Goal: Task Accomplishment & Management: Manage account settings

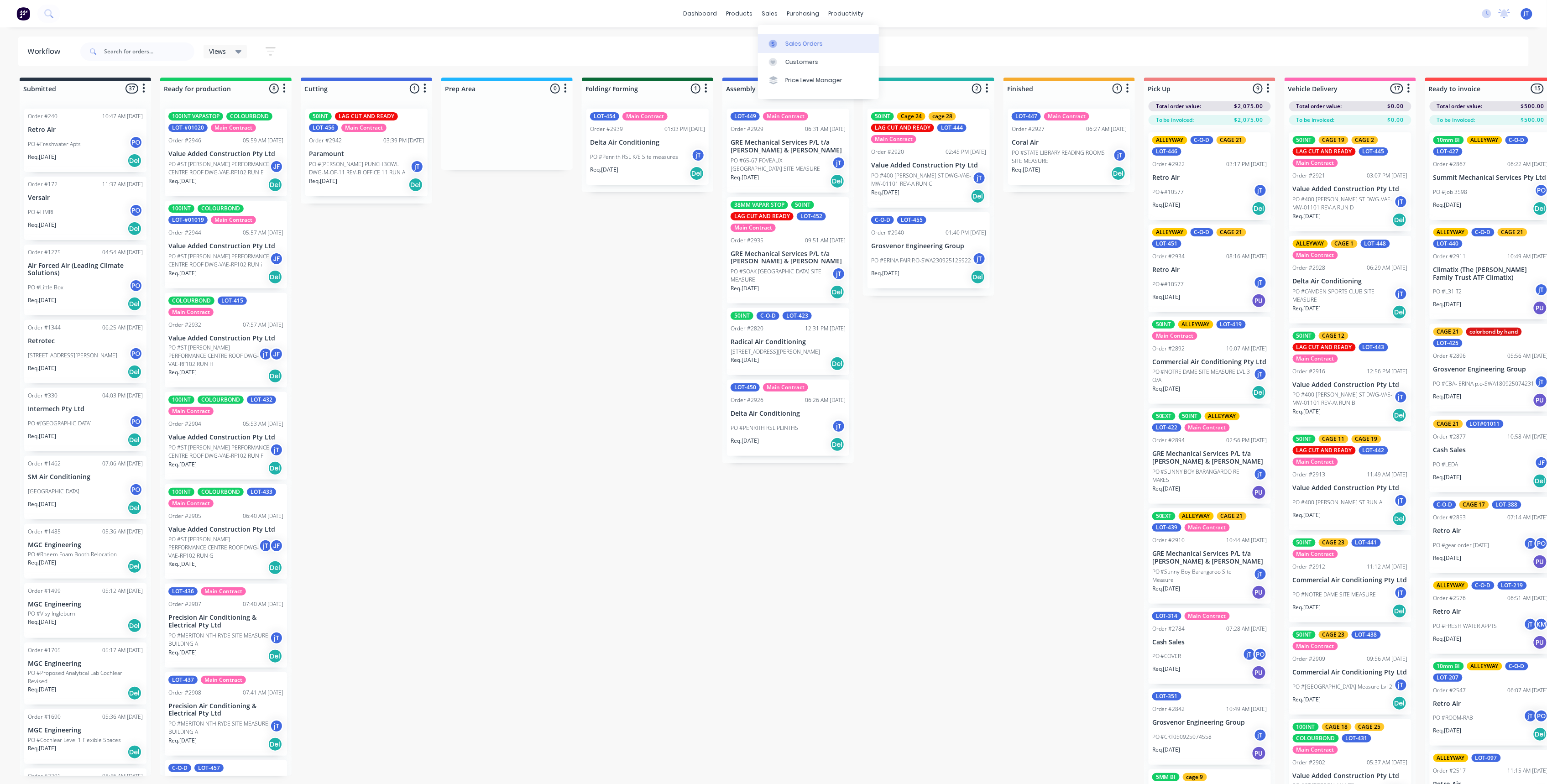
click at [814, 48] on div "Sales Orders" at bounding box center [804, 44] width 37 height 8
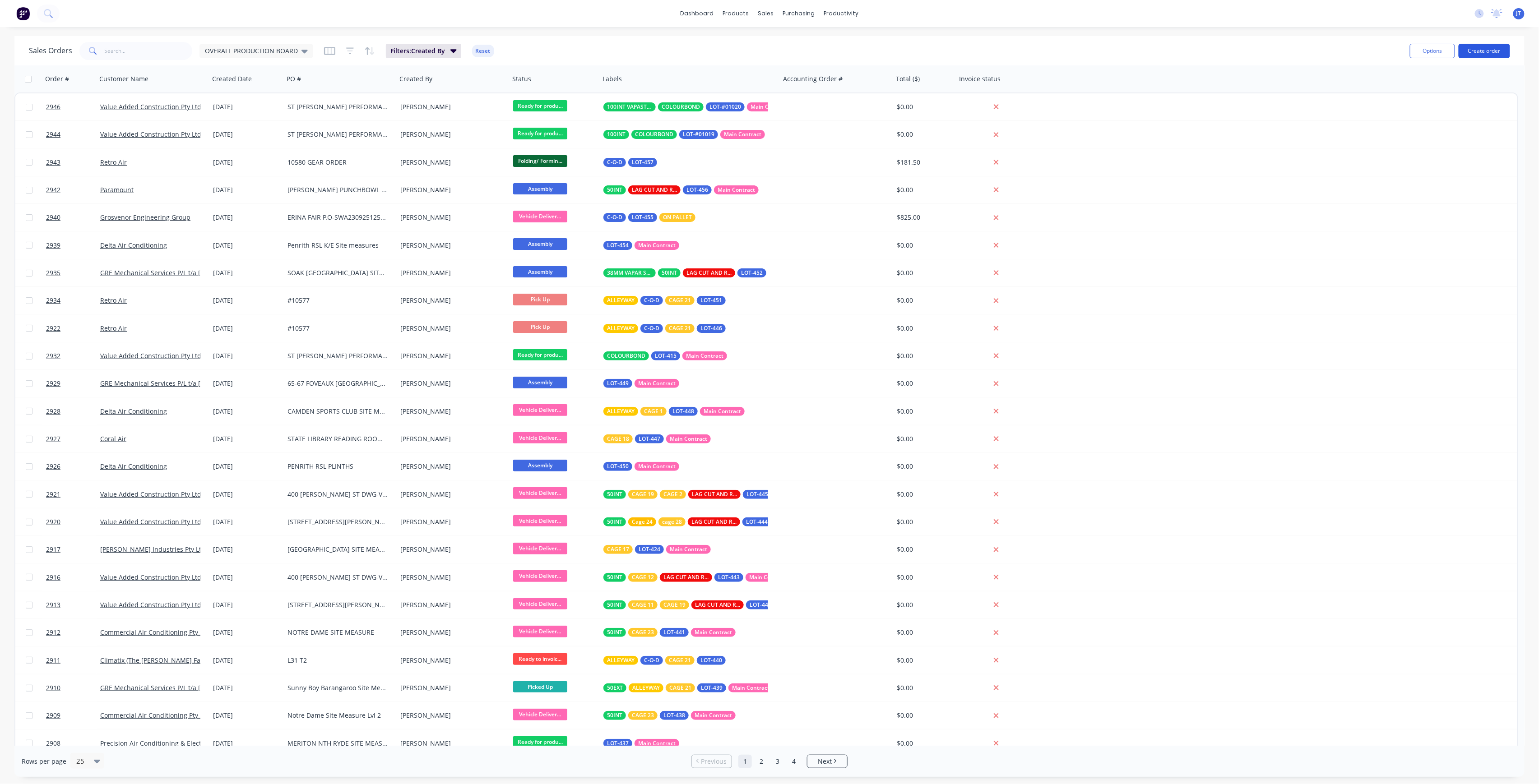
click at [1492, 49] on button "Create order" at bounding box center [1485, 51] width 51 height 14
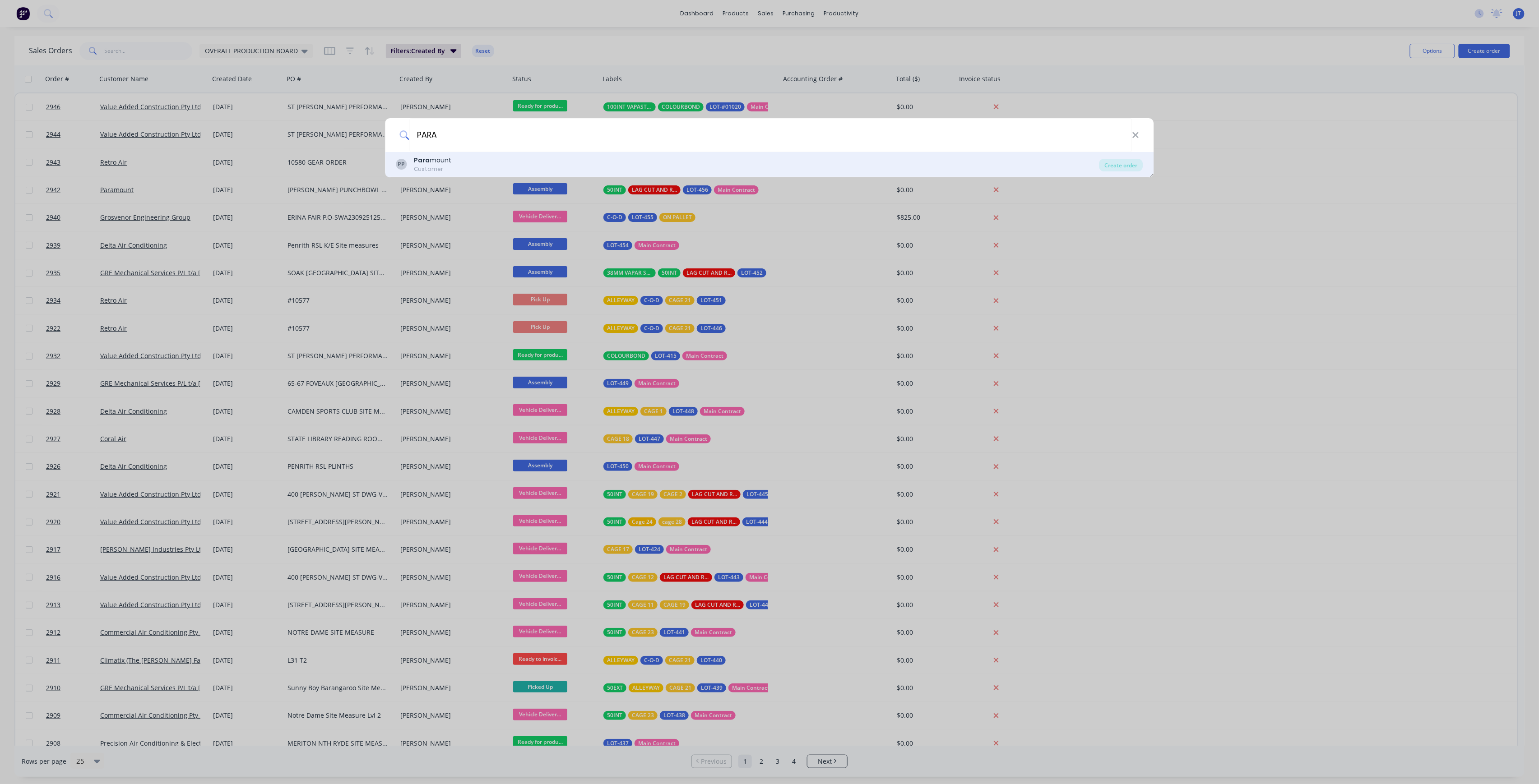
type input "PARA"
click at [787, 161] on div "PP Para mount Customer" at bounding box center [747, 164] width 703 height 17
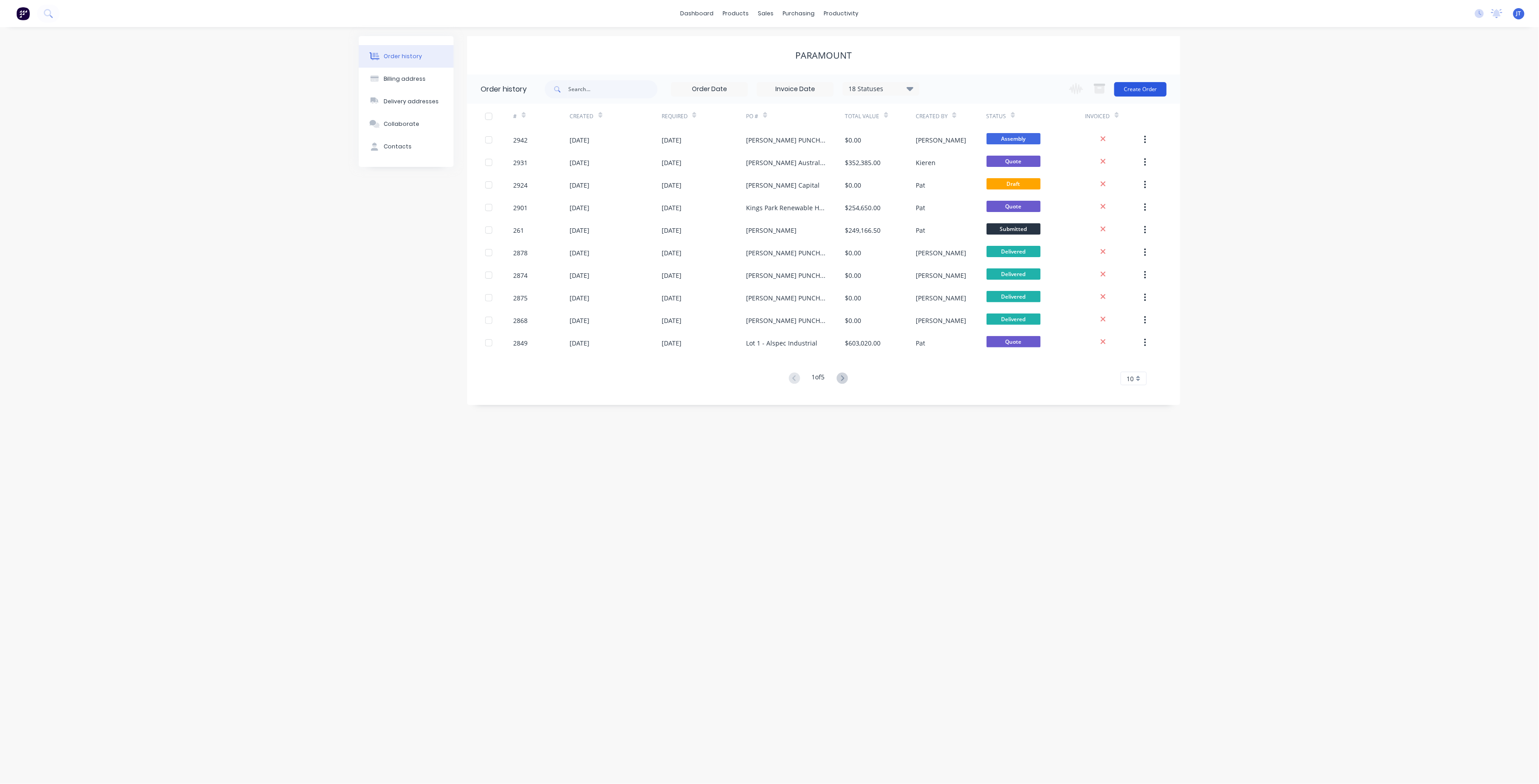
click at [1154, 93] on button "Create Order" at bounding box center [1141, 89] width 53 height 14
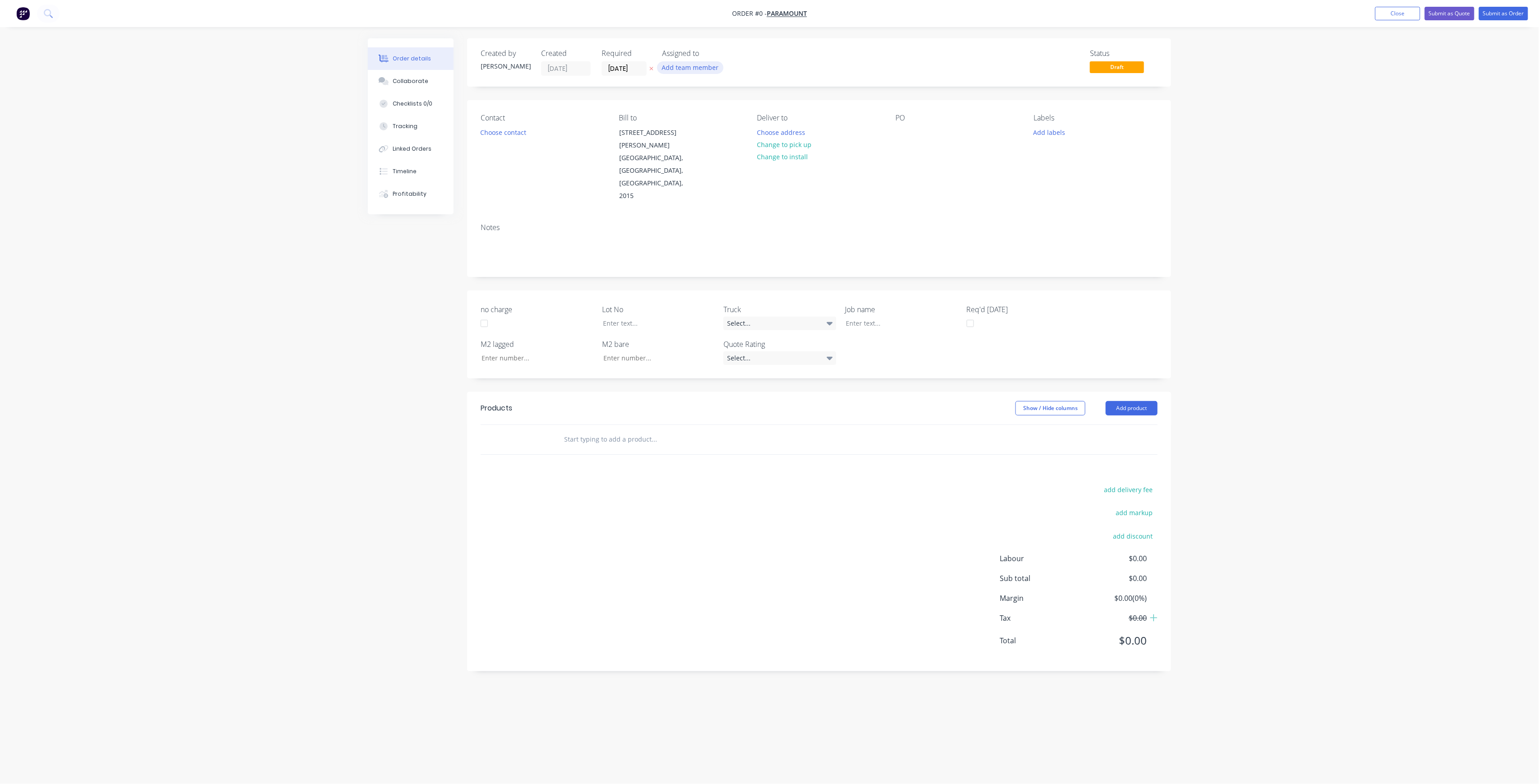
click at [691, 69] on button "Add team member" at bounding box center [690, 67] width 66 height 12
click at [717, 119] on div "[PERSON_NAME] (You)" at bounding box center [735, 118] width 90 height 10
click at [643, 73] on div "Creating draft order... Loading... Order details Collaborate Checklists 0/0 Tra…" at bounding box center [770, 374] width 821 height 673
click at [631, 60] on div "Required [DATE]" at bounding box center [626, 62] width 50 height 27
click at [634, 63] on input "[DATE]" at bounding box center [624, 68] width 44 height 14
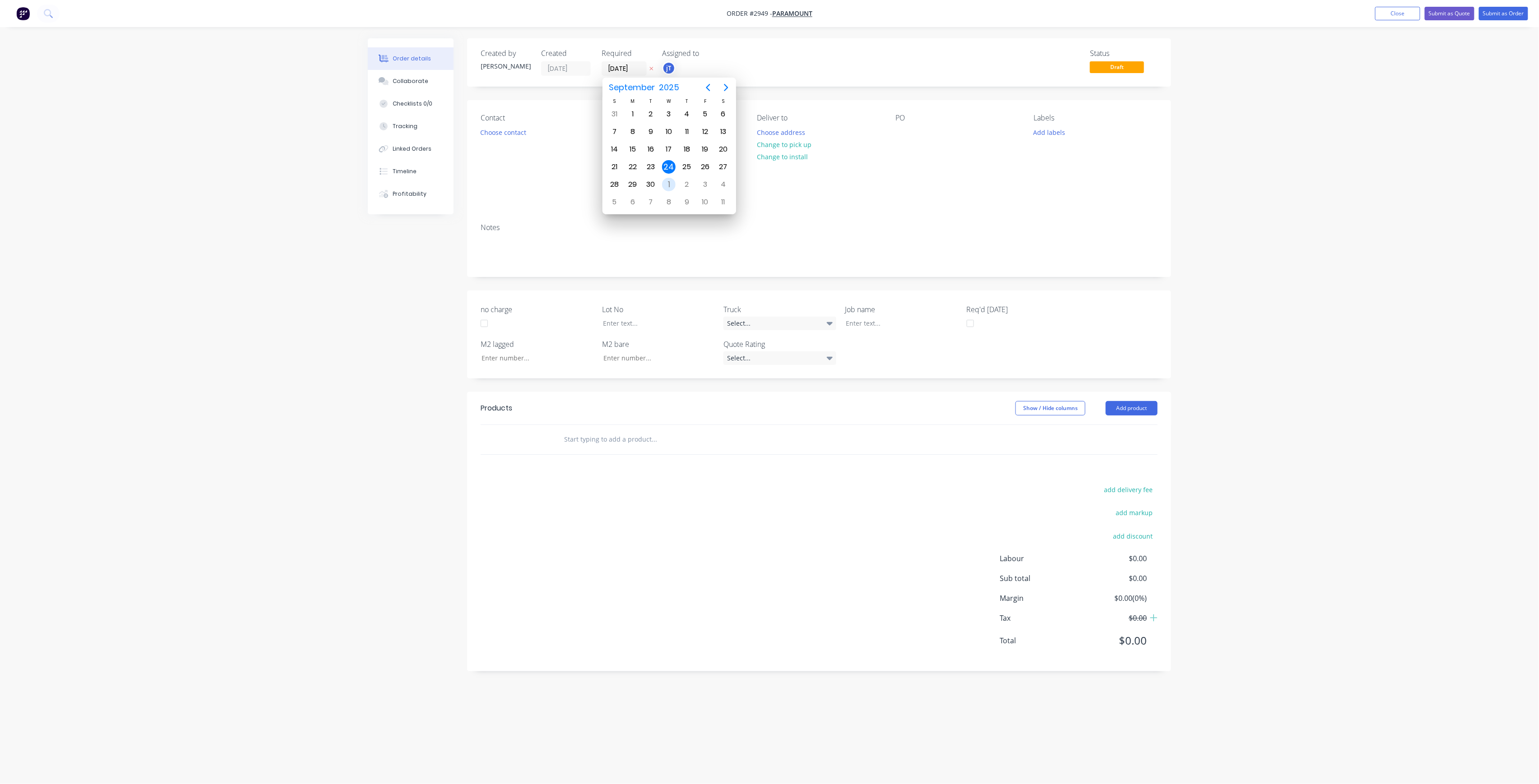
click at [665, 178] on div "1" at bounding box center [669, 185] width 14 height 14
type input "[DATE]"
click at [502, 130] on button "Choose contact" at bounding box center [503, 132] width 56 height 12
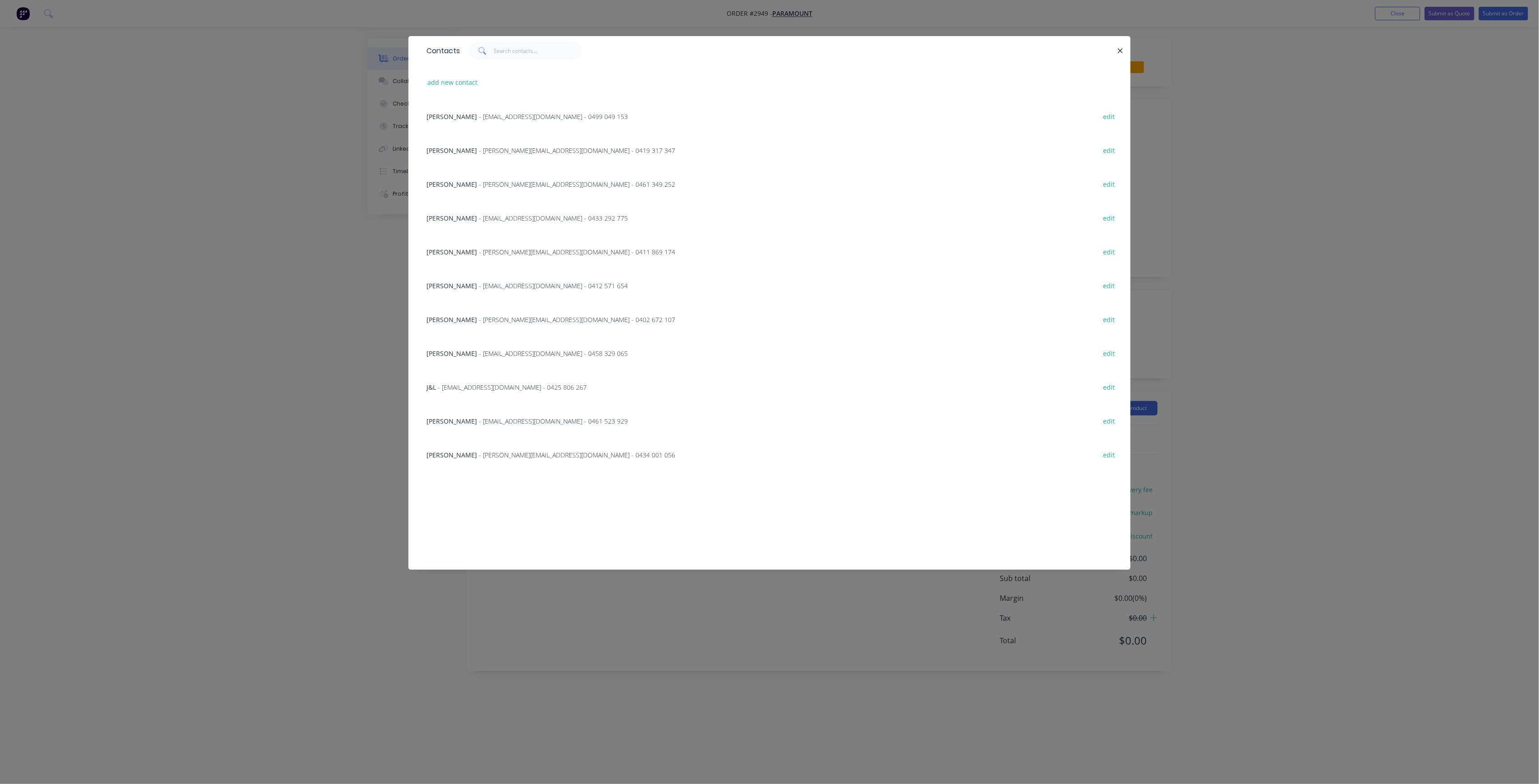
click at [507, 455] on span "- [PERSON_NAME][EMAIL_ADDRESS][DOMAIN_NAME] - 0434 001 056" at bounding box center [577, 455] width 197 height 8
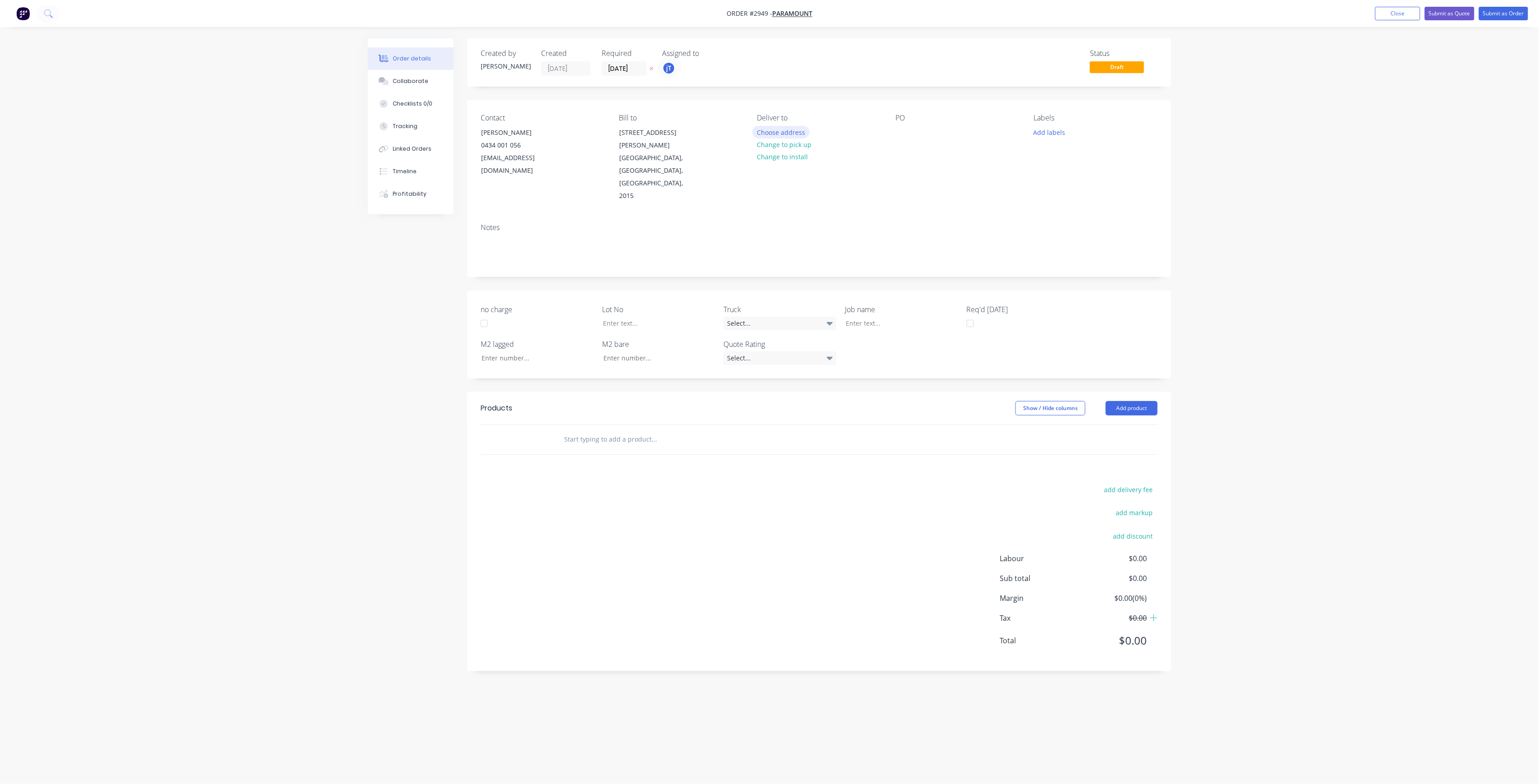
click at [787, 137] on button "Choose address" at bounding box center [781, 132] width 58 height 12
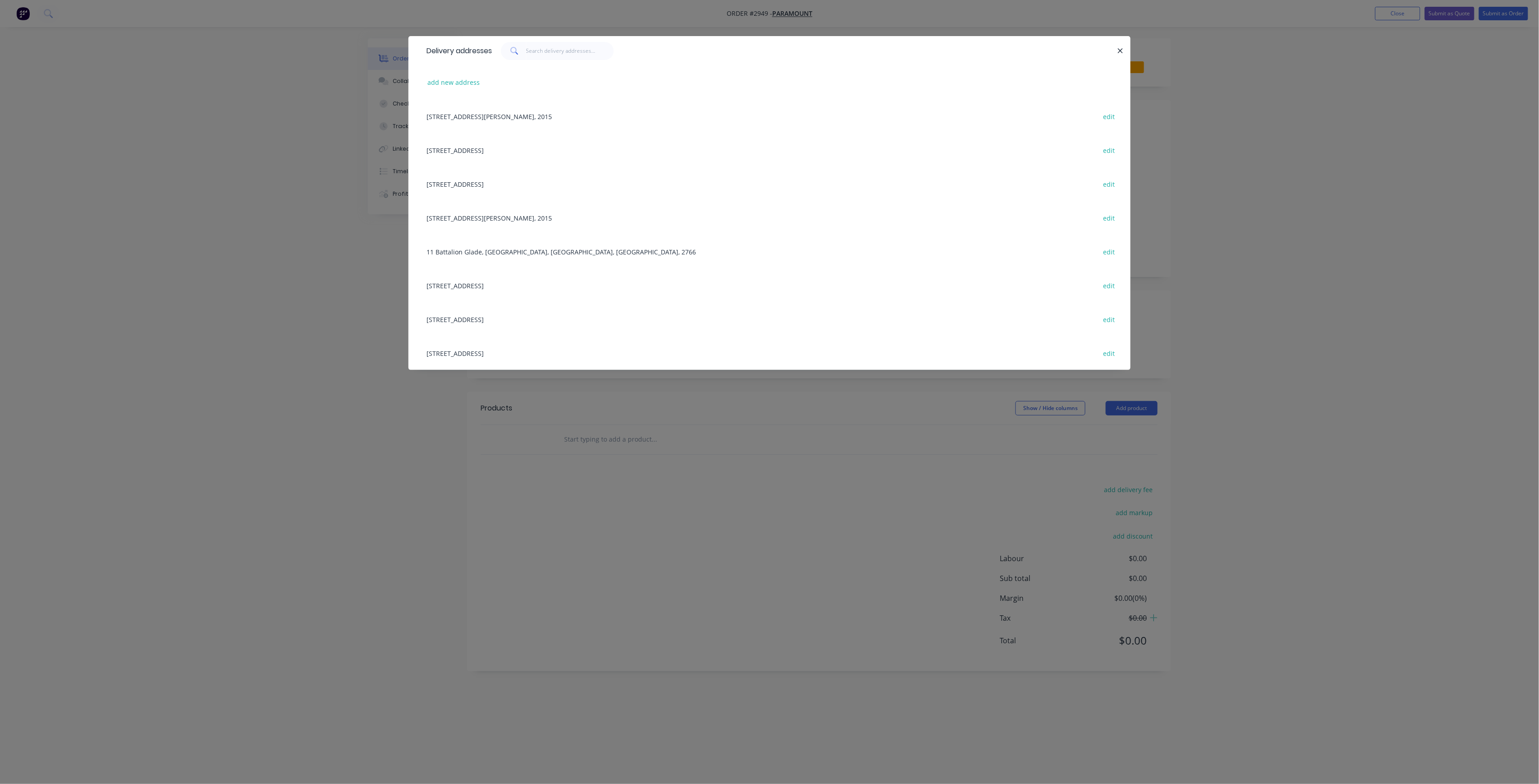
click at [462, 322] on div "[STREET_ADDRESS] edit" at bounding box center [769, 319] width 695 height 34
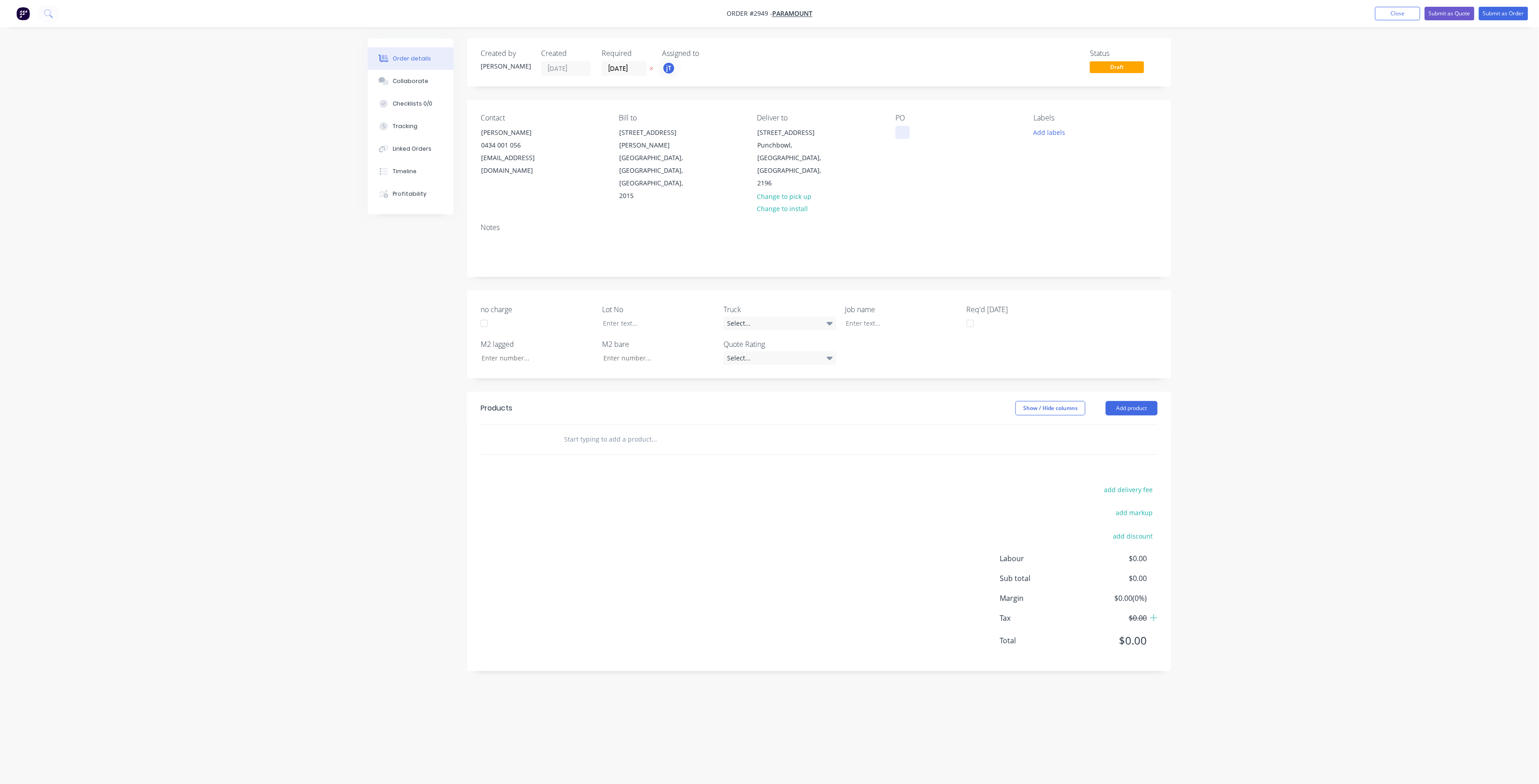
click at [898, 134] on div at bounding box center [903, 133] width 14 height 13
drag, startPoint x: 930, startPoint y: 154, endPoint x: 894, endPoint y: 140, distance: 38.6
click at [883, 130] on div "Contact [PERSON_NAME] [PHONE_NUMBER] [EMAIL_ADDRESS][DOMAIN_NAME] Bill to [STRE…" at bounding box center [819, 158] width 704 height 116
copy div "[PERSON_NAME] PUNCHBOWL DWG-M-OF-11 REV-B OFFICE 11 RUN B"
click at [864, 316] on div at bounding box center [895, 323] width 113 height 13
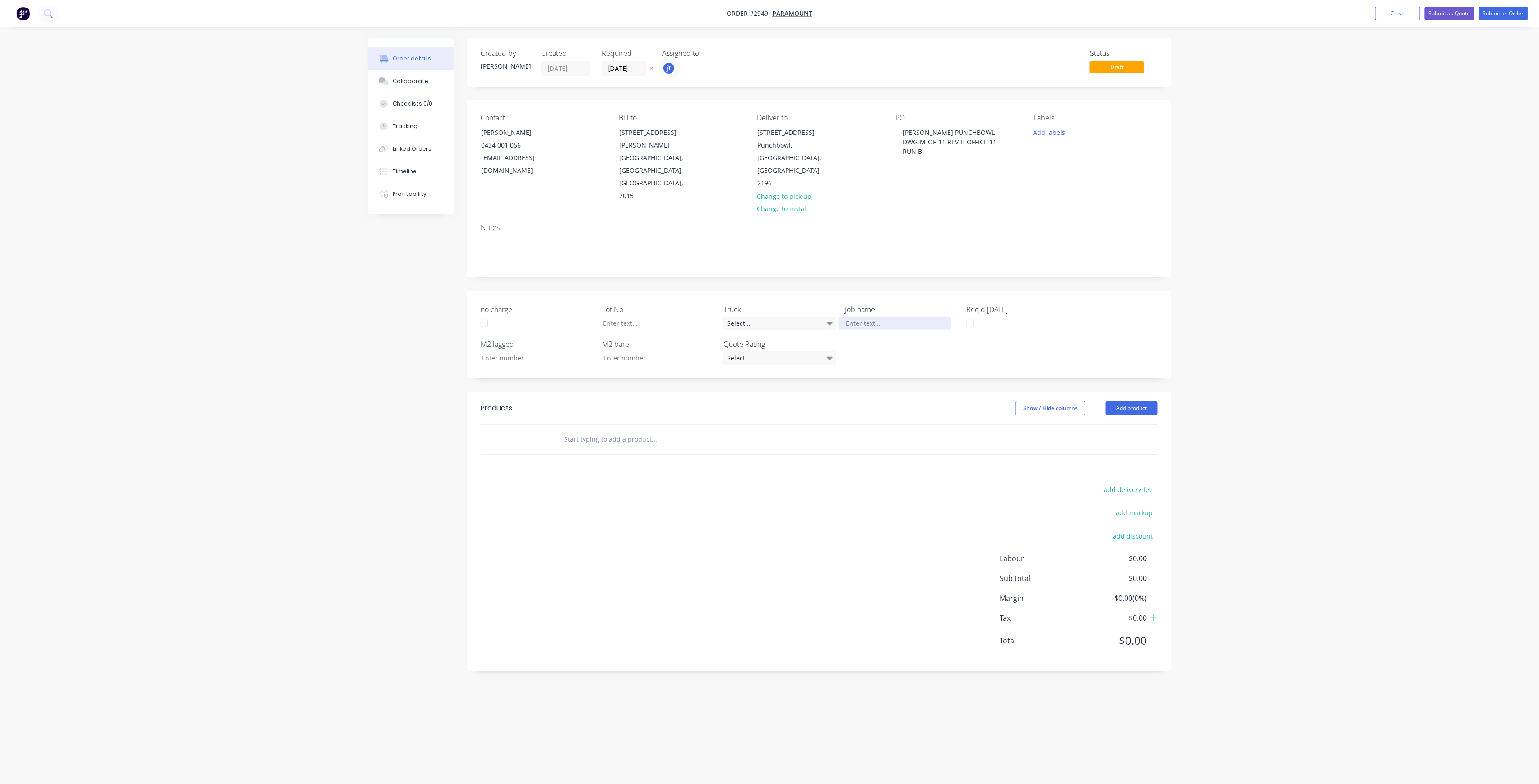
paste div
drag, startPoint x: 1037, startPoint y: 132, endPoint x: 1044, endPoint y: 136, distance: 8.1
click at [1037, 132] on button "Add labels" at bounding box center [1049, 132] width 41 height 12
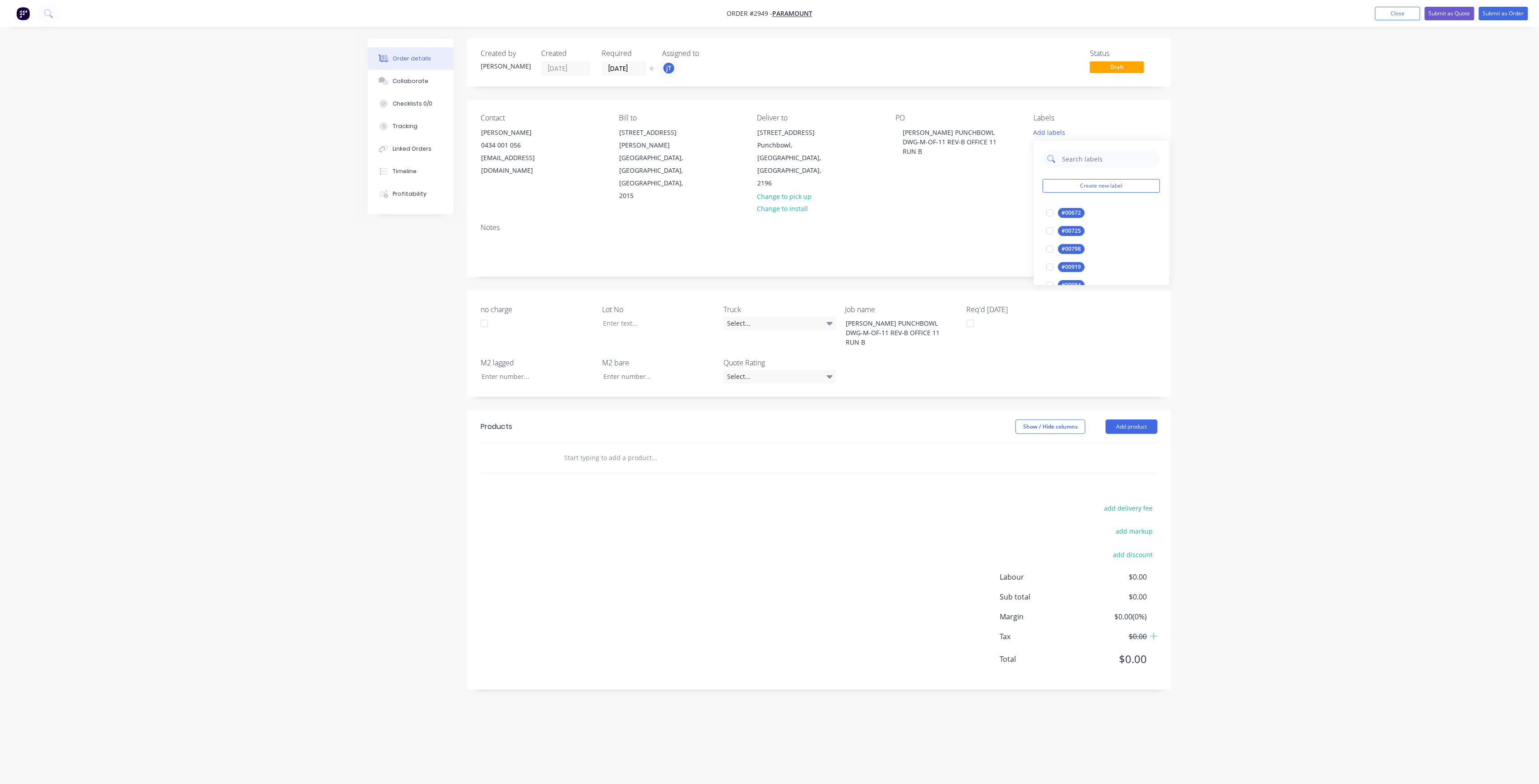
click at [1082, 167] on input "text" at bounding box center [1109, 159] width 94 height 18
click at [1120, 159] on input "text" at bounding box center [1109, 159] width 94 height 18
click at [1077, 213] on div "LOT-458" at bounding box center [1072, 213] width 29 height 10
drag, startPoint x: 1089, startPoint y: 163, endPoint x: 1054, endPoint y: 179, distance: 38.5
click at [1054, 179] on div "LOT-458 Create new label LOT-458 edit" at bounding box center [1102, 182] width 136 height 90
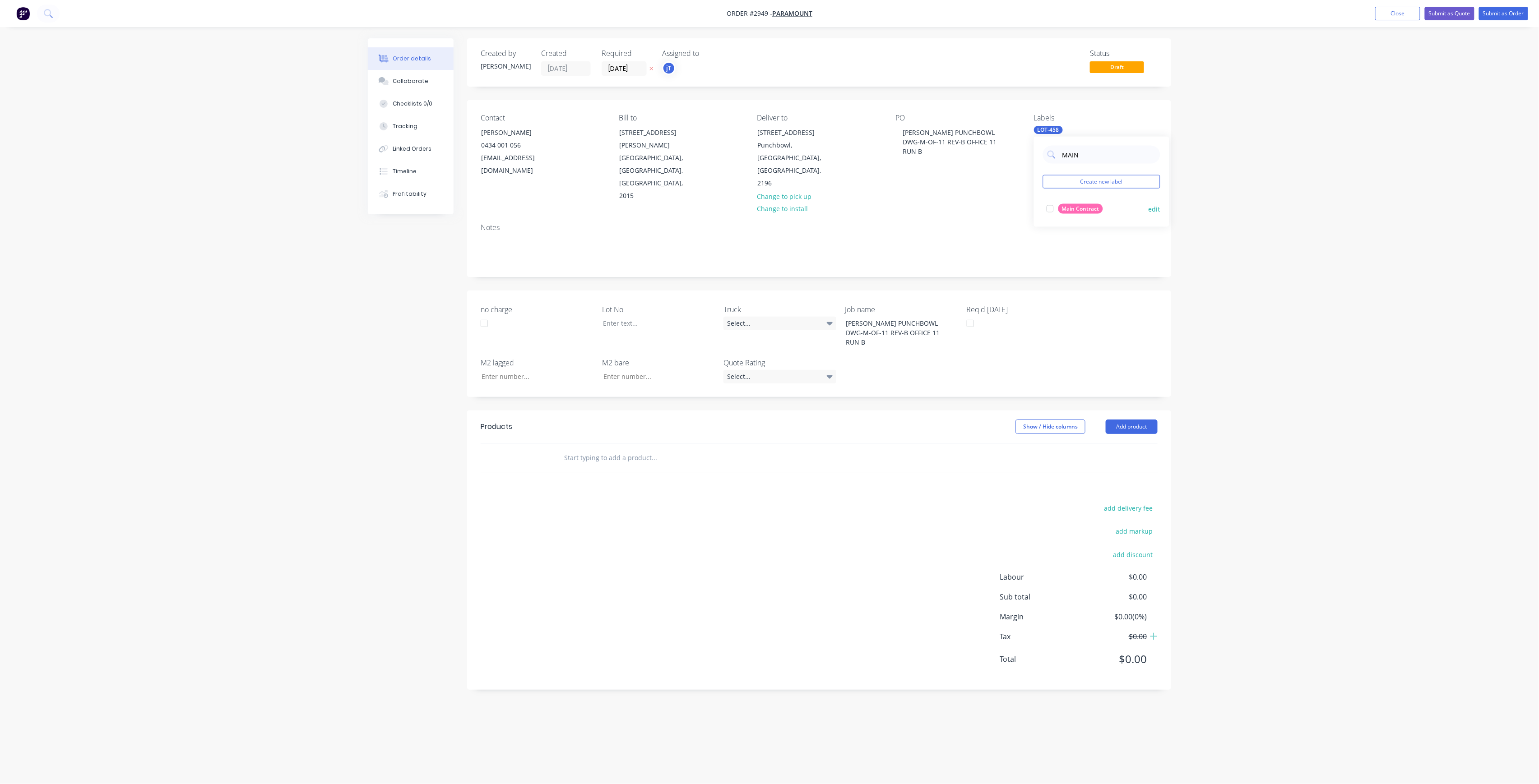
click at [1076, 208] on div "Main Contract" at bounding box center [1080, 208] width 45 height 10
drag, startPoint x: 1095, startPoint y: 155, endPoint x: 1040, endPoint y: 168, distance: 56.5
click at [1040, 168] on div "MAIN Create new label Main Contract edit" at bounding box center [1102, 182] width 136 height 90
type input "50"
click at [1069, 246] on div "50INT" at bounding box center [1069, 245] width 23 height 10
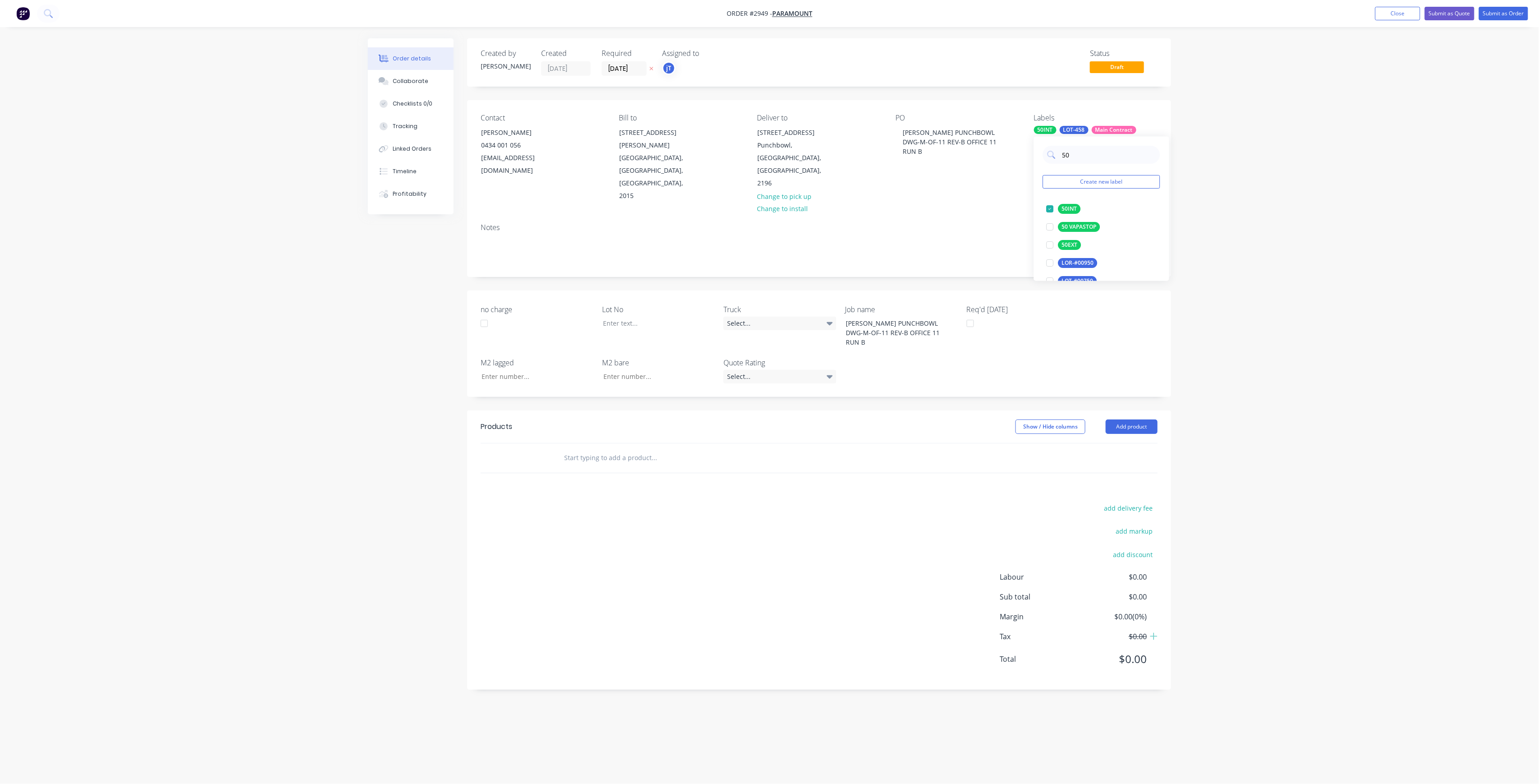
click at [651, 449] on input "text" at bounding box center [654, 458] width 180 height 18
click at [641, 449] on input "text" at bounding box center [654, 458] width 180 height 18
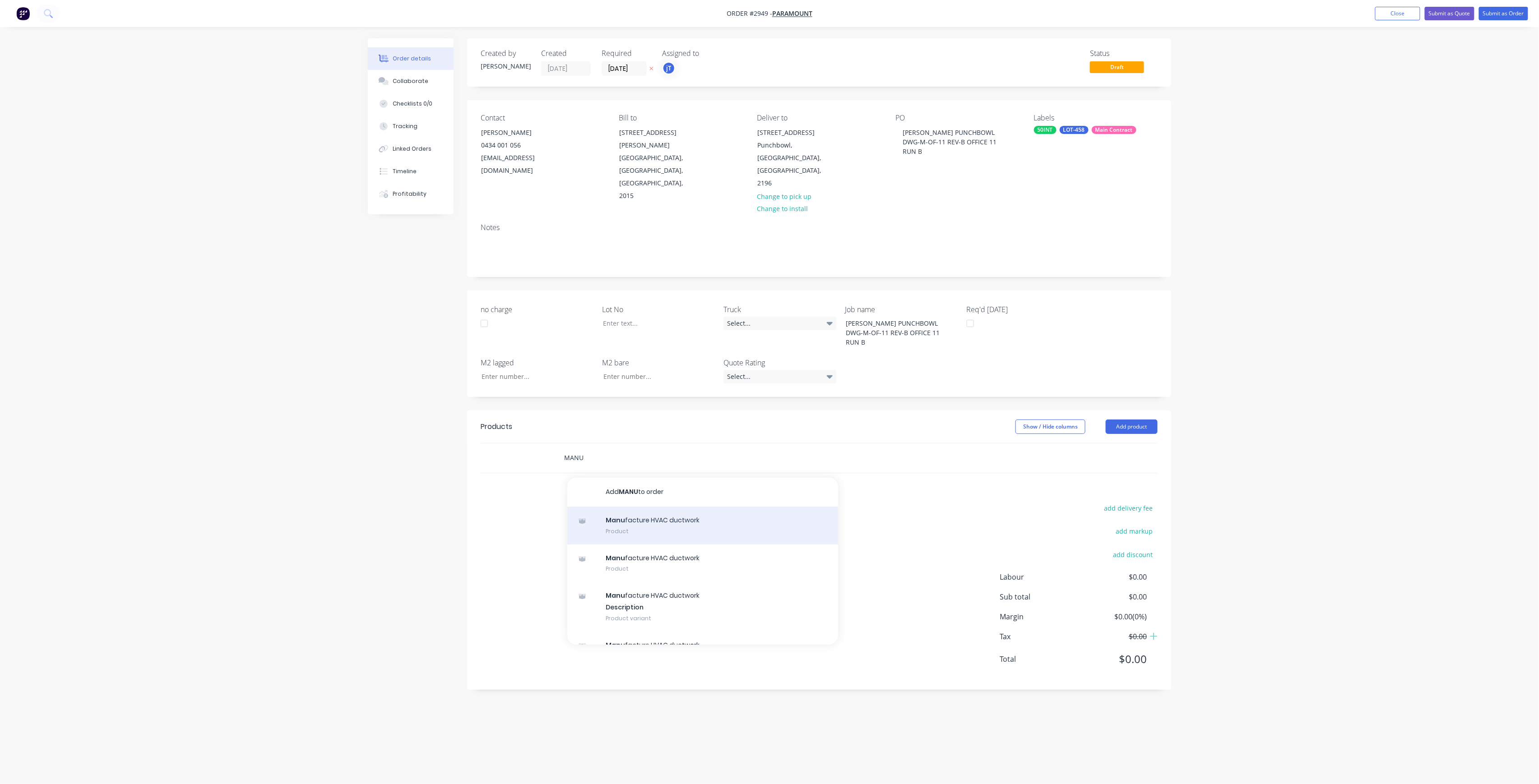
type input "MANU"
click at [667, 506] on div "Manu facture HVAC ductwork Product" at bounding box center [703, 525] width 271 height 38
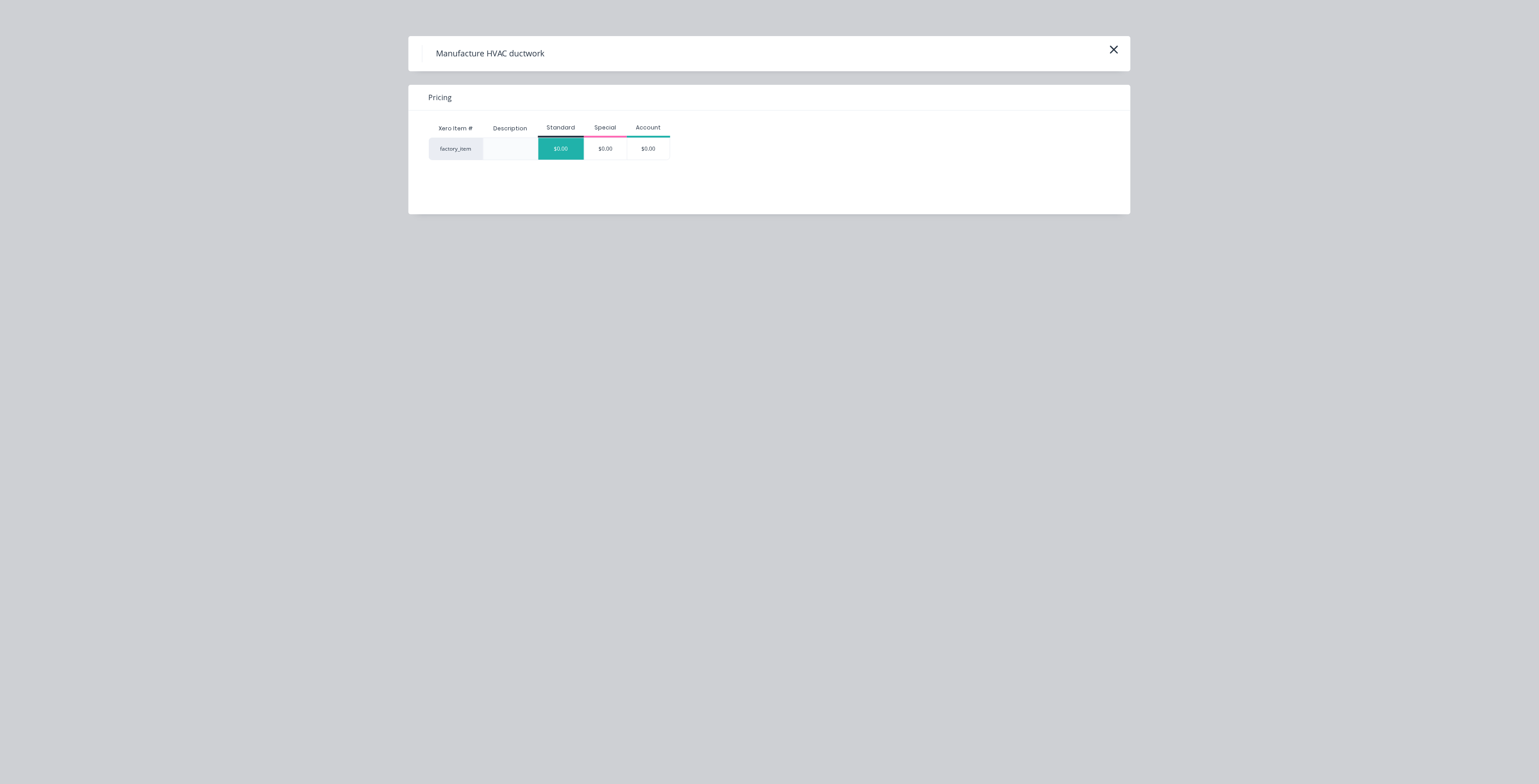
click at [566, 150] on div "$0.00" at bounding box center [561, 149] width 45 height 21
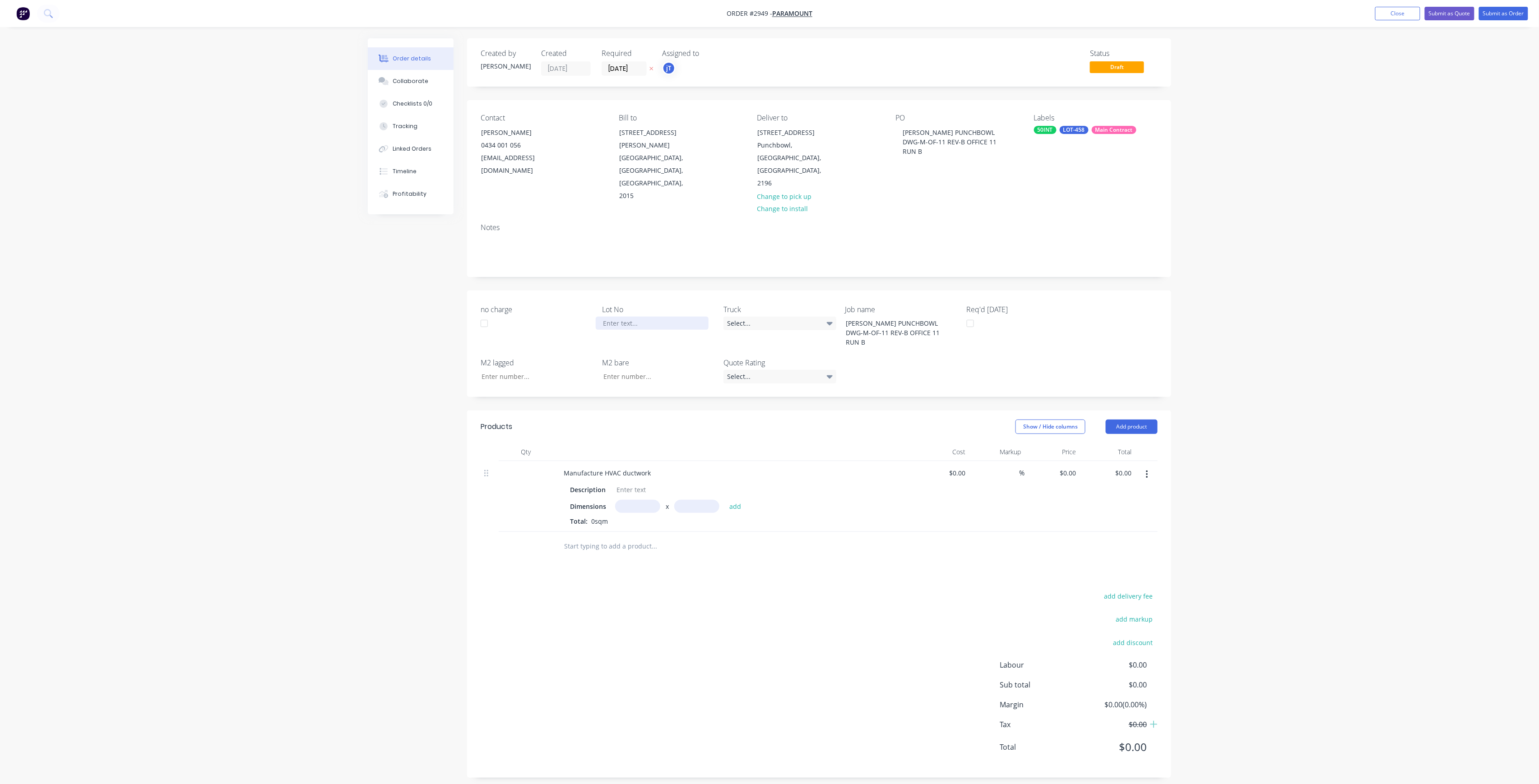
click at [654, 316] on div at bounding box center [652, 323] width 113 height 13
click at [1502, 18] on button "Submit as Order" at bounding box center [1504, 13] width 49 height 14
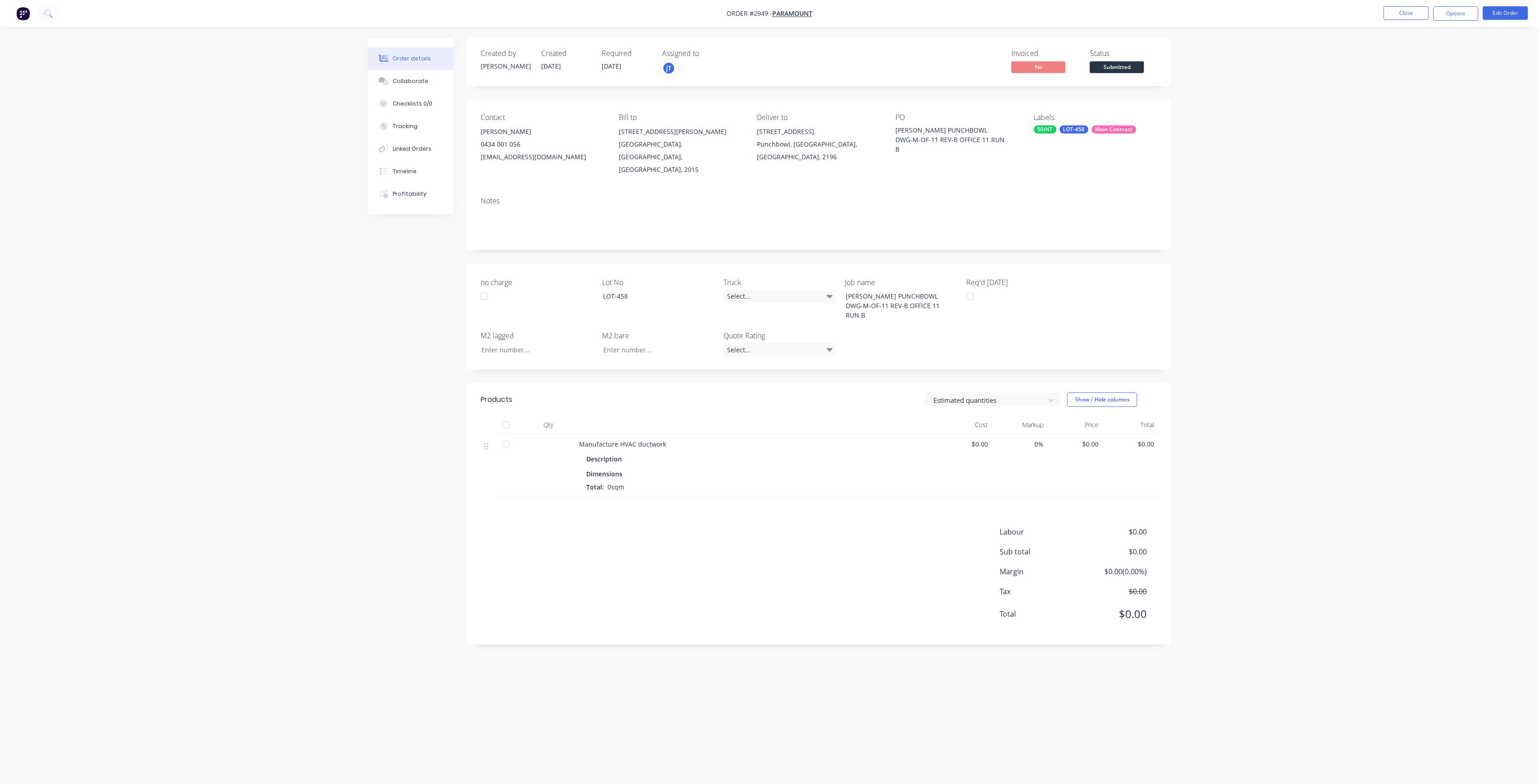
click at [1139, 60] on div "Status Submitted" at bounding box center [1123, 62] width 68 height 26
click at [1133, 64] on span "Submitted" at bounding box center [1117, 67] width 54 height 11
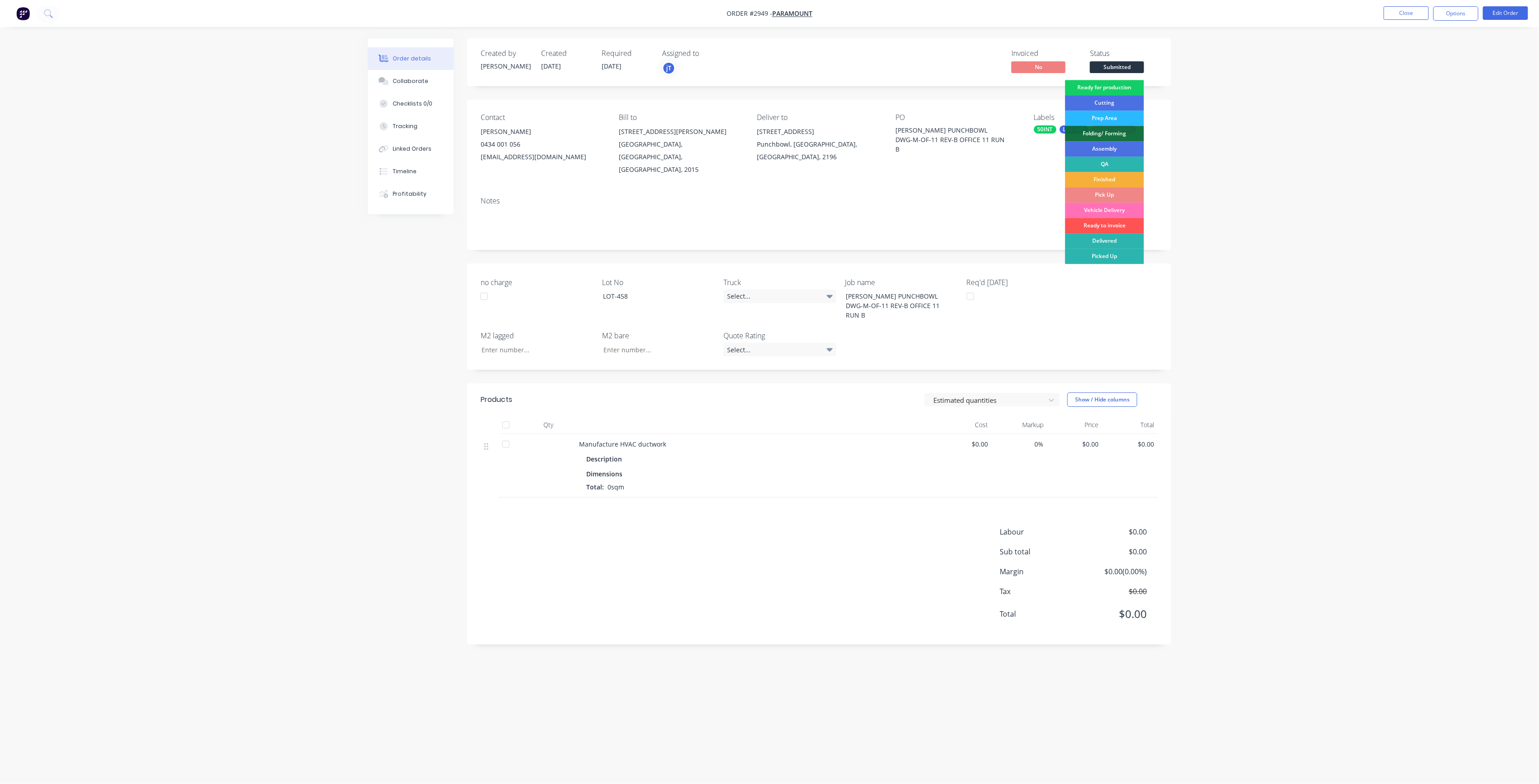
click at [1129, 85] on div "Ready for production" at bounding box center [1105, 88] width 79 height 16
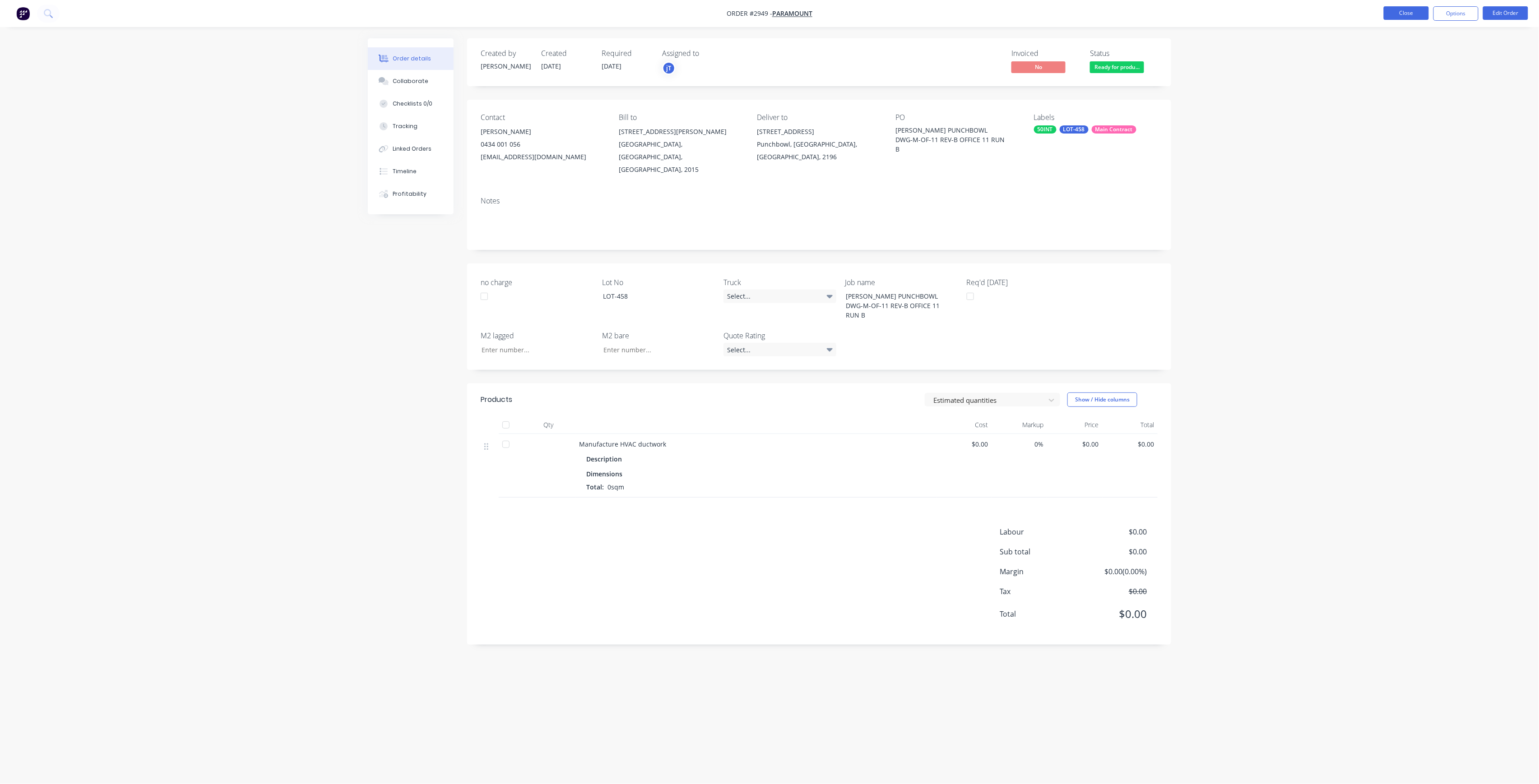
click at [1392, 16] on button "Close" at bounding box center [1406, 13] width 45 height 14
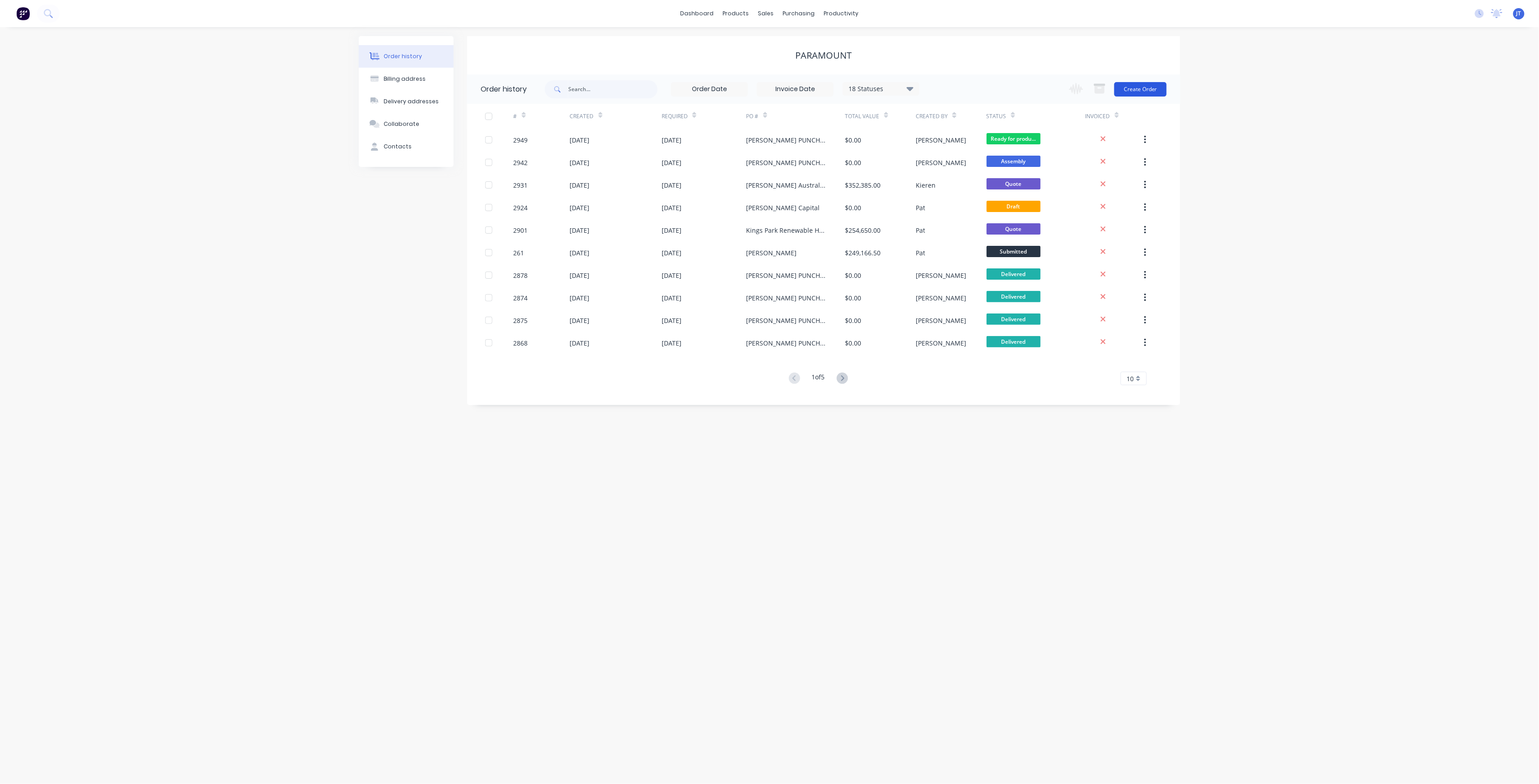
click at [1136, 91] on button "Create Order" at bounding box center [1141, 89] width 53 height 14
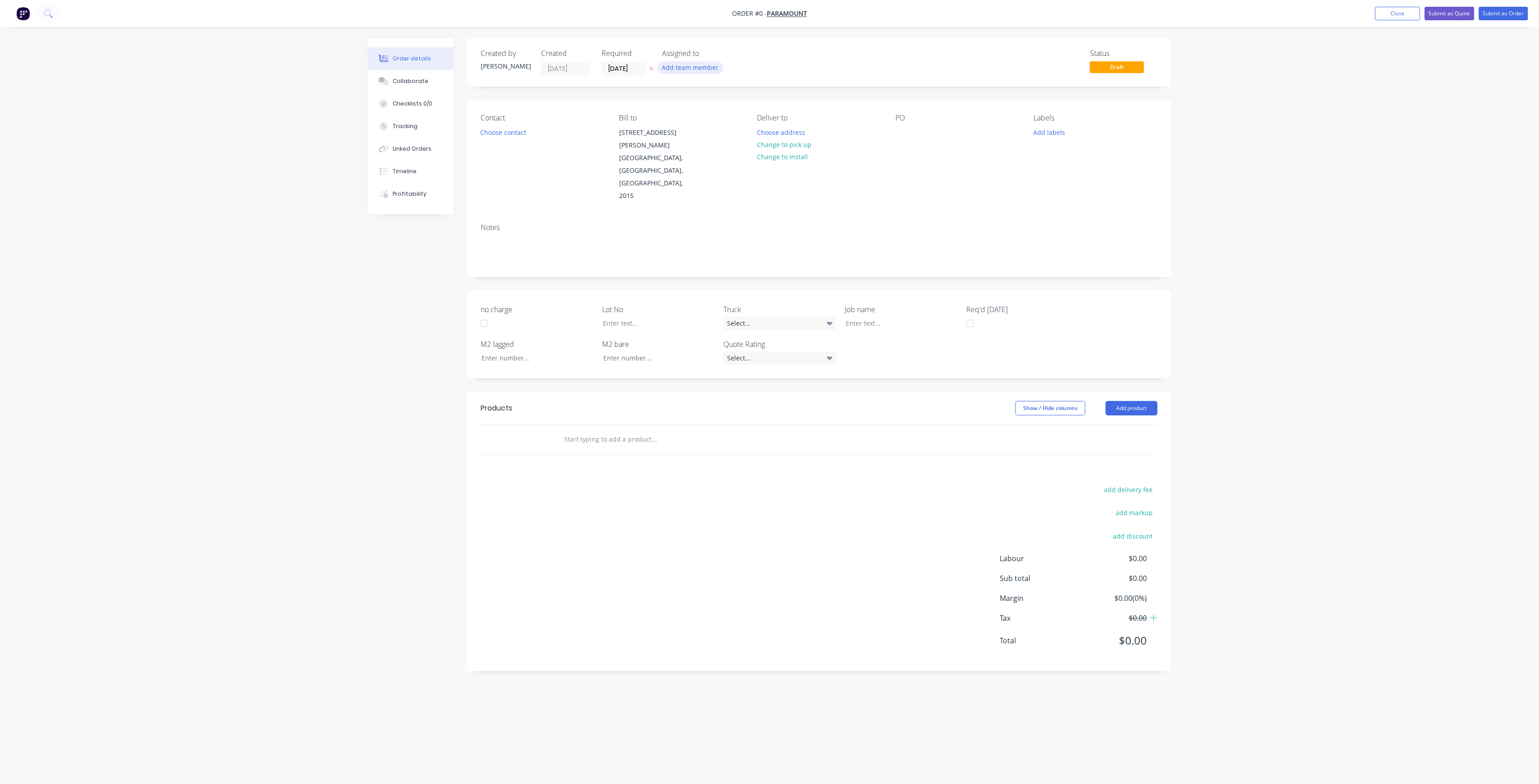
click at [708, 69] on button "Add team member" at bounding box center [690, 67] width 66 height 12
click at [715, 115] on div "[PERSON_NAME] (You)" at bounding box center [735, 118] width 90 height 10
click at [634, 67] on div "Order details Collaborate Checklists 0/0 Tracking Linked Orders Timeline Profit…" at bounding box center [770, 374] width 821 height 673
click at [640, 66] on input "[DATE]" at bounding box center [624, 68] width 44 height 14
click at [671, 184] on div "1" at bounding box center [669, 185] width 14 height 14
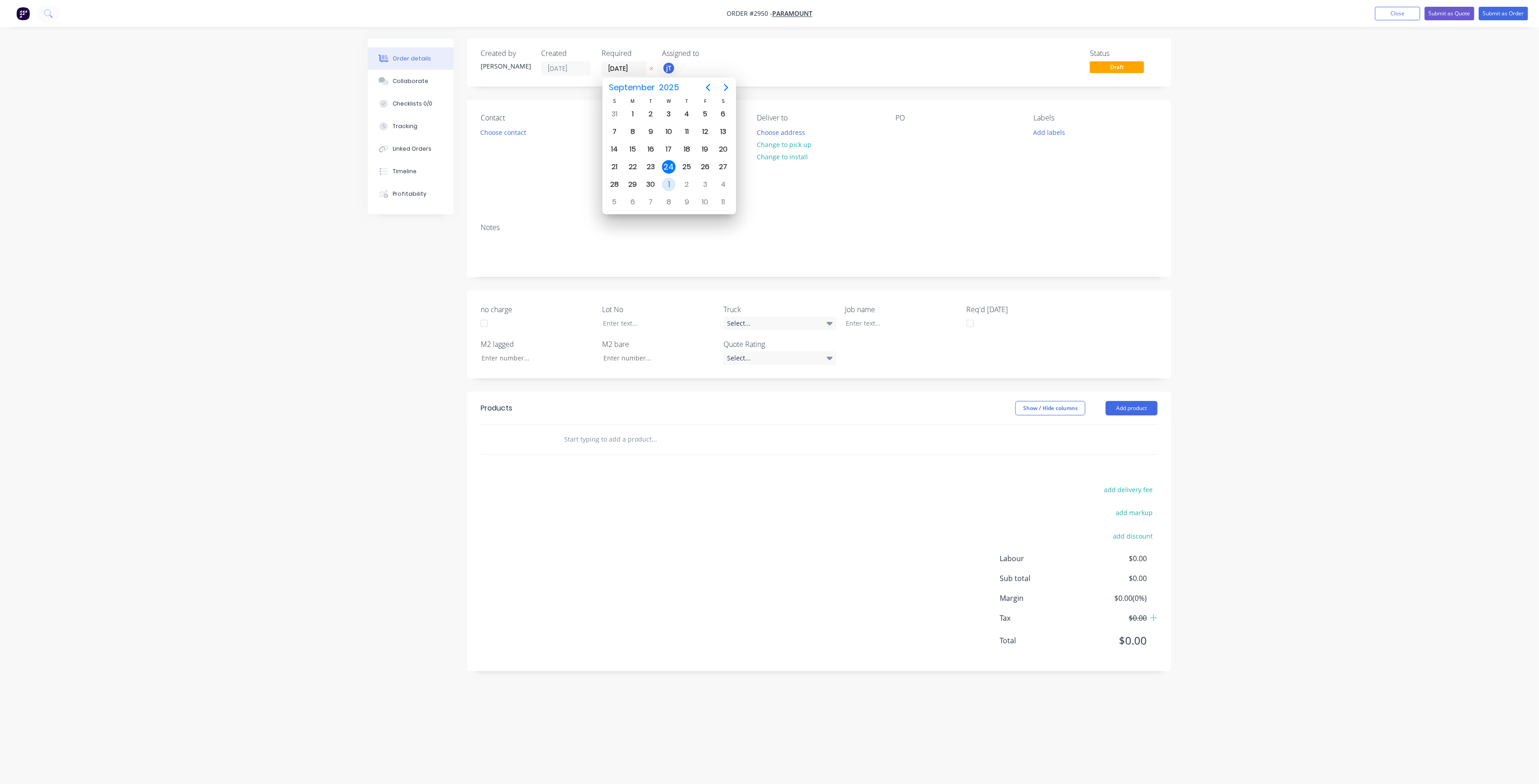
type input "[DATE]"
click at [517, 134] on button "Choose contact" at bounding box center [503, 132] width 56 height 12
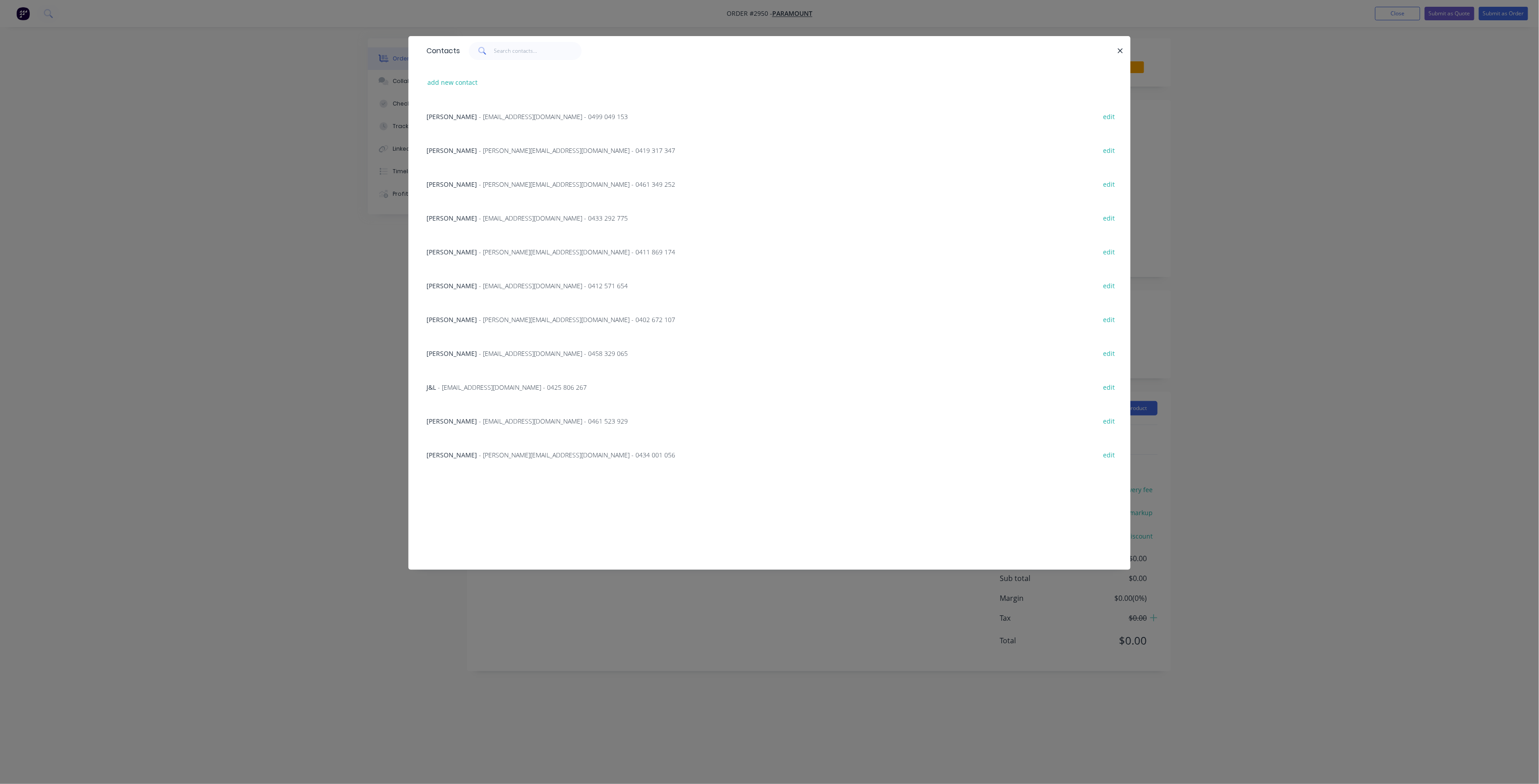
click at [479, 451] on span "- [PERSON_NAME][EMAIL_ADDRESS][DOMAIN_NAME] - 0434 001 056" at bounding box center [577, 455] width 197 height 8
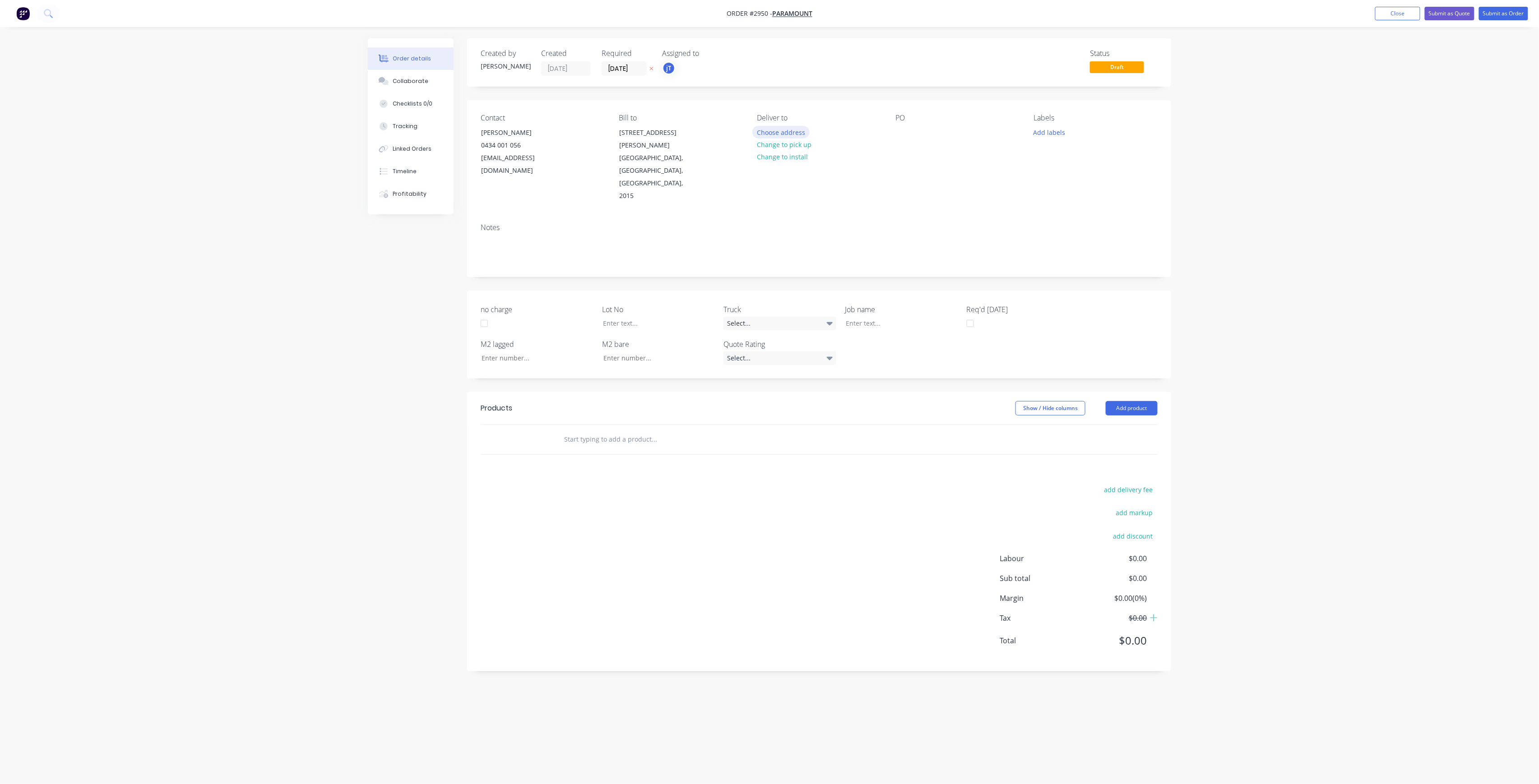
click at [793, 130] on button "Choose address" at bounding box center [781, 132] width 58 height 12
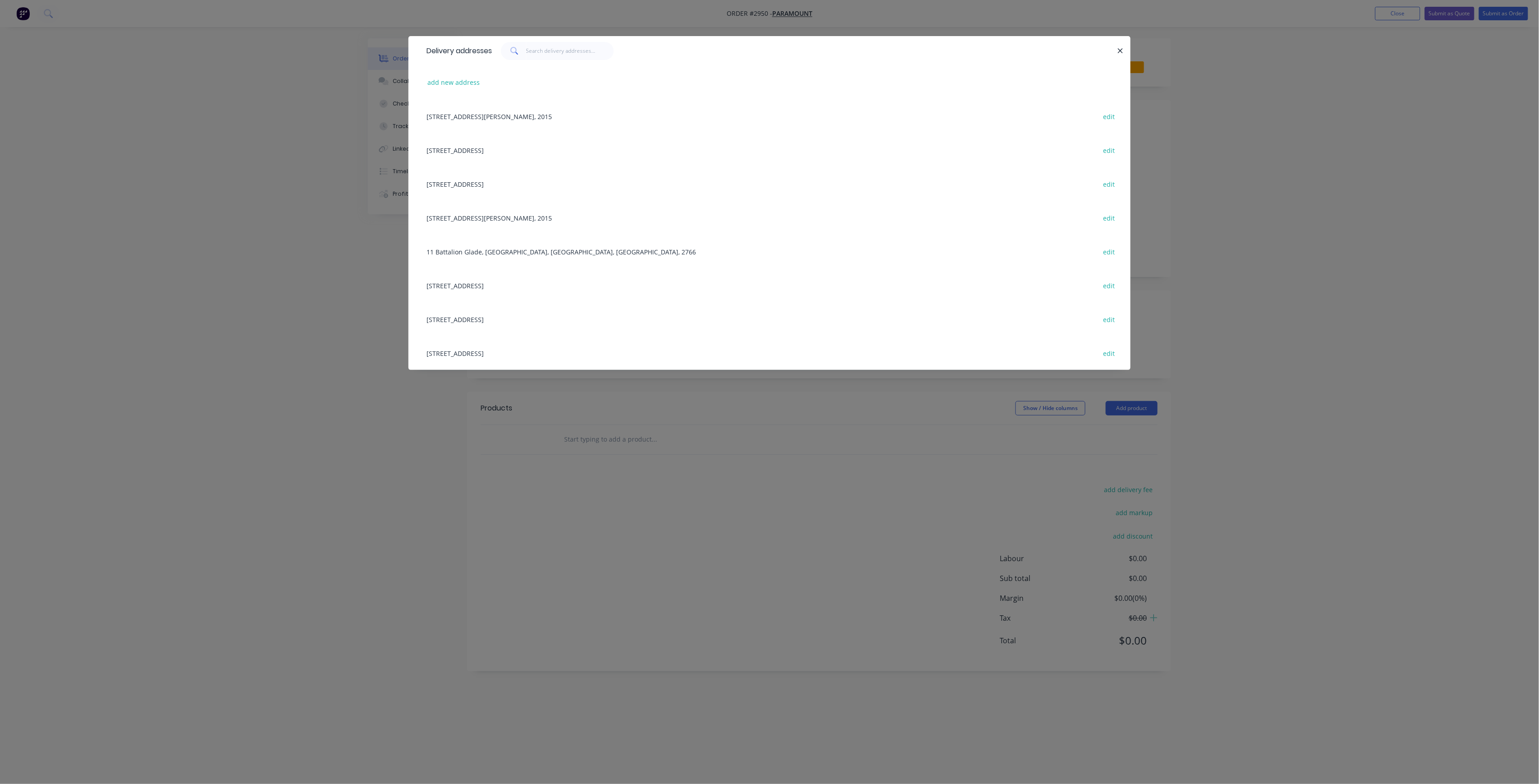
click at [554, 313] on div "[STREET_ADDRESS] edit" at bounding box center [769, 319] width 695 height 34
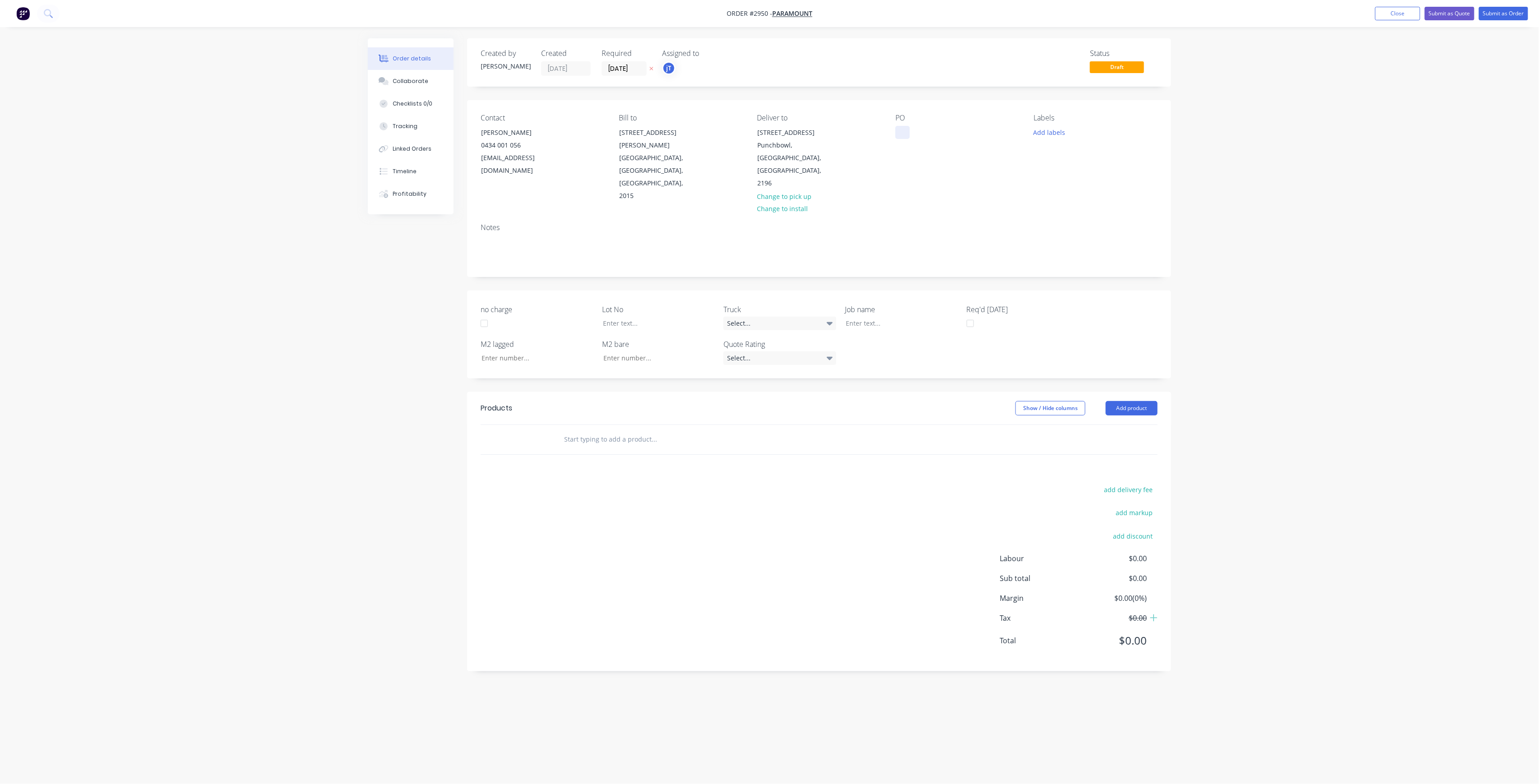
click at [907, 139] on div at bounding box center [903, 133] width 14 height 13
paste div
drag, startPoint x: 975, startPoint y: 128, endPoint x: 1051, endPoint y: 137, distance: 76.5
click at [1051, 137] on div "Contact [PERSON_NAME] [PHONE_NUMBER] [EMAIL_ADDRESS][DOMAIN_NAME] Bill to [STRE…" at bounding box center [819, 158] width 704 height 116
drag, startPoint x: 925, startPoint y: 152, endPoint x: 900, endPoint y: 128, distance: 34.7
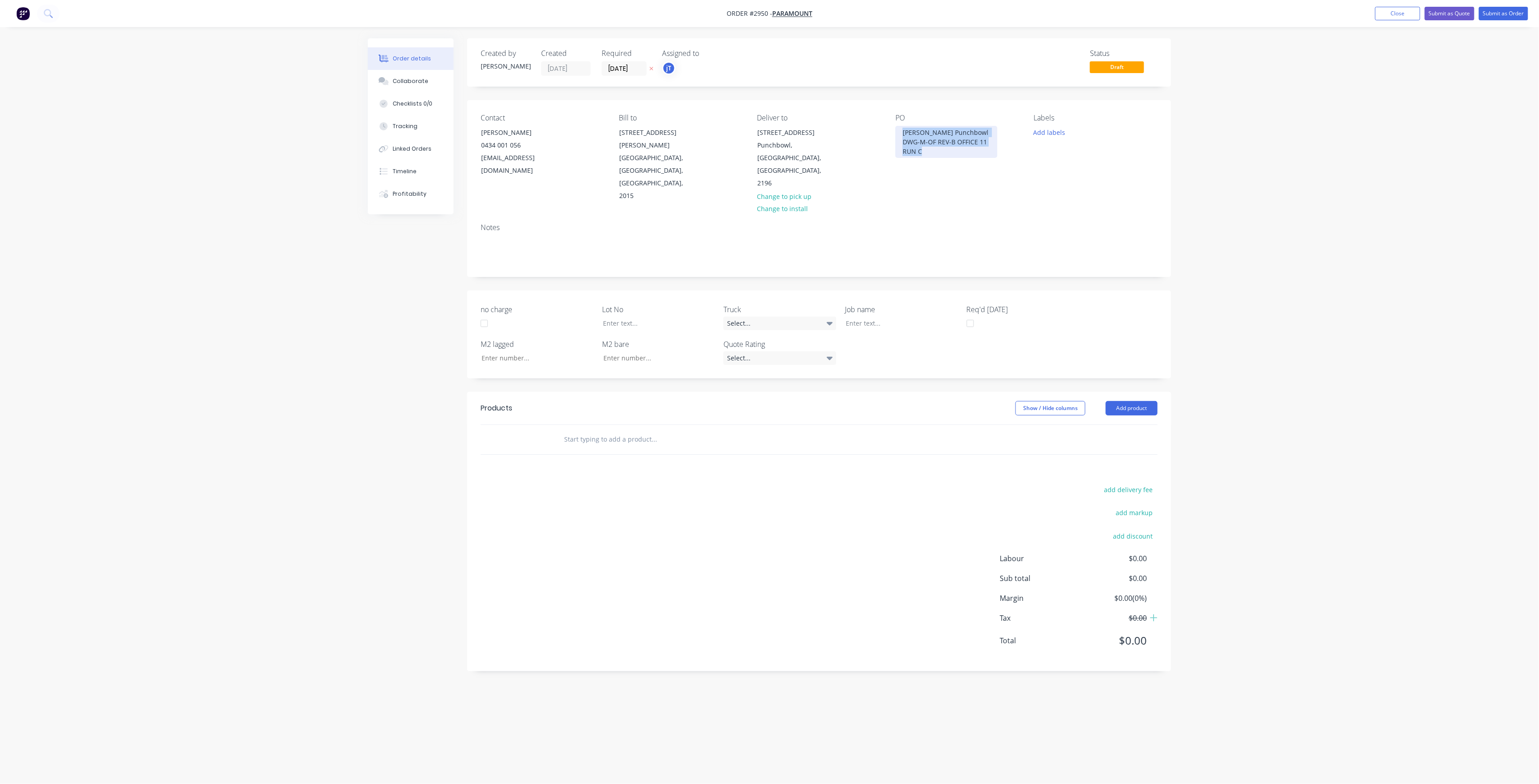
click at [900, 128] on div "[PERSON_NAME] Punchbowl DWG-M-OF REV-B OFFICE 11 RUN C" at bounding box center [946, 142] width 102 height 32
copy div "[PERSON_NAME] Punchbowl DWG-M-OF REV-B OFFICE 11 RUN C"
click at [888, 316] on div at bounding box center [895, 323] width 113 height 13
paste div
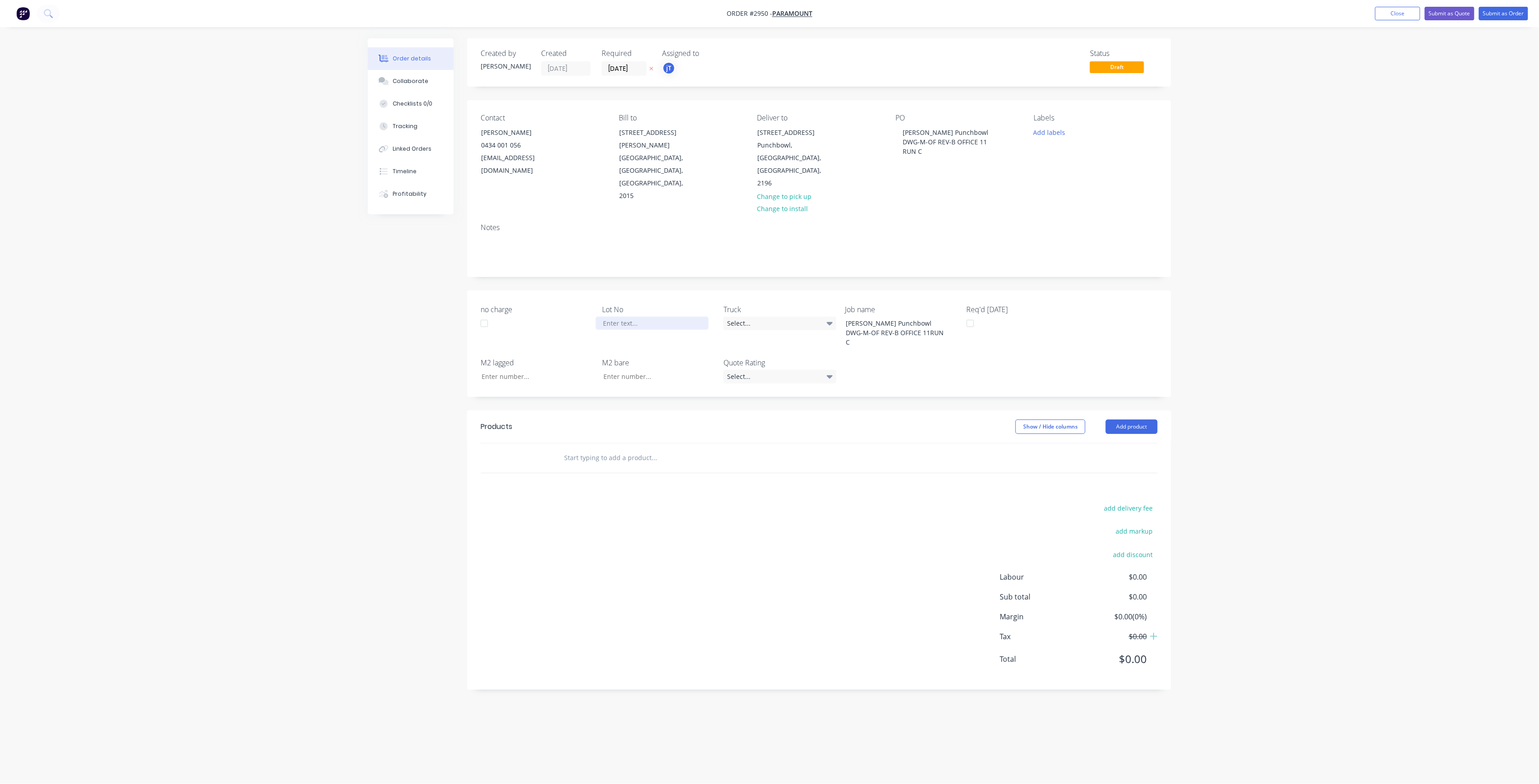
click at [659, 316] on div at bounding box center [652, 323] width 113 height 13
click at [1062, 134] on button "Add labels" at bounding box center [1049, 132] width 41 height 12
click at [1102, 161] on input "text" at bounding box center [1109, 159] width 94 height 18
click at [1077, 215] on div "LOT-459" at bounding box center [1072, 213] width 29 height 10
drag, startPoint x: 1103, startPoint y: 156, endPoint x: 1060, endPoint y: 172, distance: 45.9
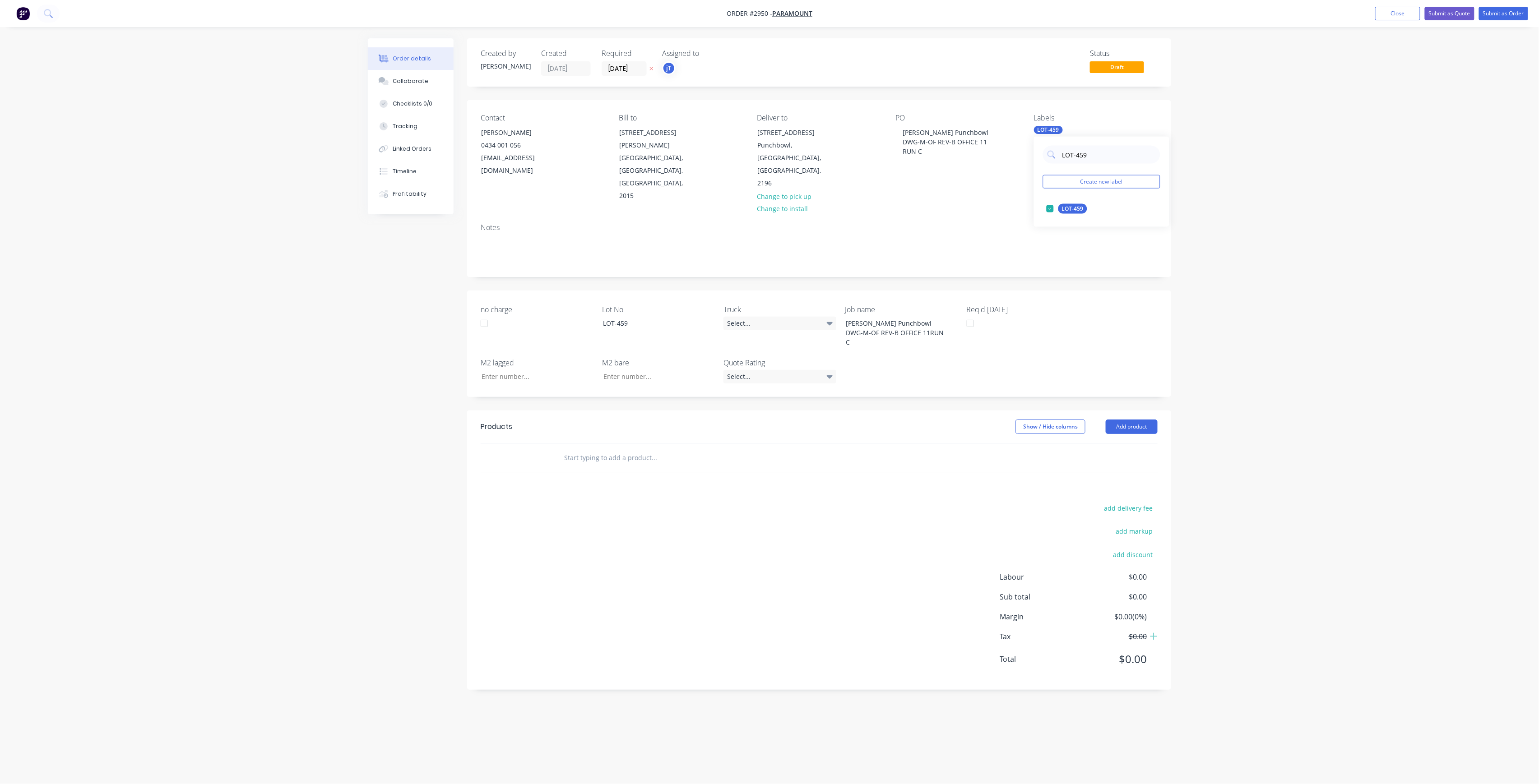
click at [1060, 172] on div "LOT-459 Create new label LOT-459 edit" at bounding box center [1102, 182] width 136 height 90
drag, startPoint x: 1071, startPoint y: 246, endPoint x: 1077, endPoint y: 231, distance: 16.2
click at [1072, 246] on div "75INT" at bounding box center [1069, 245] width 23 height 10
drag, startPoint x: 1069, startPoint y: 152, endPoint x: 1058, endPoint y: 156, distance: 11.7
click at [1058, 156] on div "75" at bounding box center [1102, 155] width 117 height 18
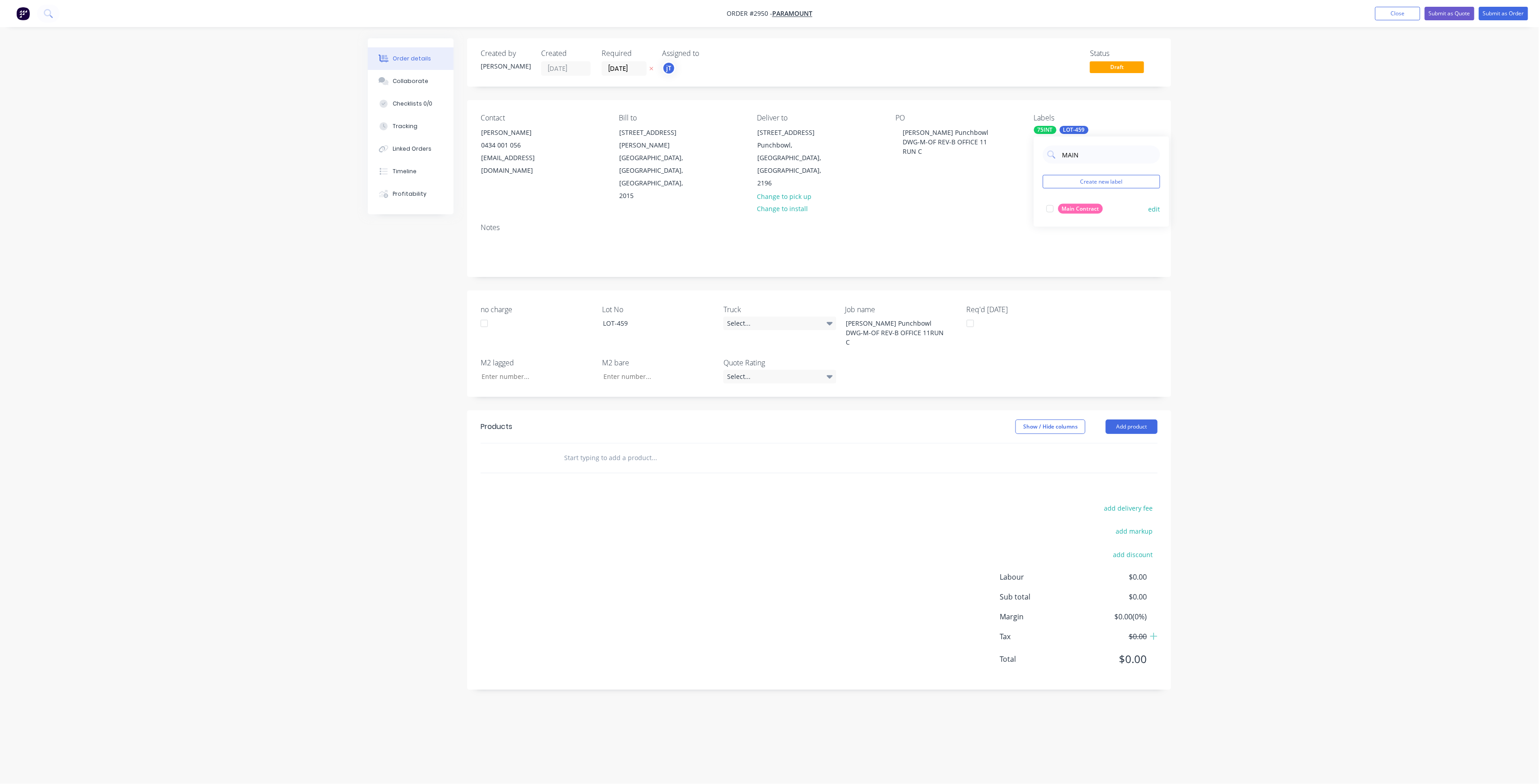
type input "MAIN"
click at [1093, 212] on div "Main Contract" at bounding box center [1080, 208] width 45 height 10
click at [586, 449] on input "text" at bounding box center [654, 458] width 180 height 18
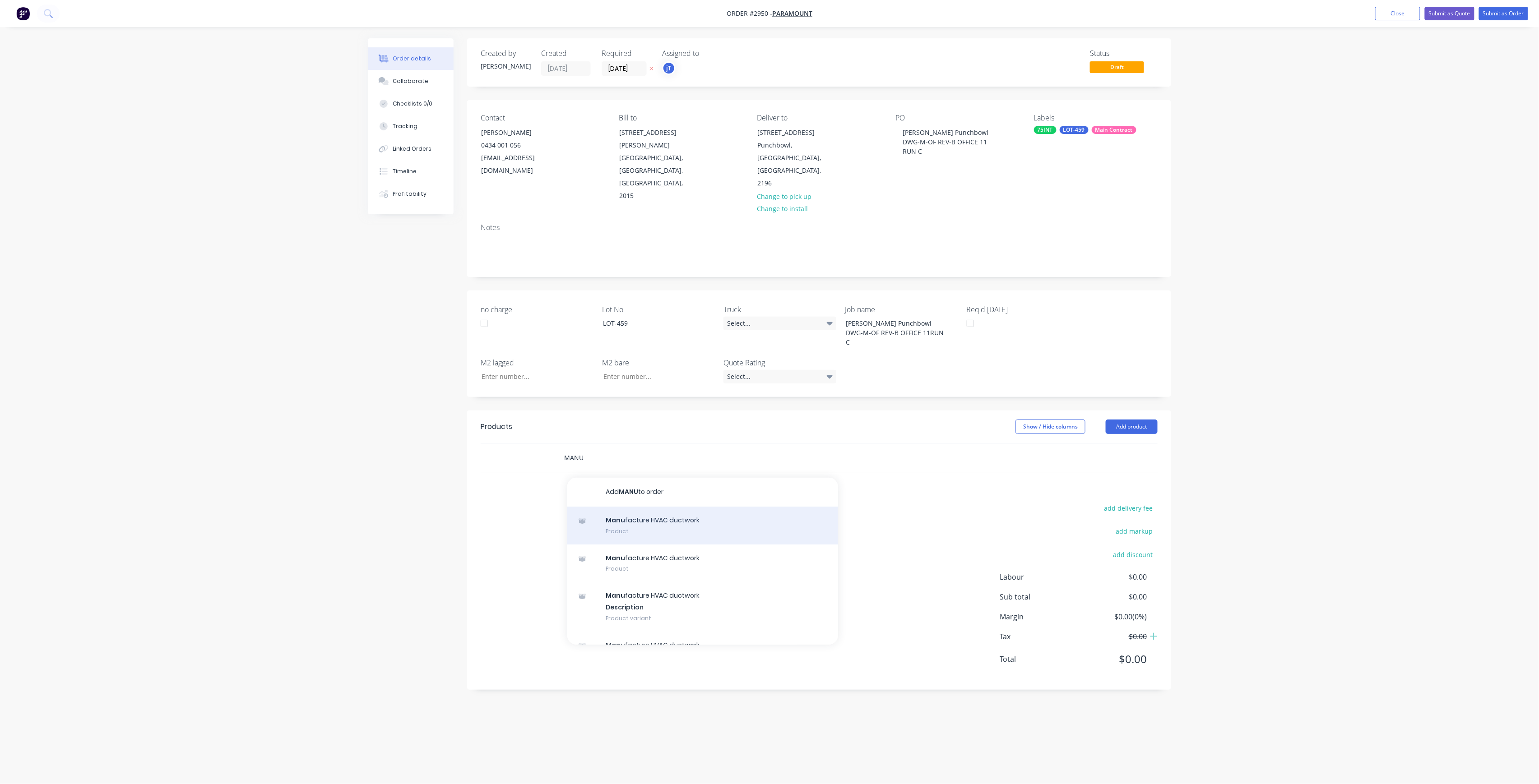
type input "MANU"
click at [741, 506] on div "Manu facture HVAC ductwork Product" at bounding box center [703, 525] width 271 height 38
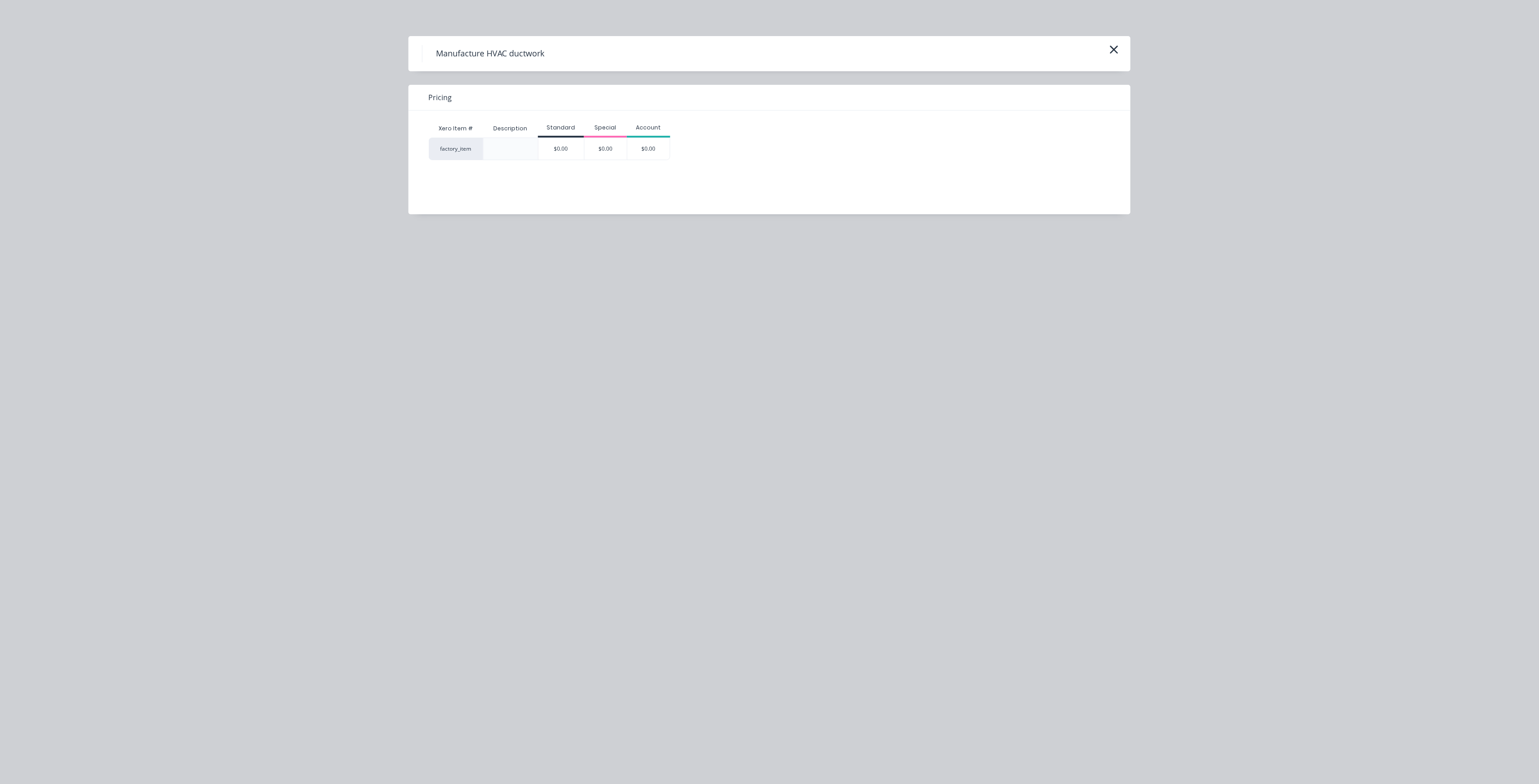
click at [554, 149] on div "$0.00" at bounding box center [561, 149] width 45 height 21
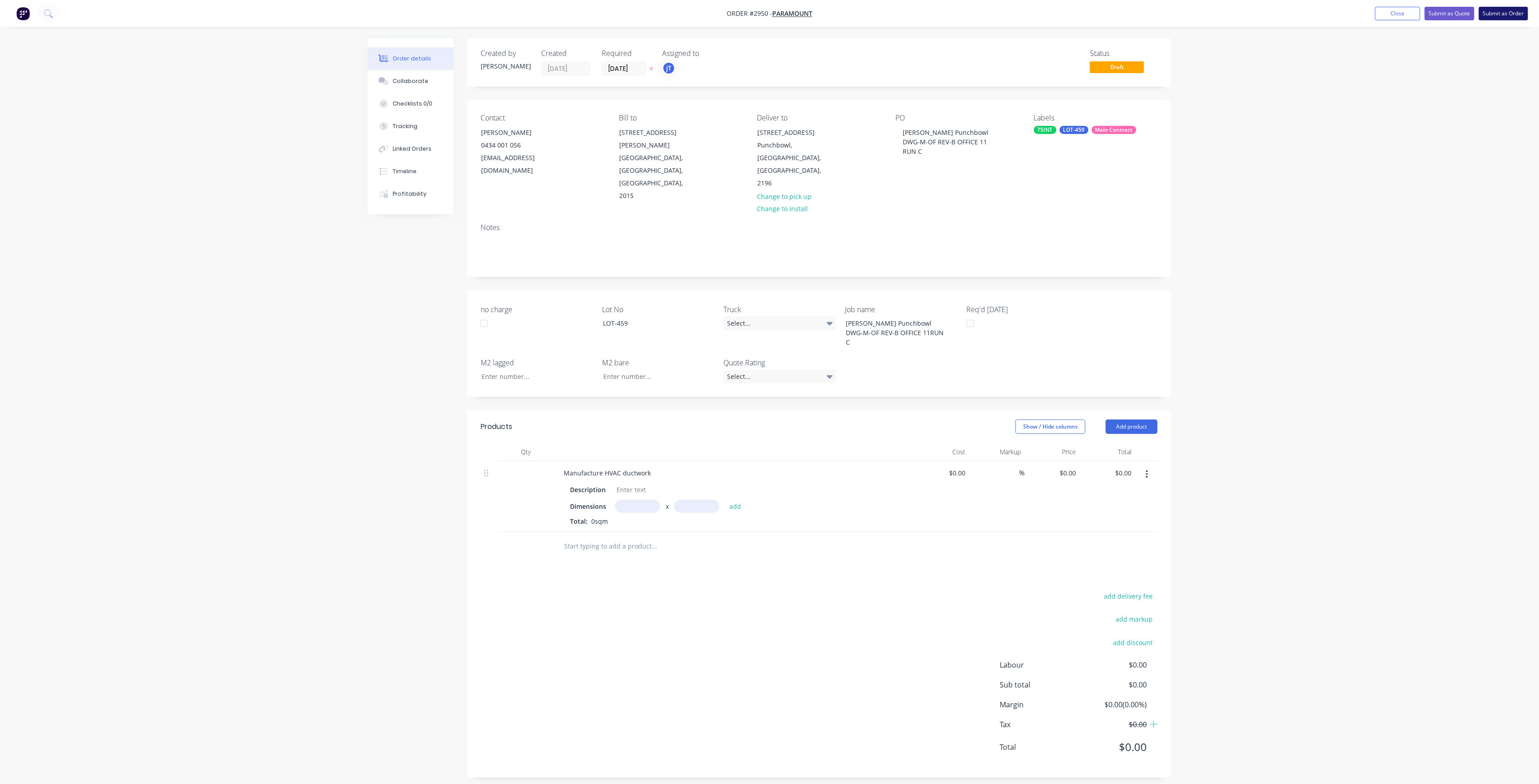
click at [1503, 19] on button "Submit as Order" at bounding box center [1504, 13] width 49 height 14
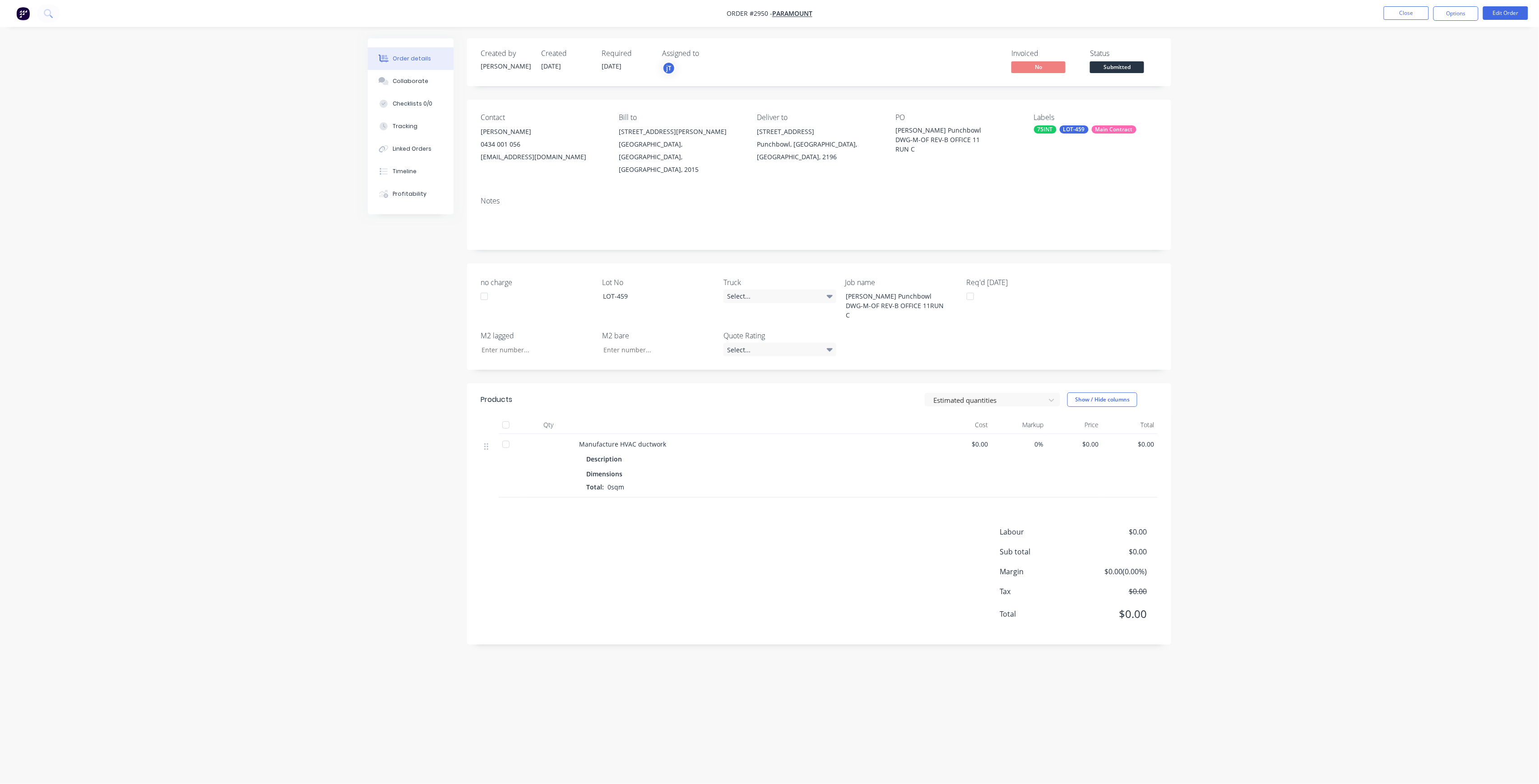
click at [1105, 69] on span "Submitted" at bounding box center [1117, 67] width 54 height 11
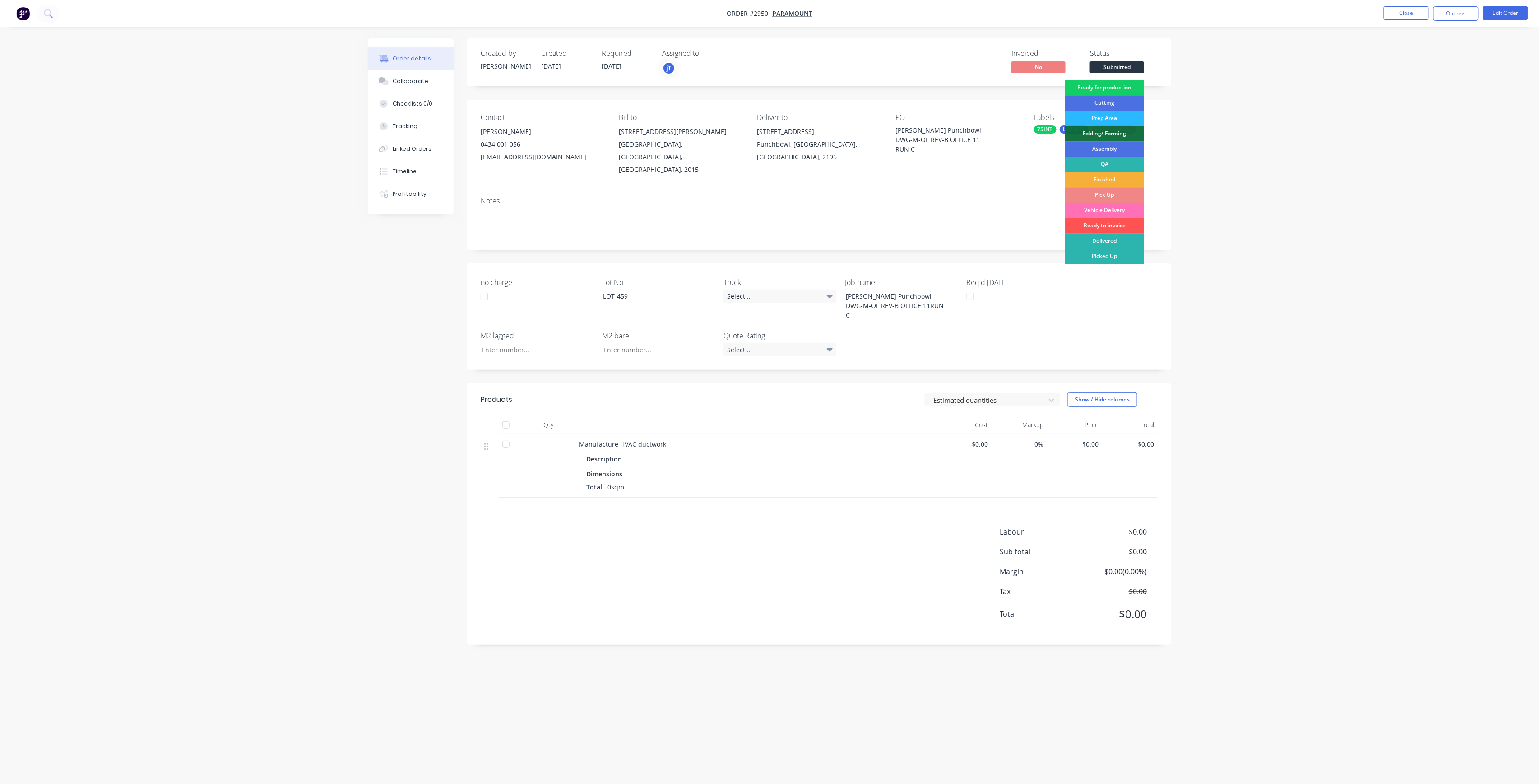
click at [1123, 90] on div "Ready for production" at bounding box center [1105, 88] width 79 height 16
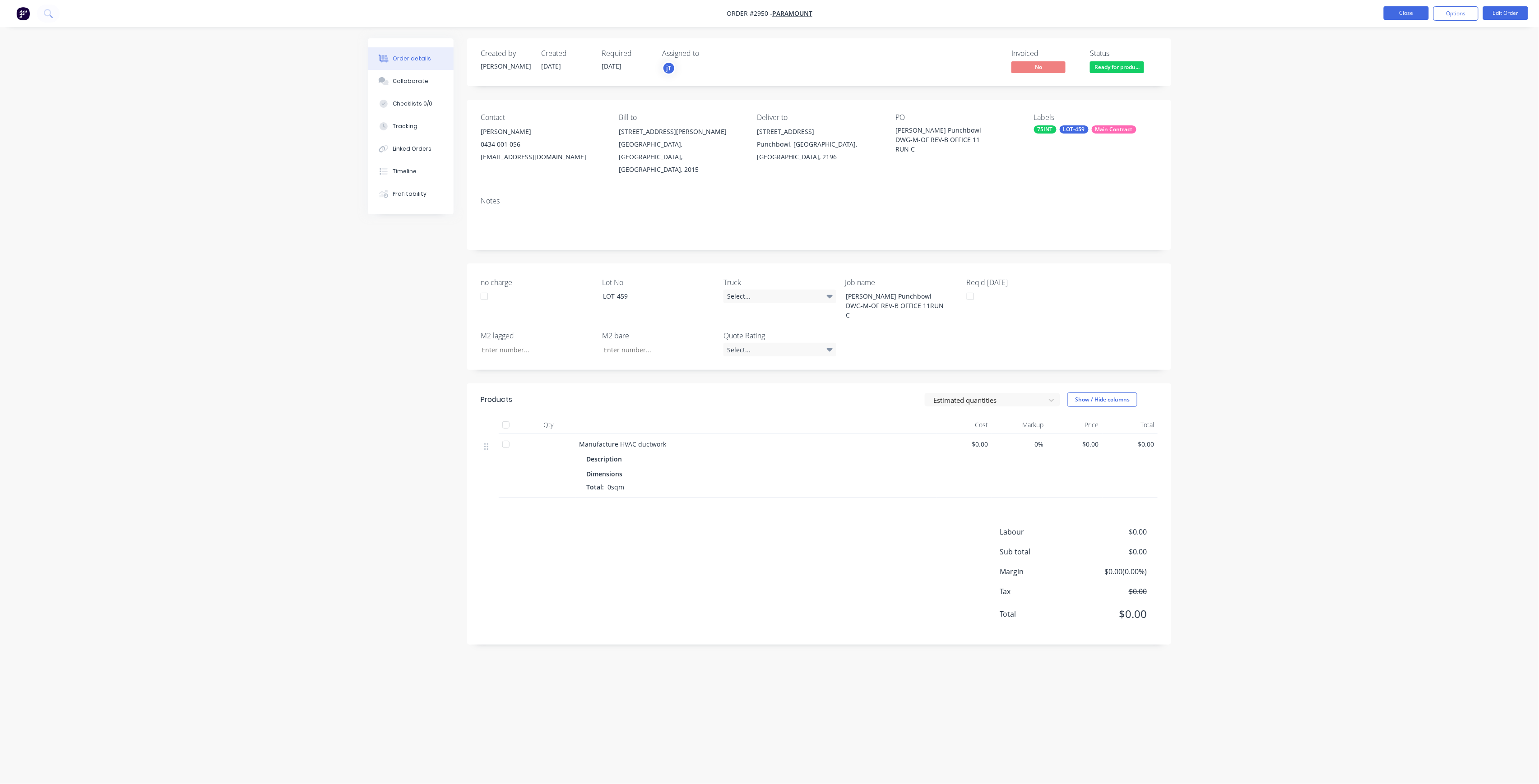
click at [1405, 16] on button "Close" at bounding box center [1406, 13] width 45 height 14
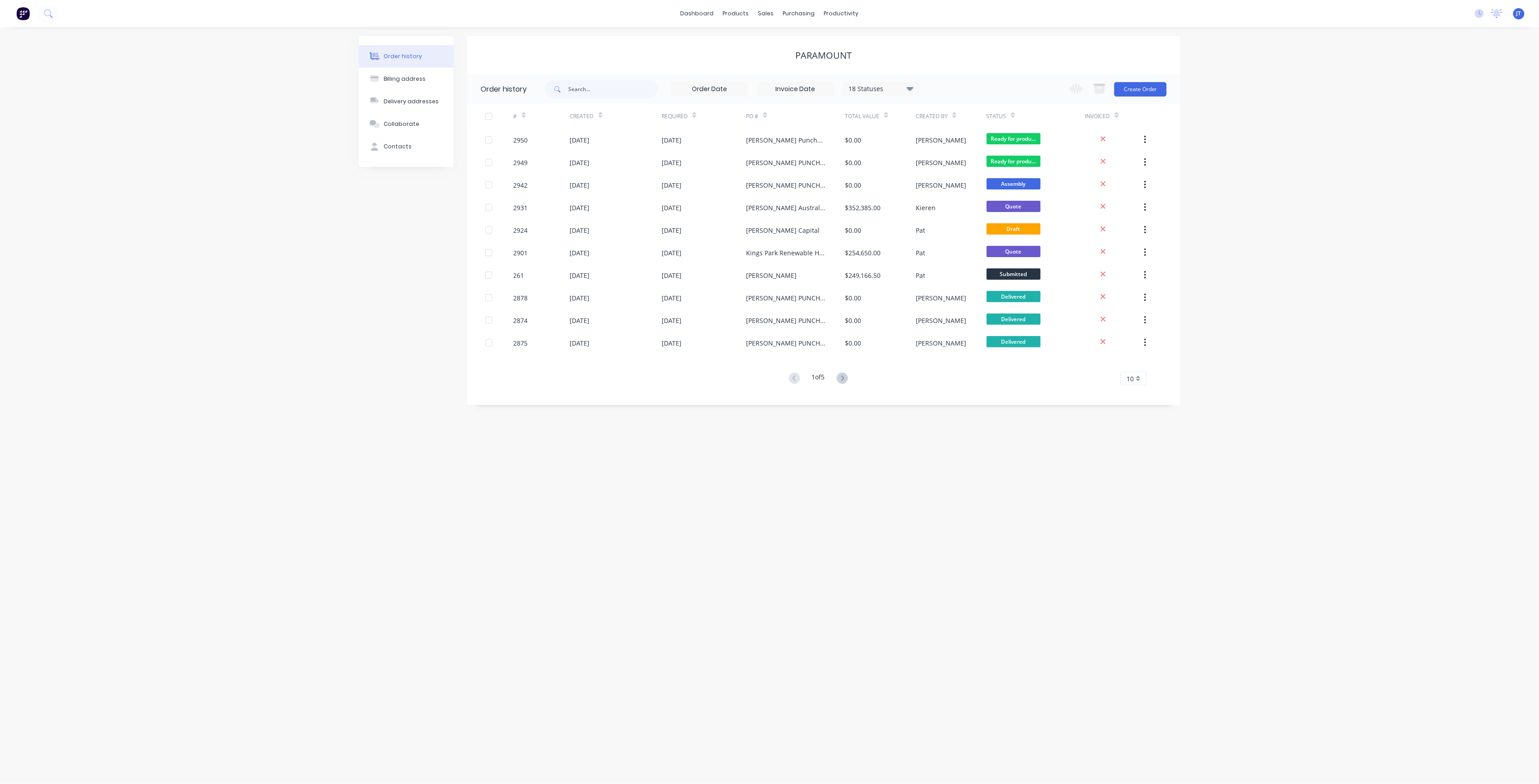
click at [1138, 103] on div "Change order status Submitted Ready for production Cutting Prep Area Folding/ F…" at bounding box center [1115, 89] width 103 height 29
click at [1136, 96] on button "Create Order" at bounding box center [1141, 89] width 53 height 14
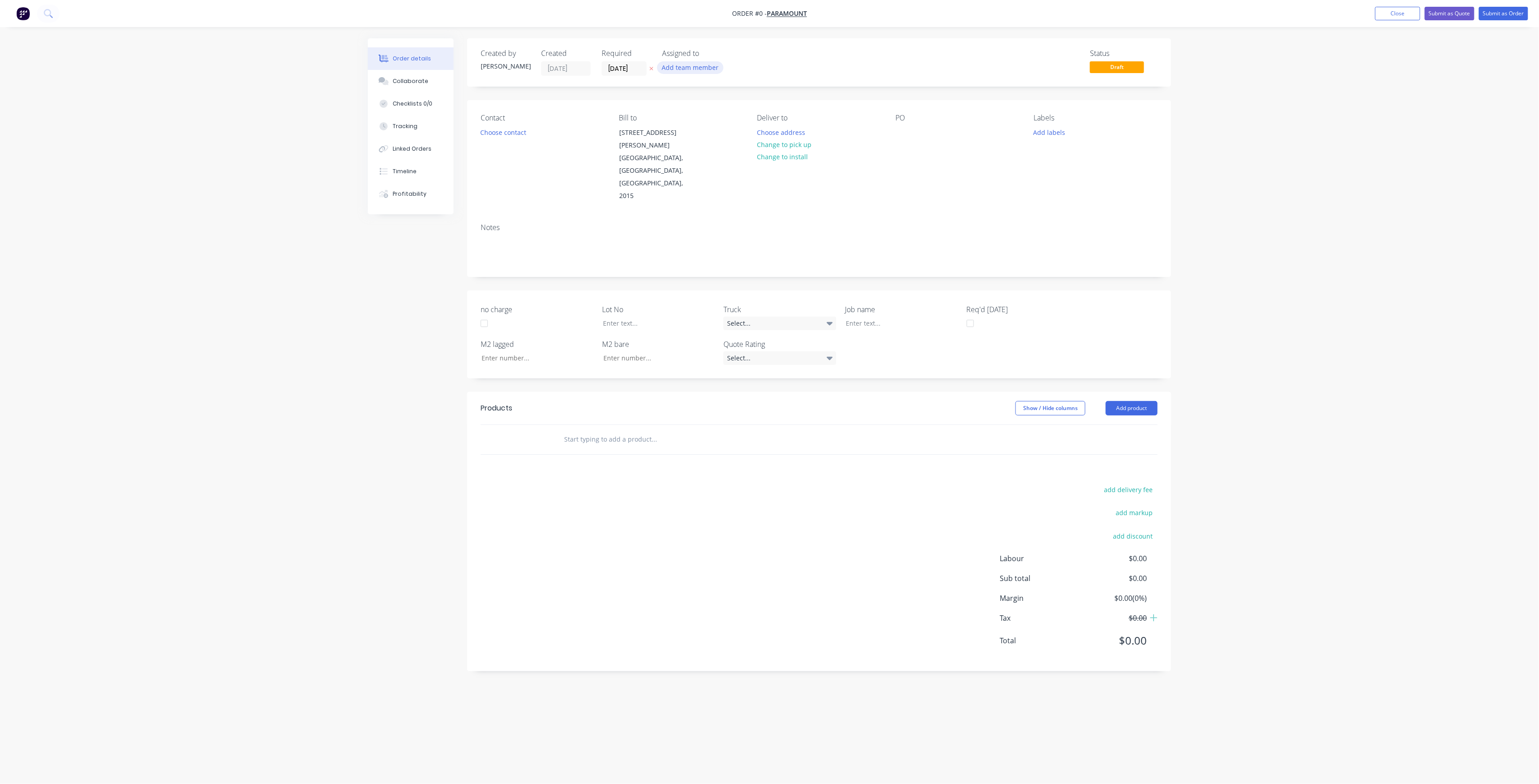
click at [689, 73] on button "Add team member" at bounding box center [690, 67] width 66 height 12
click at [710, 116] on div "[PERSON_NAME] (You)" at bounding box center [735, 118] width 90 height 10
click at [517, 130] on div "Order details Collaborate Checklists 0/0 Tracking Linked Orders Timeline Profit…" at bounding box center [770, 374] width 821 height 673
click at [517, 137] on button "Choose contact" at bounding box center [503, 132] width 56 height 12
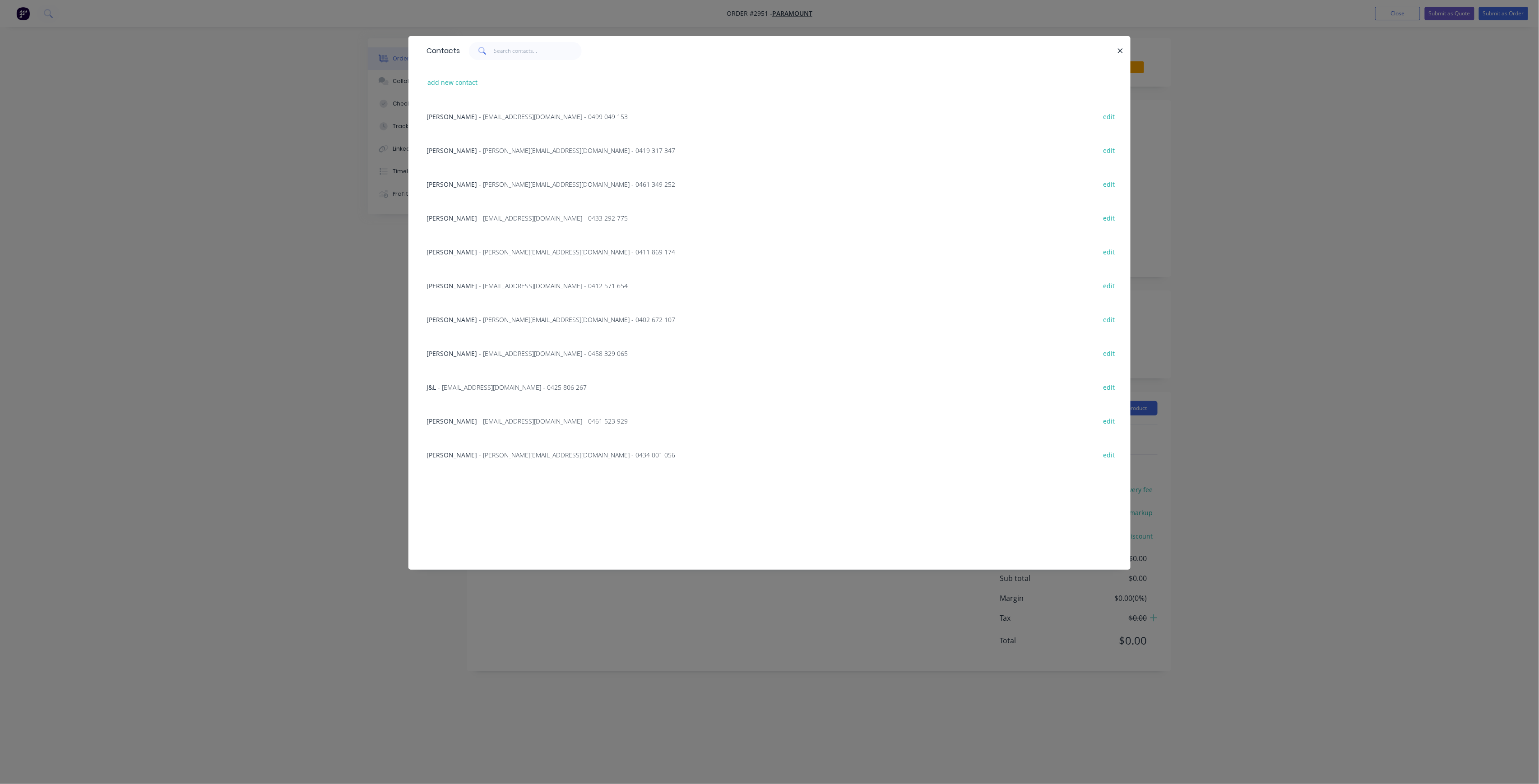
click at [562, 451] on span "- [PERSON_NAME][EMAIL_ADDRESS][DOMAIN_NAME] - 0434 001 056" at bounding box center [577, 455] width 197 height 8
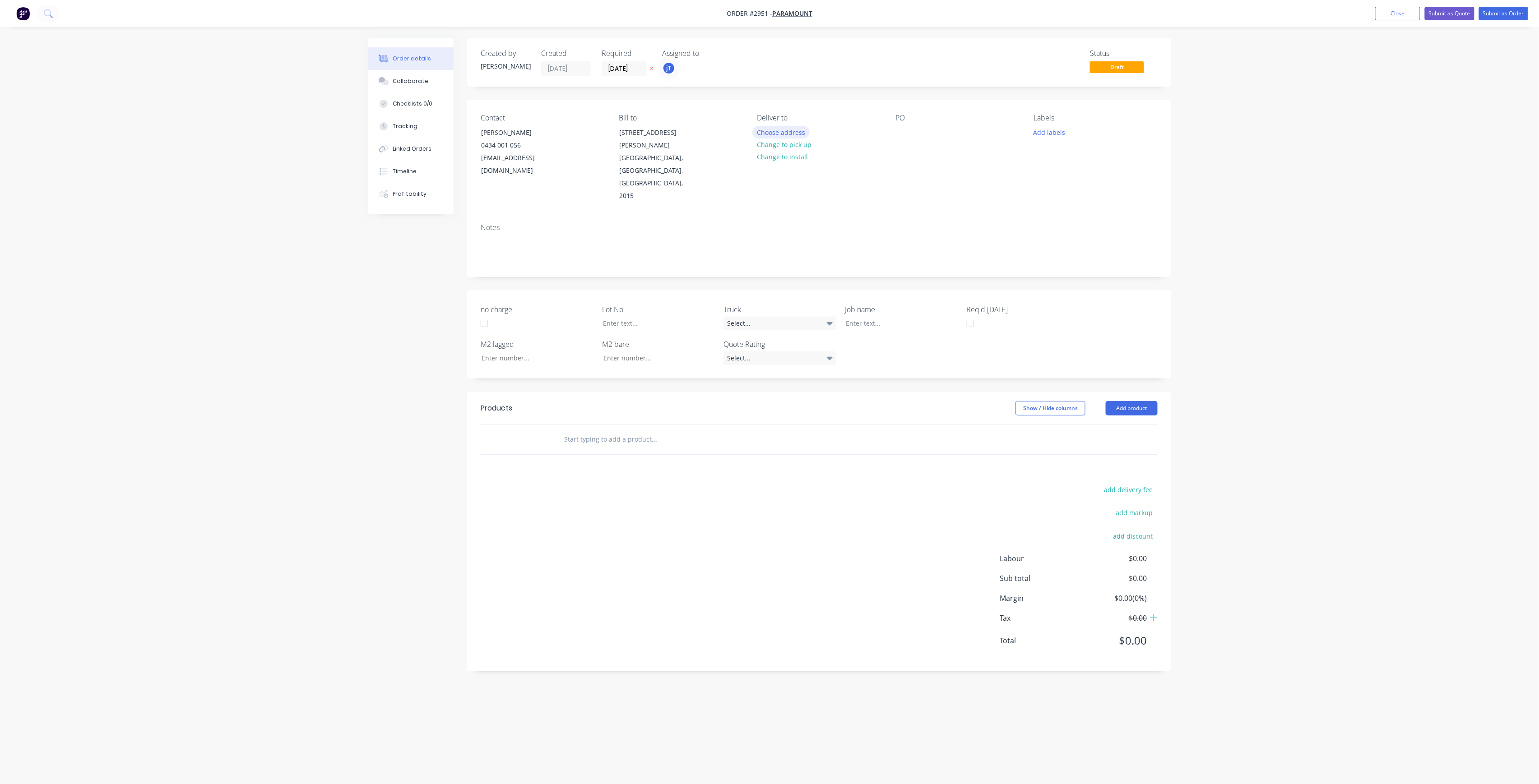
click at [797, 130] on button "Choose address" at bounding box center [781, 132] width 58 height 12
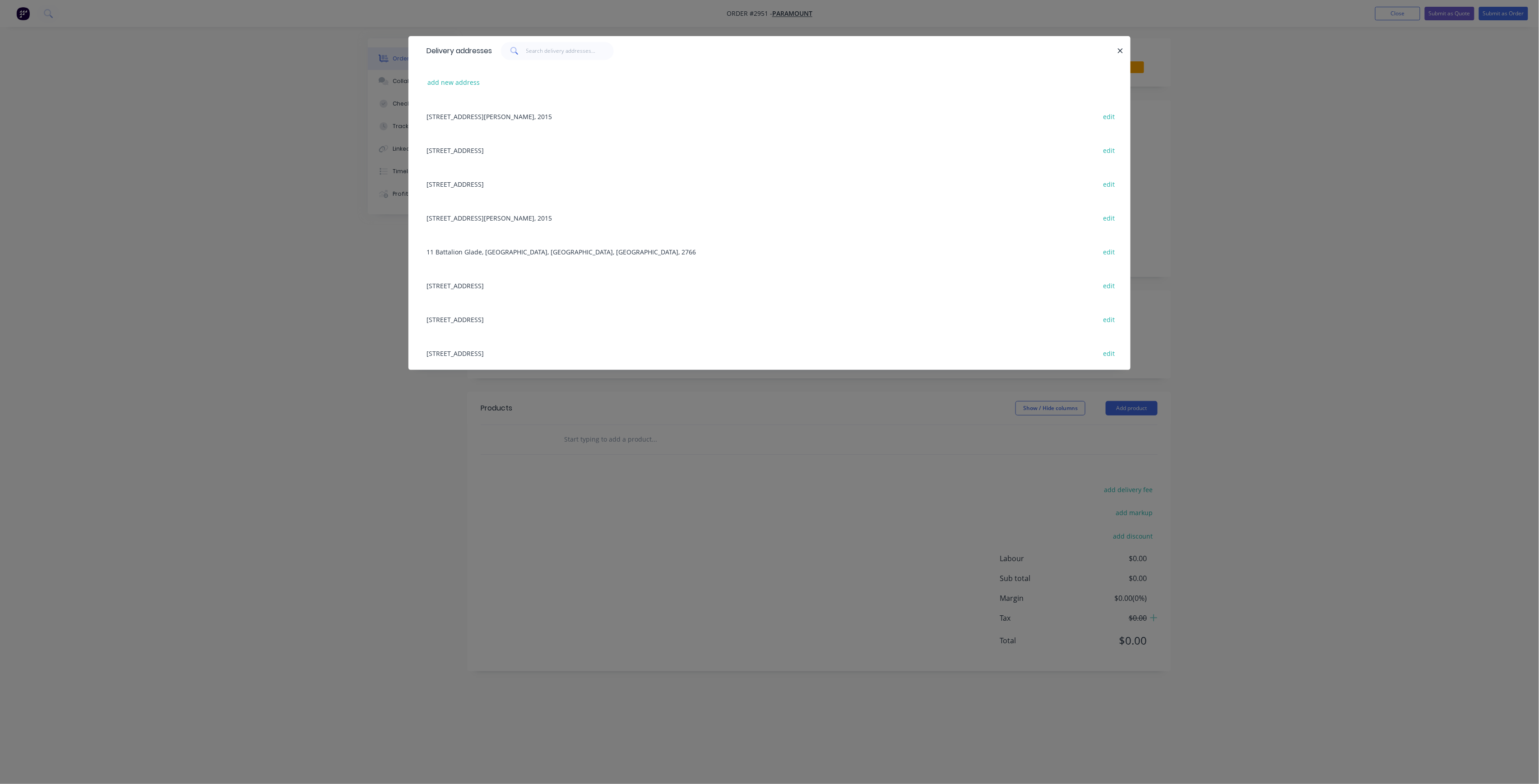
click at [531, 320] on div "[STREET_ADDRESS] edit" at bounding box center [769, 319] width 695 height 34
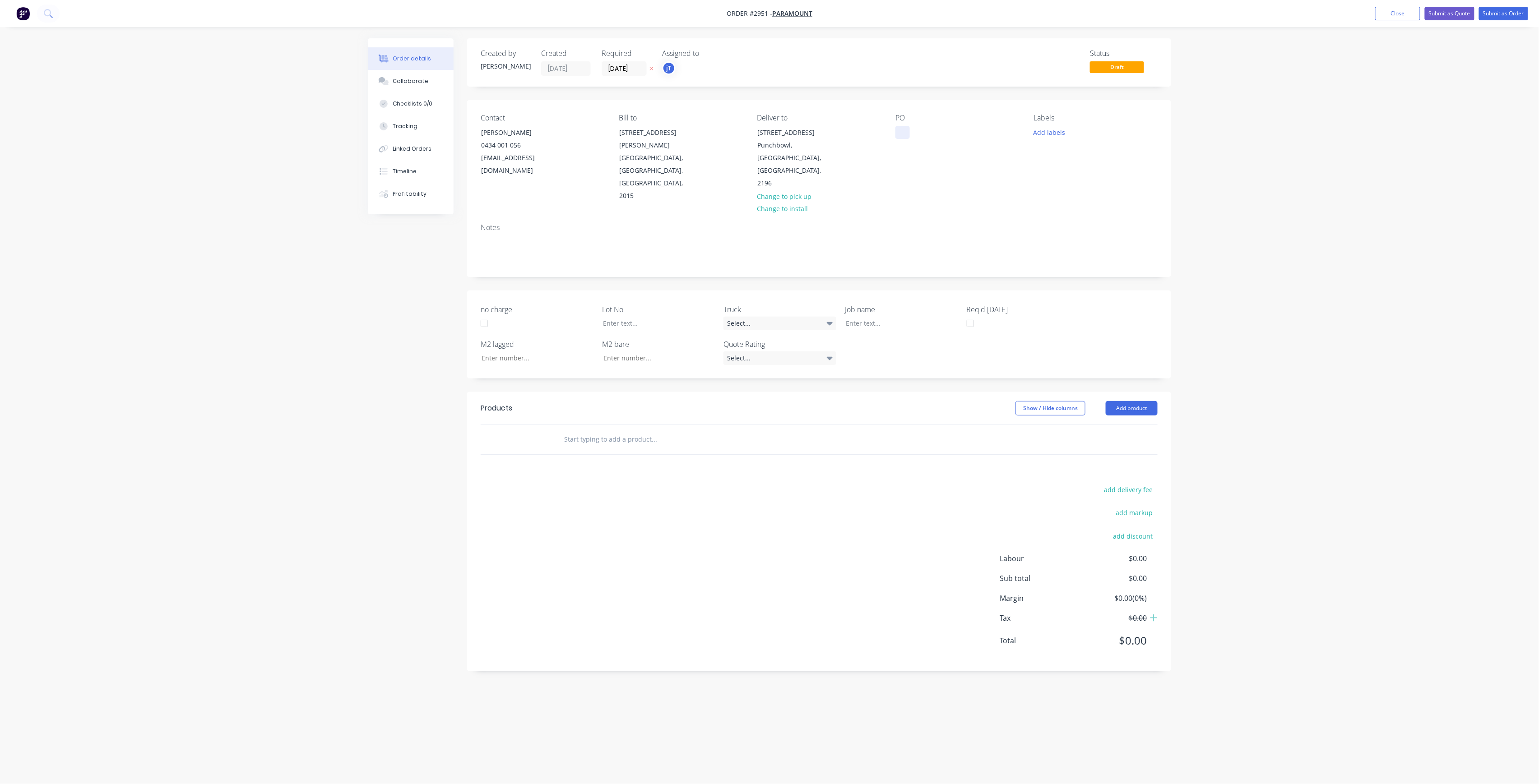
click at [896, 136] on div at bounding box center [903, 133] width 14 height 13
paste div
click at [976, 132] on div "[PERSON_NAME] Punchbowl DWG-M-OF REV-B OFFICE 11RUN C" at bounding box center [952, 146] width 113 height 41
drag, startPoint x: 986, startPoint y: 141, endPoint x: 993, endPoint y: 141, distance: 7.0
click at [986, 141] on div "[PERSON_NAME] Punchbowl DWG-M-OF REV-B OFFICE 11RUN C" at bounding box center [952, 146] width 113 height 41
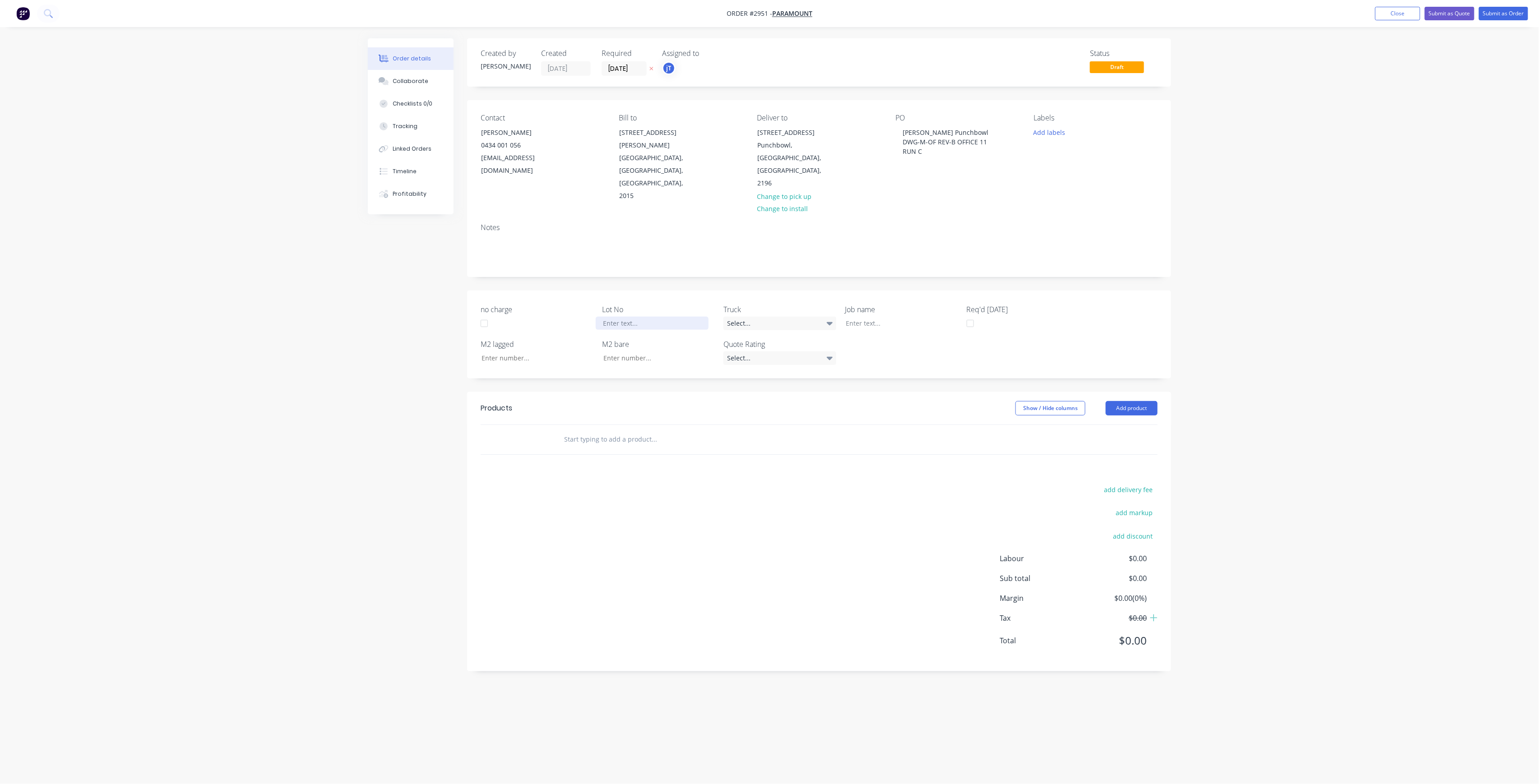
click at [616, 316] on div at bounding box center [652, 323] width 113 height 13
click at [876, 316] on div at bounding box center [895, 323] width 113 height 13
paste div
drag, startPoint x: 1038, startPoint y: 136, endPoint x: 1054, endPoint y: 140, distance: 16.5
click at [1038, 136] on button "Add labels" at bounding box center [1049, 132] width 41 height 12
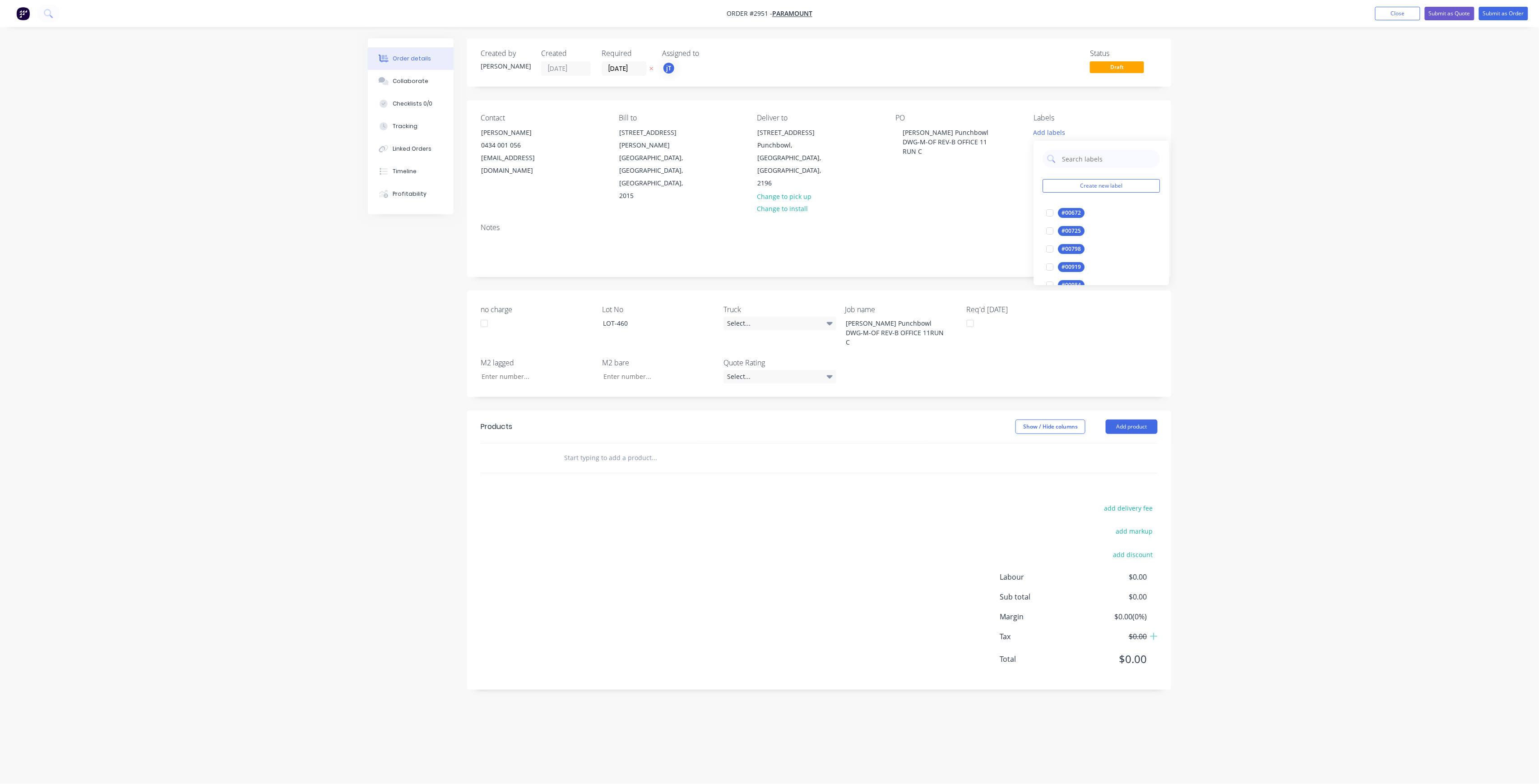
click at [1074, 169] on div "Create new label #00672 edit #00725 edit #00798 edit #00919 edit #00984 edit #0…" at bounding box center [1102, 213] width 136 height 144
click at [1082, 159] on input "text" at bounding box center [1109, 159] width 94 height 18
click at [1085, 219] on button "LOT-460" at bounding box center [1067, 213] width 48 height 13
drag, startPoint x: 1097, startPoint y: 158, endPoint x: 1035, endPoint y: 177, distance: 64.8
click at [1035, 177] on div "LOT-460 Create new label LOT-460 edit" at bounding box center [1102, 182] width 136 height 90
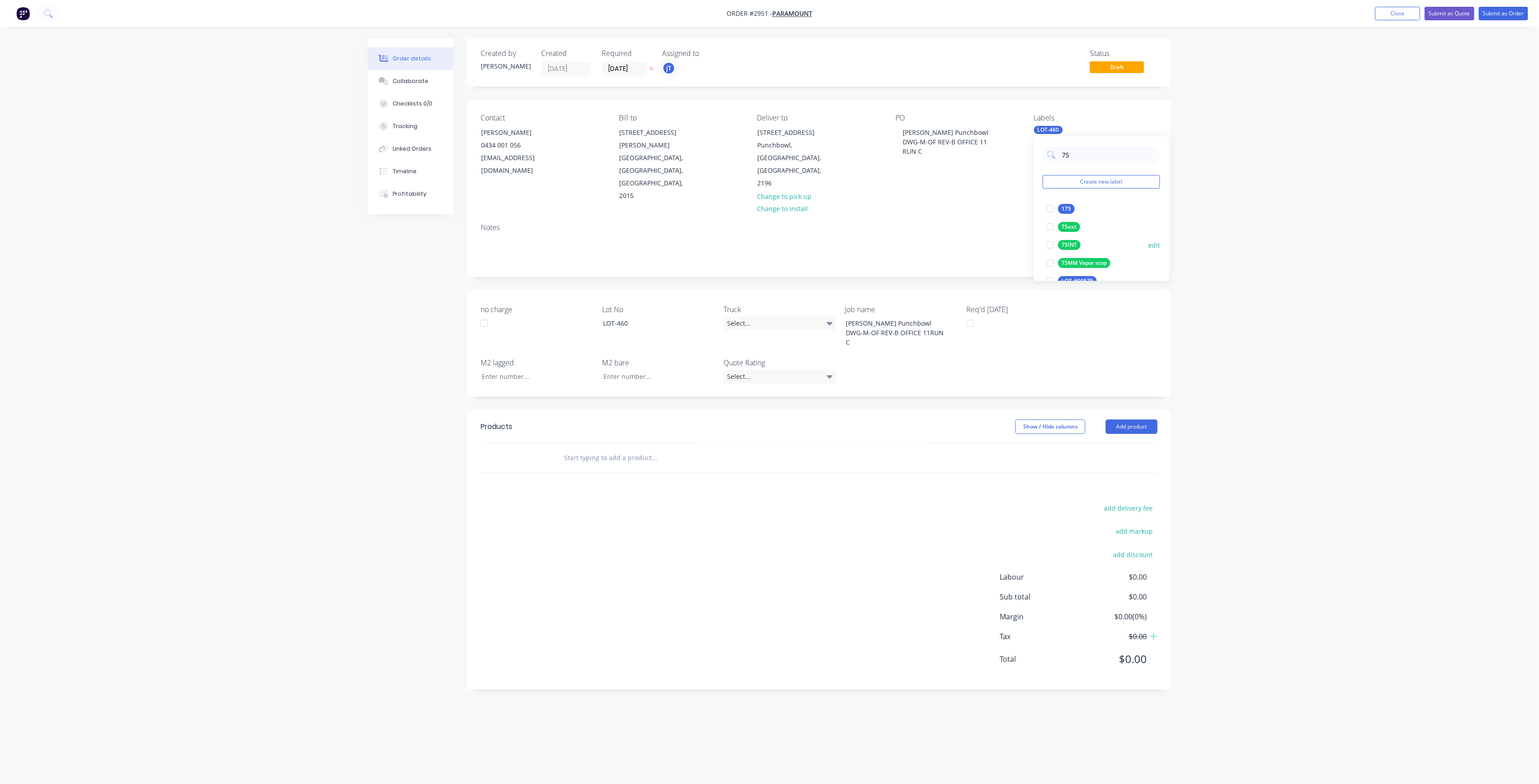
click at [1066, 242] on div "75INT" at bounding box center [1069, 245] width 23 height 10
drag, startPoint x: 1071, startPoint y: 159, endPoint x: 1053, endPoint y: 165, distance: 19.0
click at [1053, 165] on div "75 Create new label 75INT edit 175 edit 75ext edit 75MM Vapor stop edit LOT-#00…" at bounding box center [1102, 209] width 136 height 144
type input "MAIN"
click at [1086, 208] on div "Main Contract" at bounding box center [1080, 208] width 45 height 10
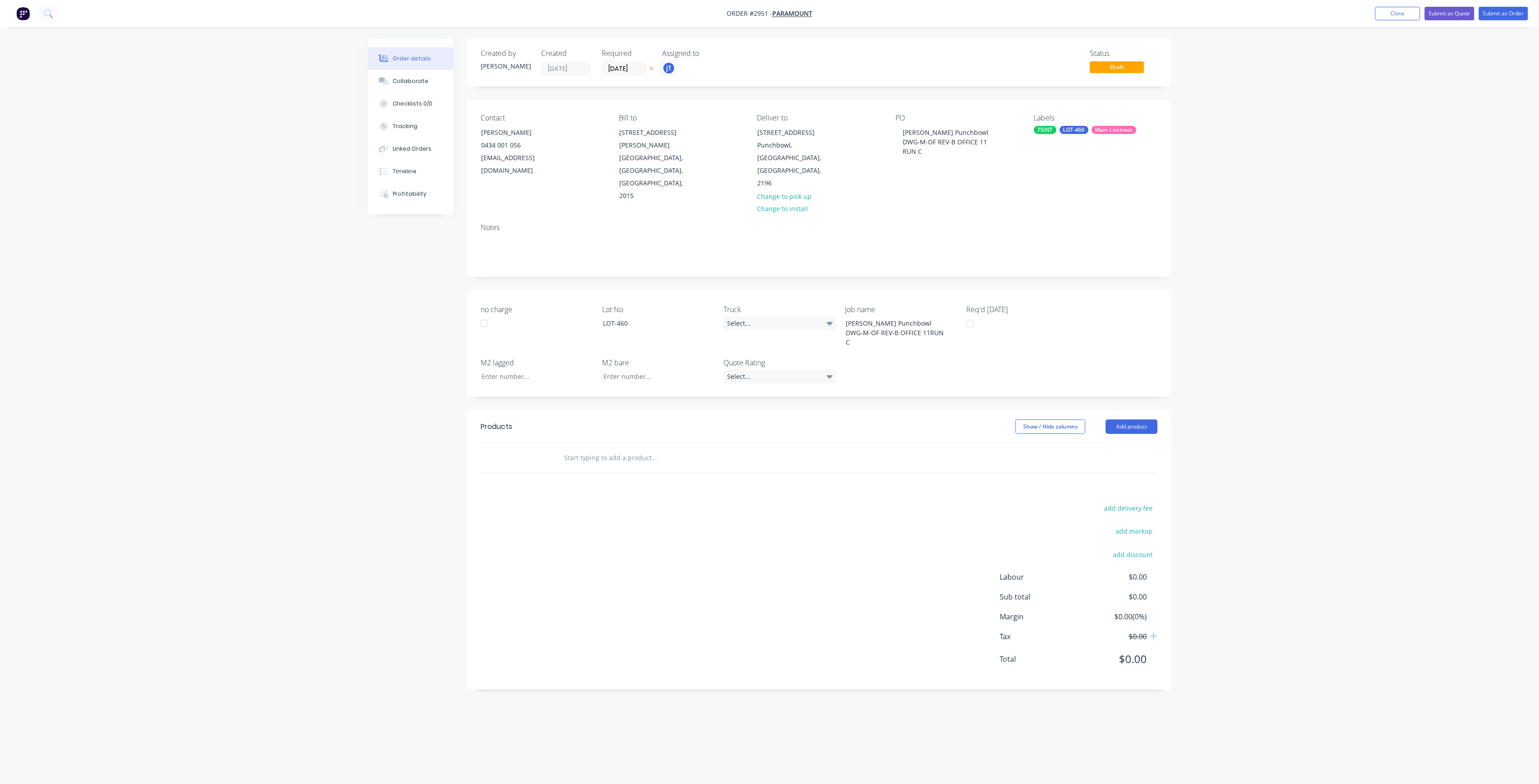
click at [609, 449] on input "text" at bounding box center [654, 458] width 180 height 18
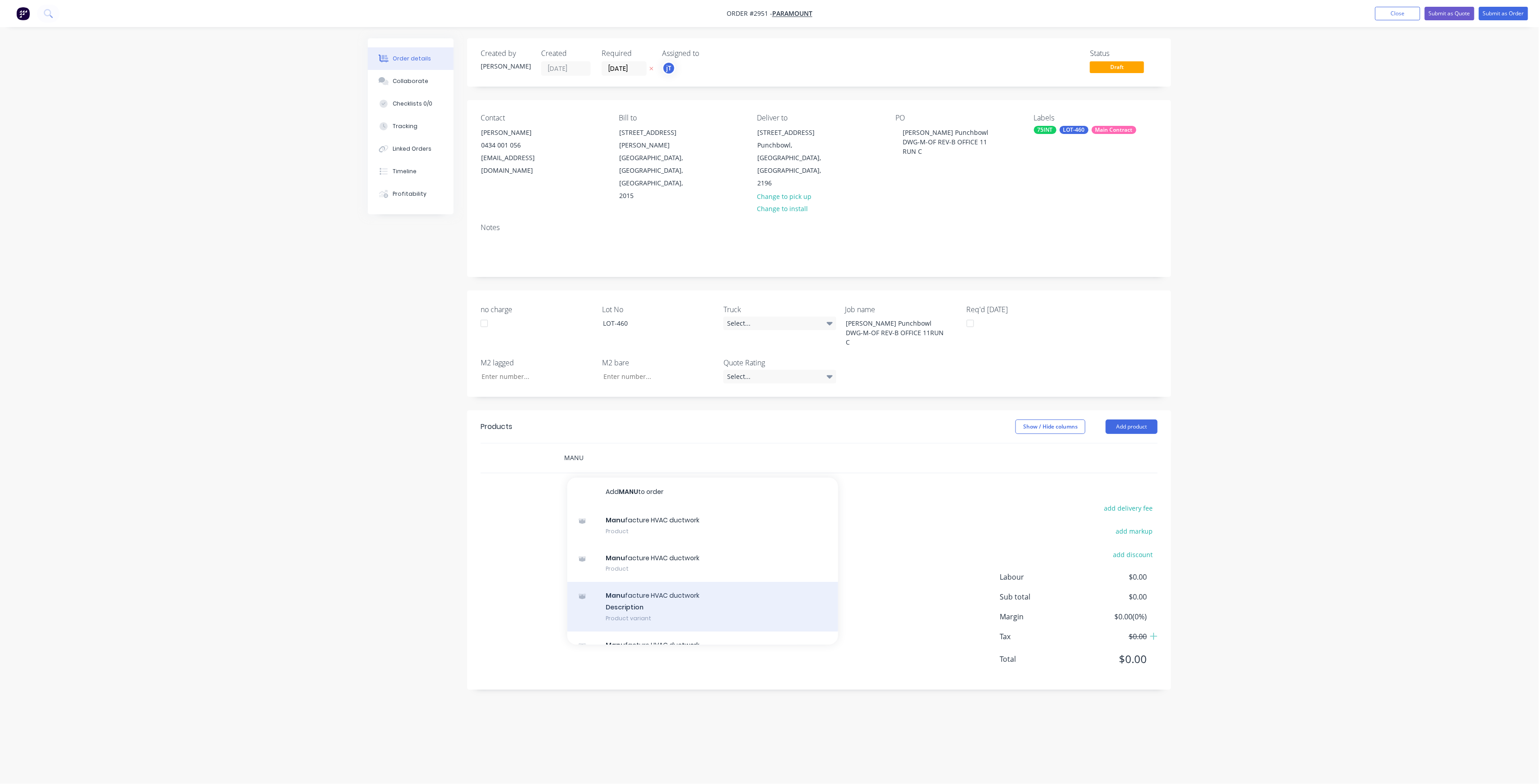
type input "MANU"
click at [643, 582] on div "Manu facture HVAC ductwork Description Product variant" at bounding box center [703, 606] width 271 height 50
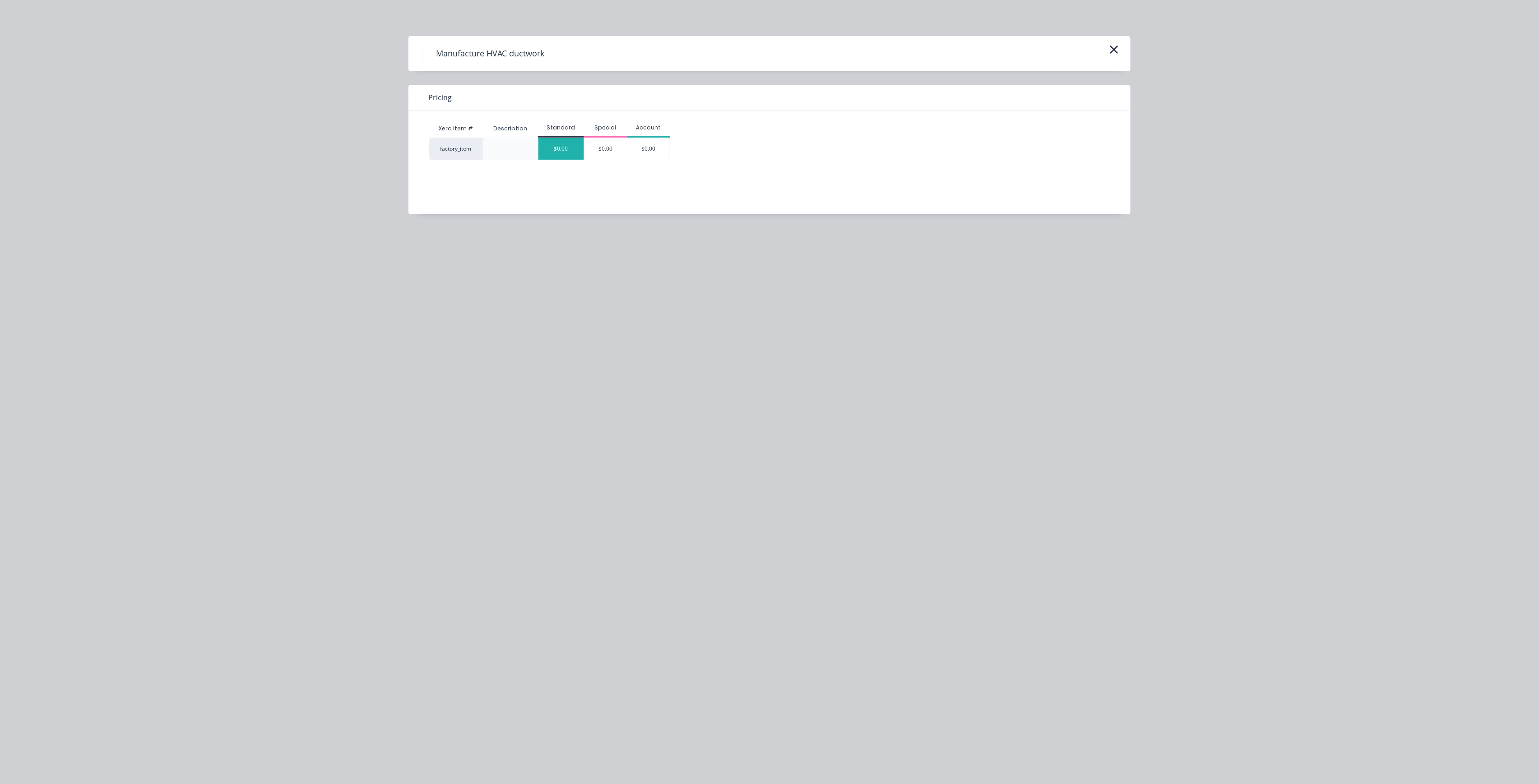
click at [575, 156] on div "$0.00" at bounding box center [561, 149] width 45 height 21
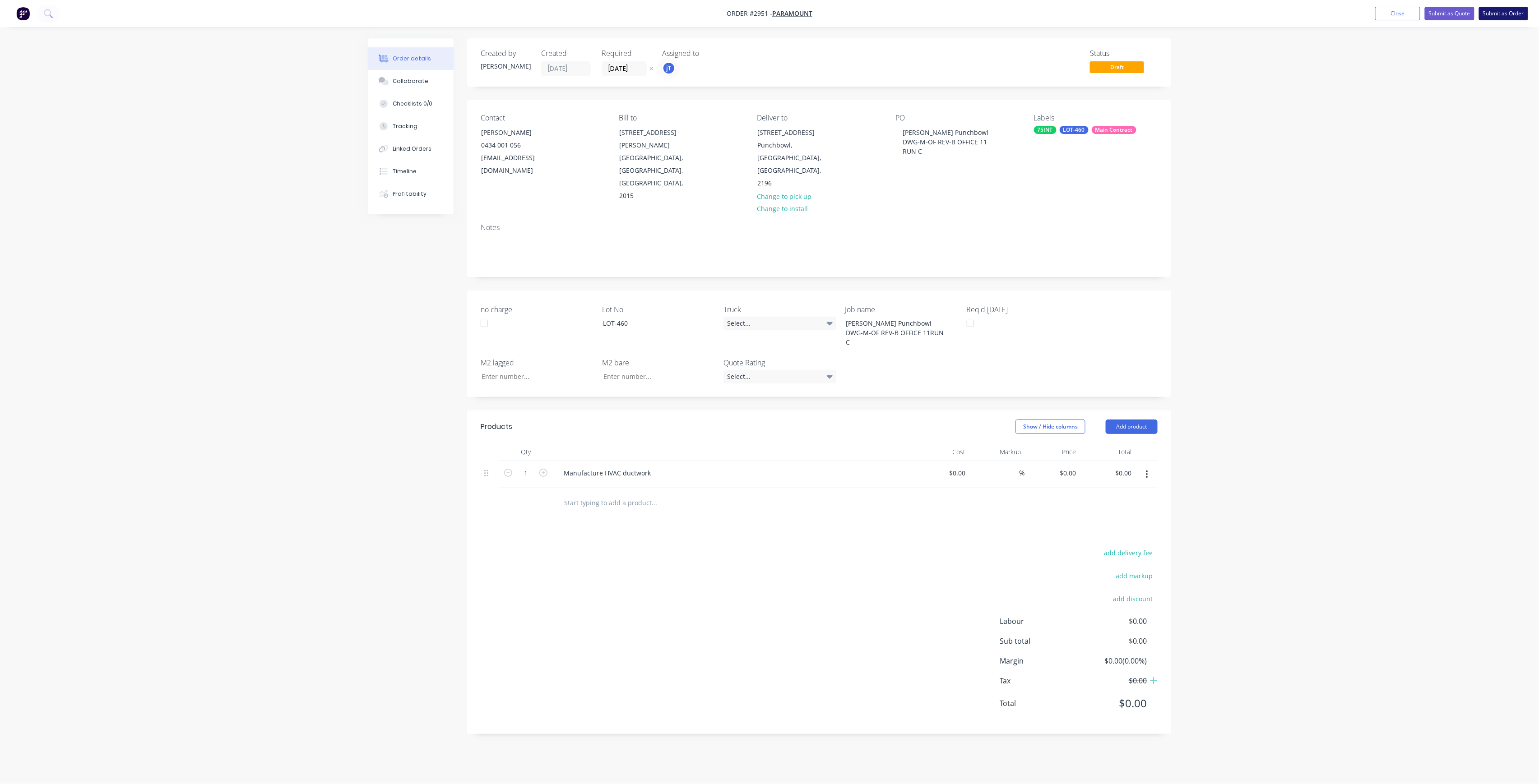
click at [1508, 11] on button "Submit as Order" at bounding box center [1504, 13] width 49 height 14
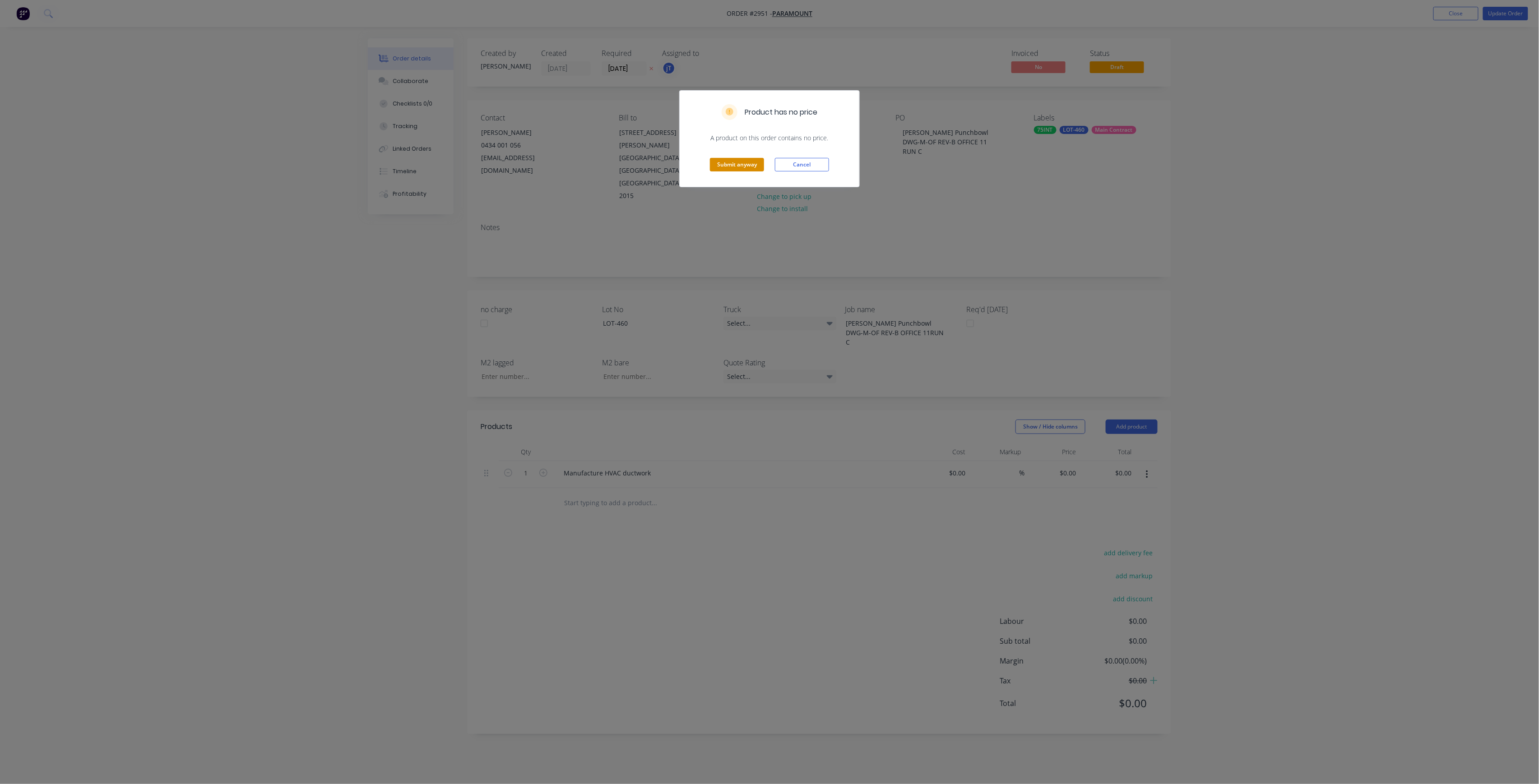
click at [743, 161] on button "Submit anyway" at bounding box center [737, 164] width 54 height 14
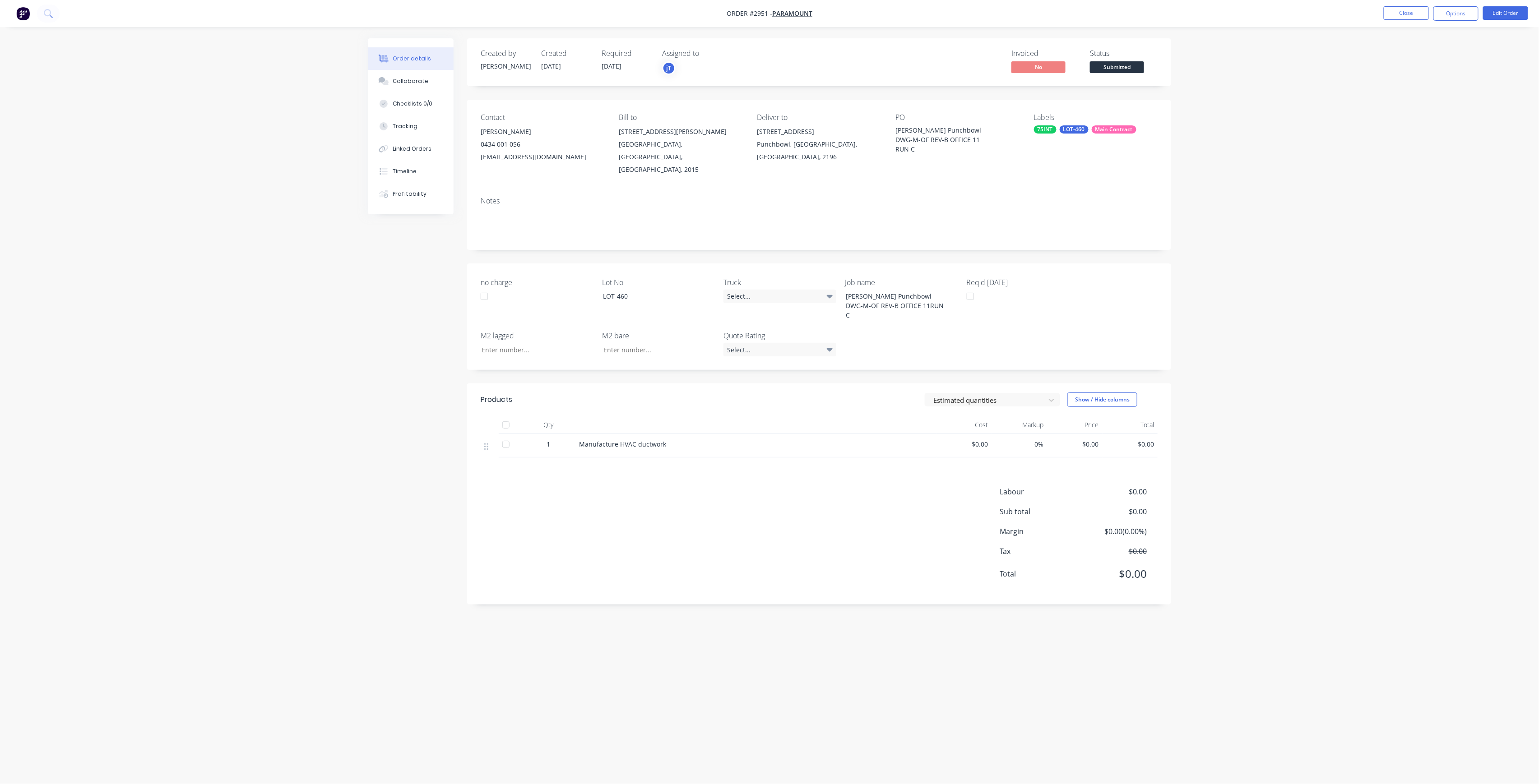
click at [1129, 65] on span "Submitted" at bounding box center [1117, 67] width 54 height 11
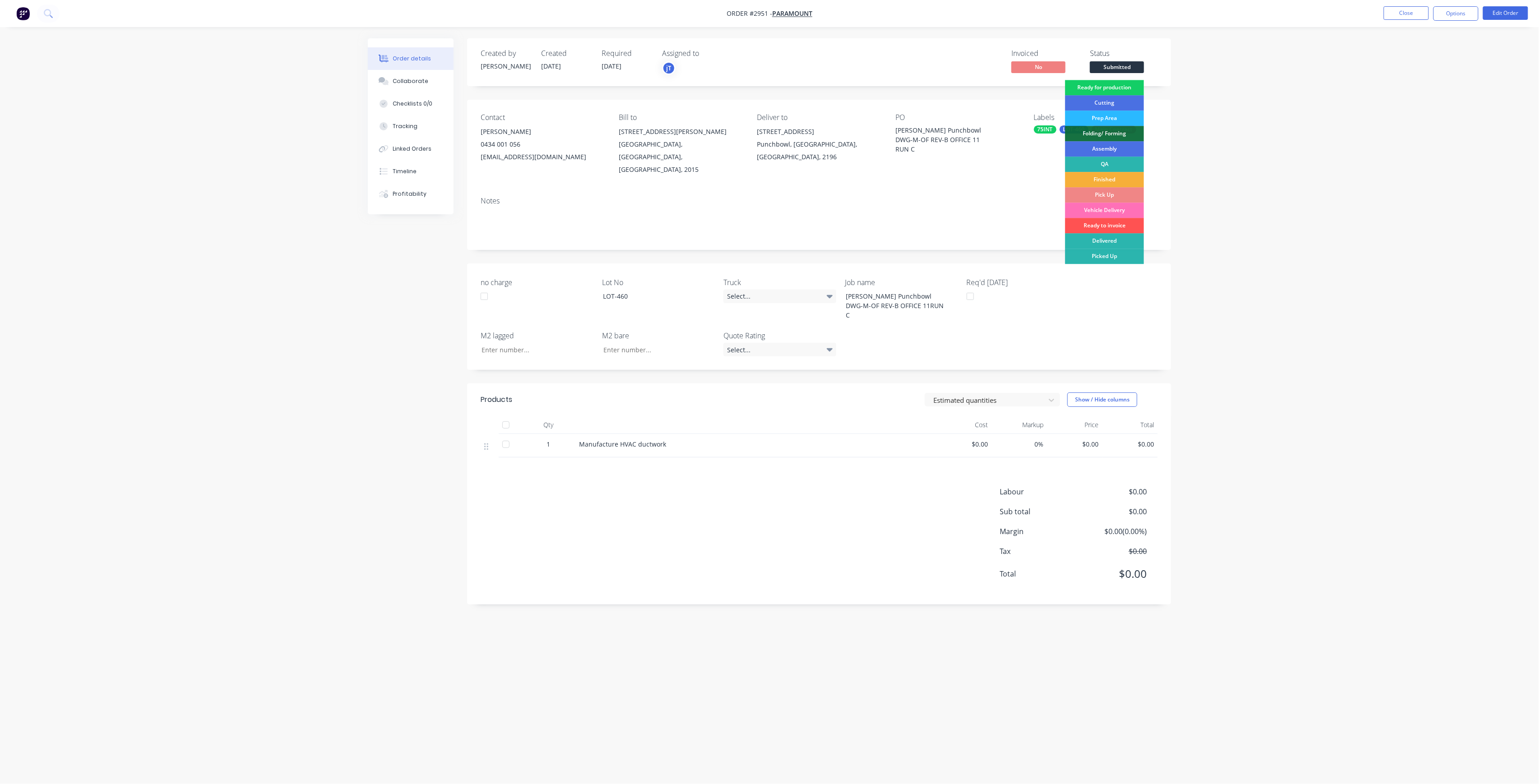
click at [1108, 90] on div "Ready for production" at bounding box center [1105, 88] width 79 height 16
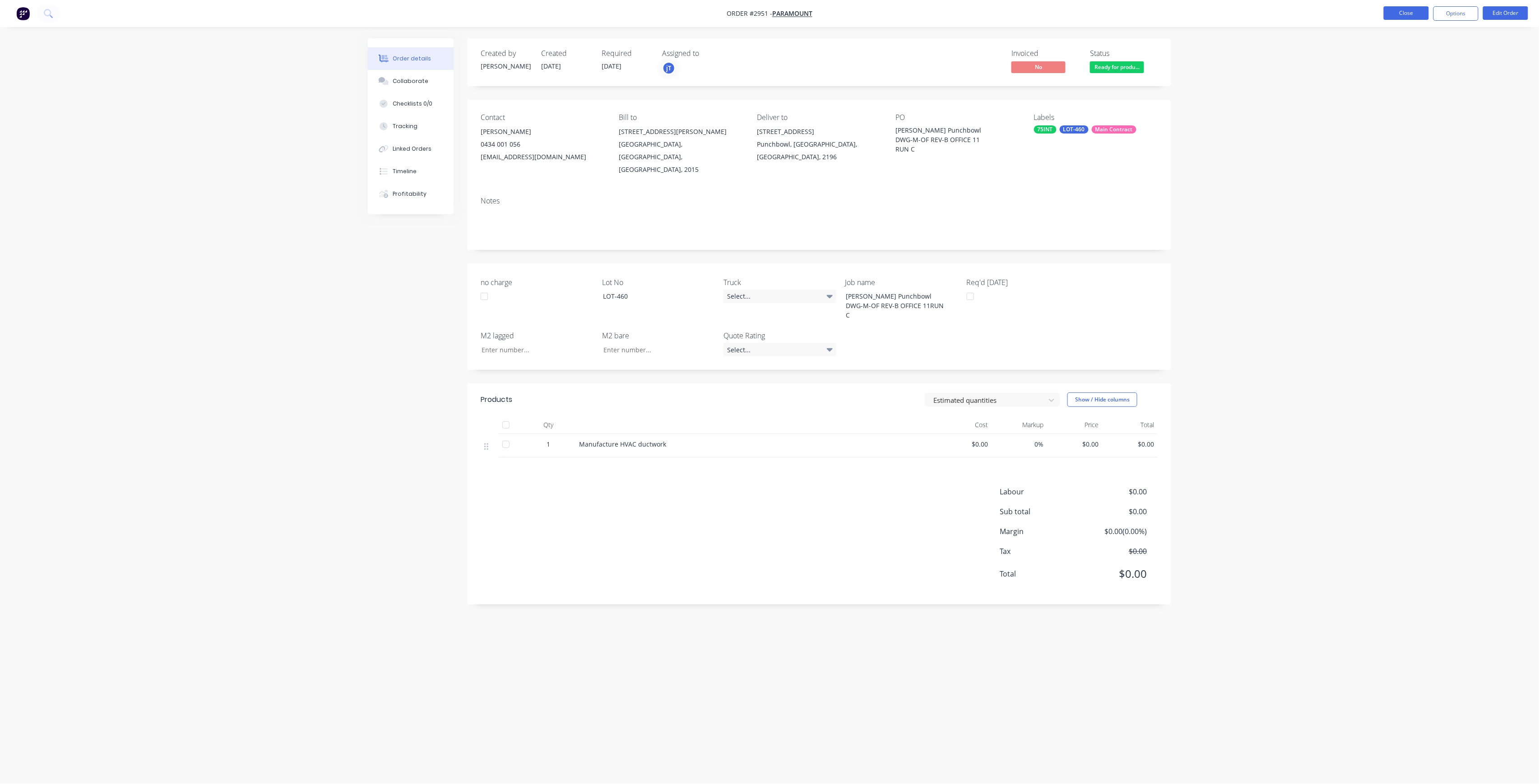
click at [1396, 8] on button "Close" at bounding box center [1406, 13] width 45 height 14
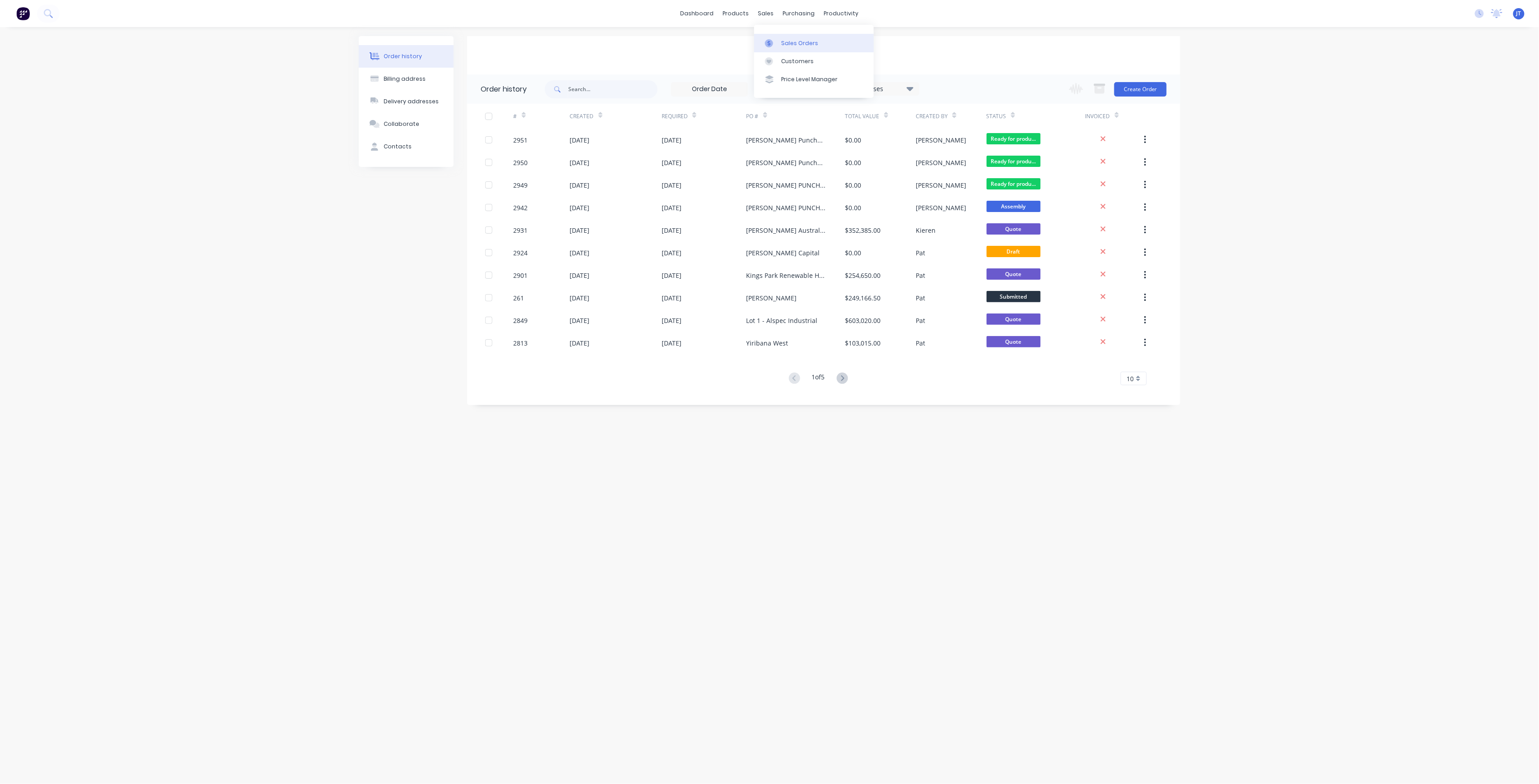
click at [793, 44] on div "Sales Orders" at bounding box center [800, 44] width 37 height 8
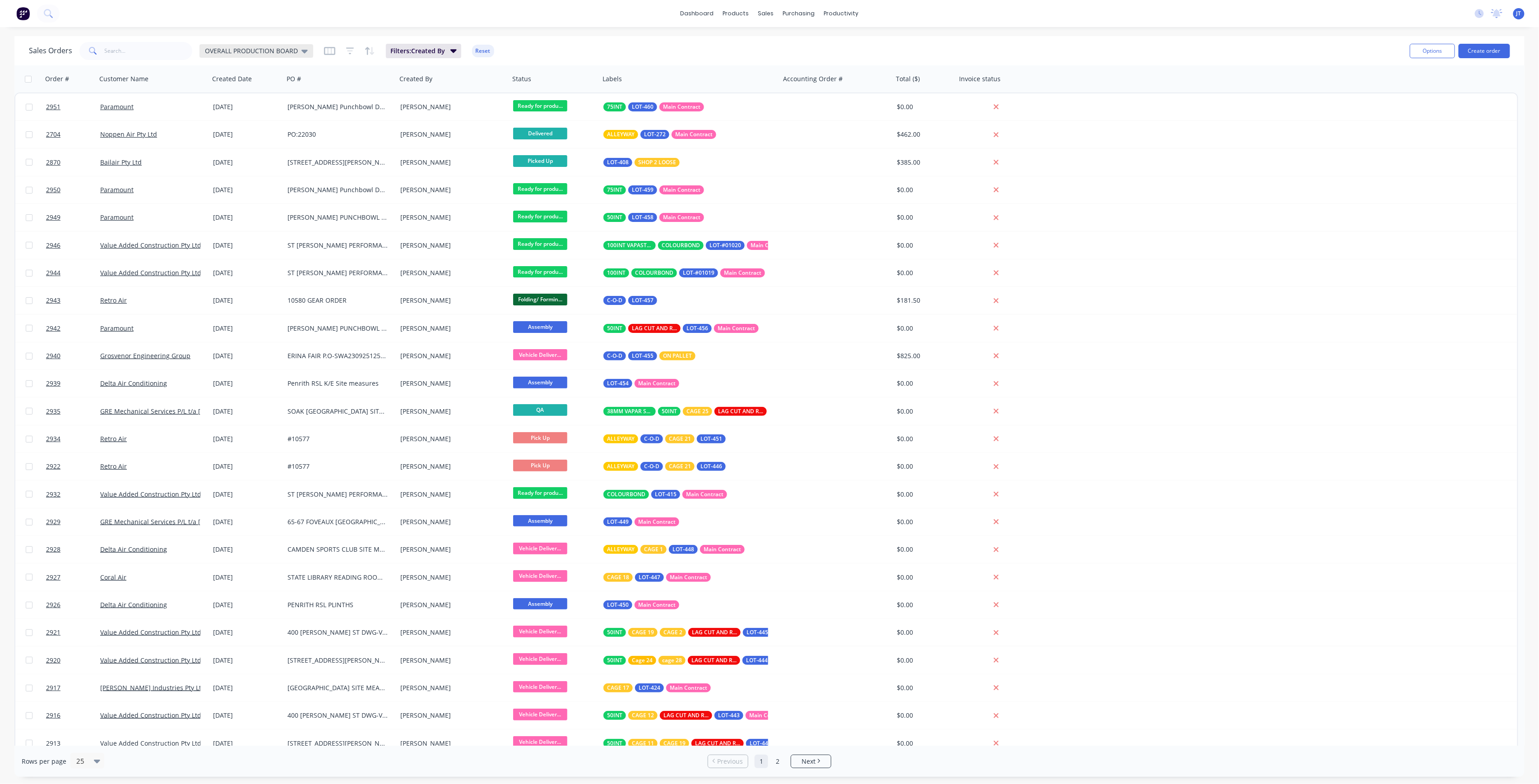
click at [302, 51] on icon at bounding box center [305, 51] width 7 height 4
click at [246, 161] on button "Invoicing Required" at bounding box center [253, 163] width 103 height 10
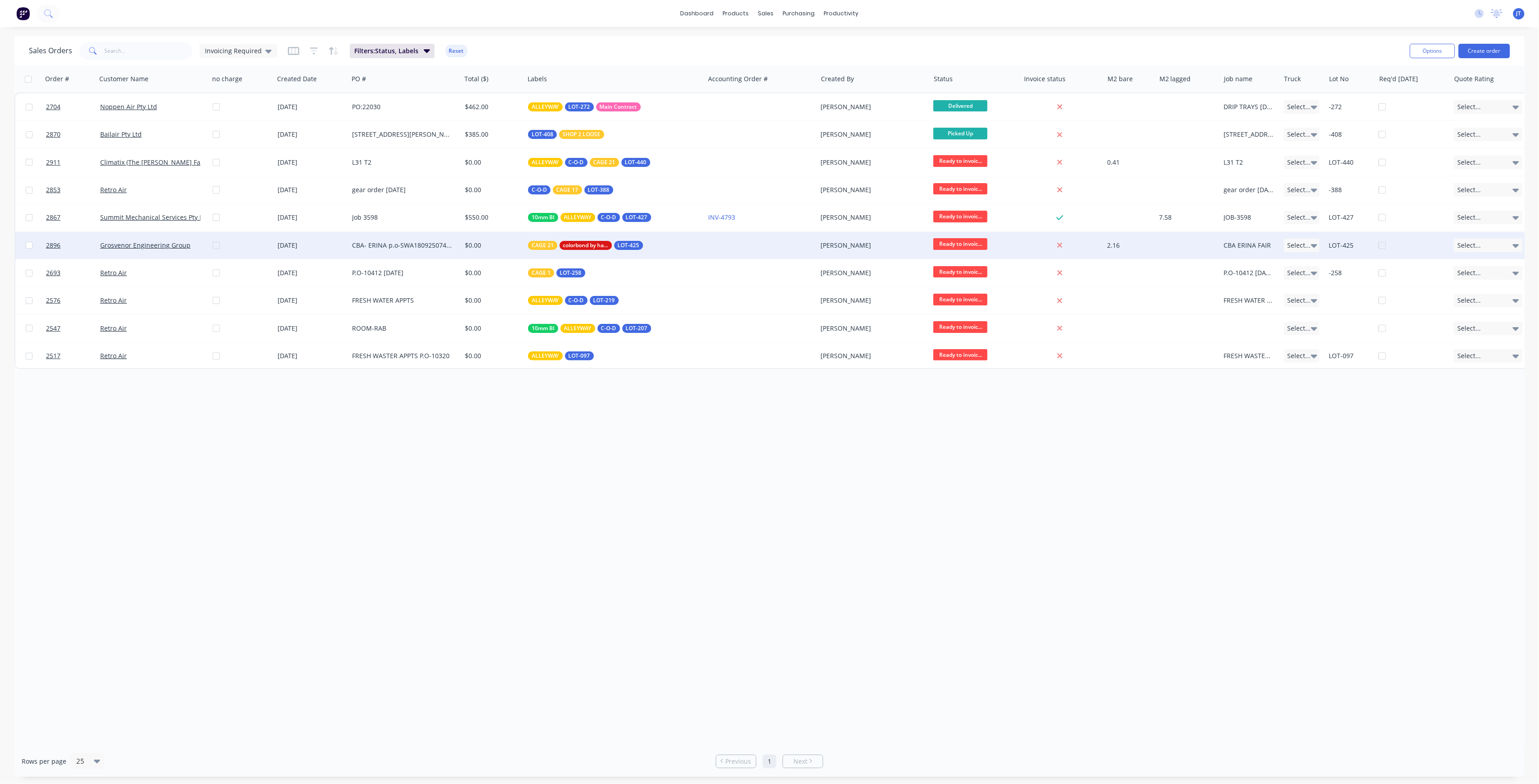
click at [326, 244] on div "[DATE]" at bounding box center [311, 245] width 68 height 9
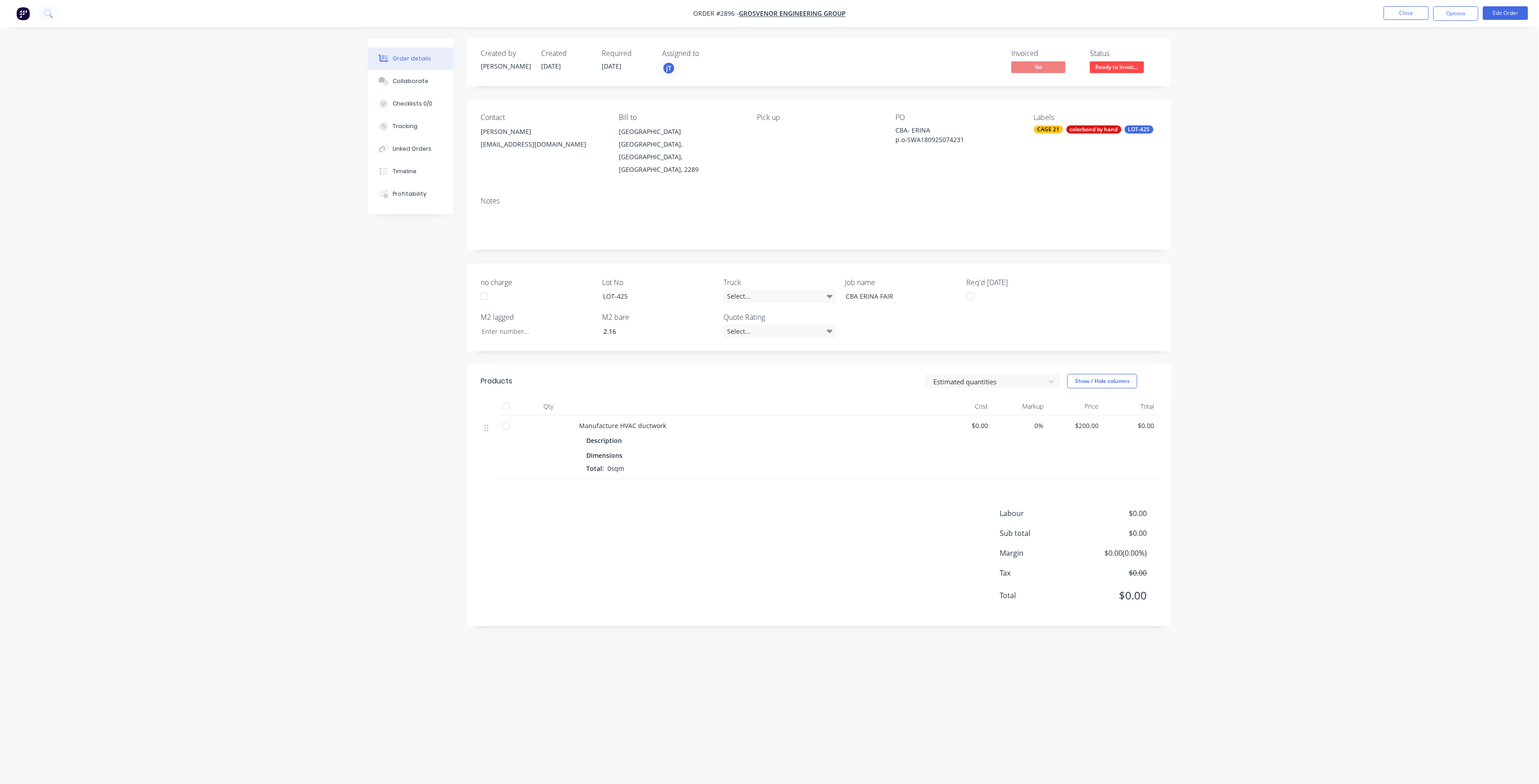
click at [983, 421] on span "$0.00" at bounding box center [964, 426] width 48 height 10
click at [1512, 13] on button "Edit Order" at bounding box center [1506, 13] width 45 height 14
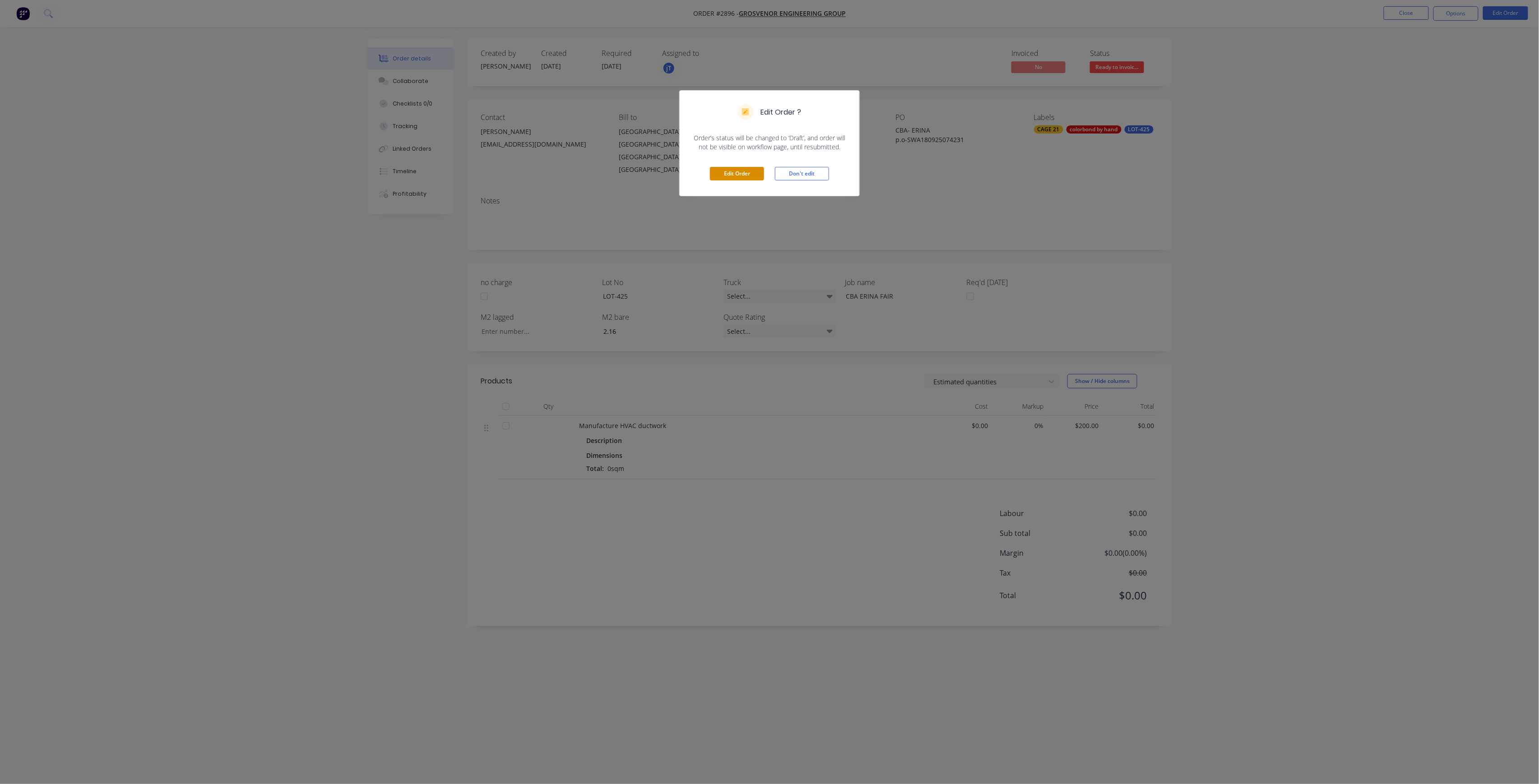
click at [757, 177] on button "Edit Order" at bounding box center [737, 174] width 54 height 14
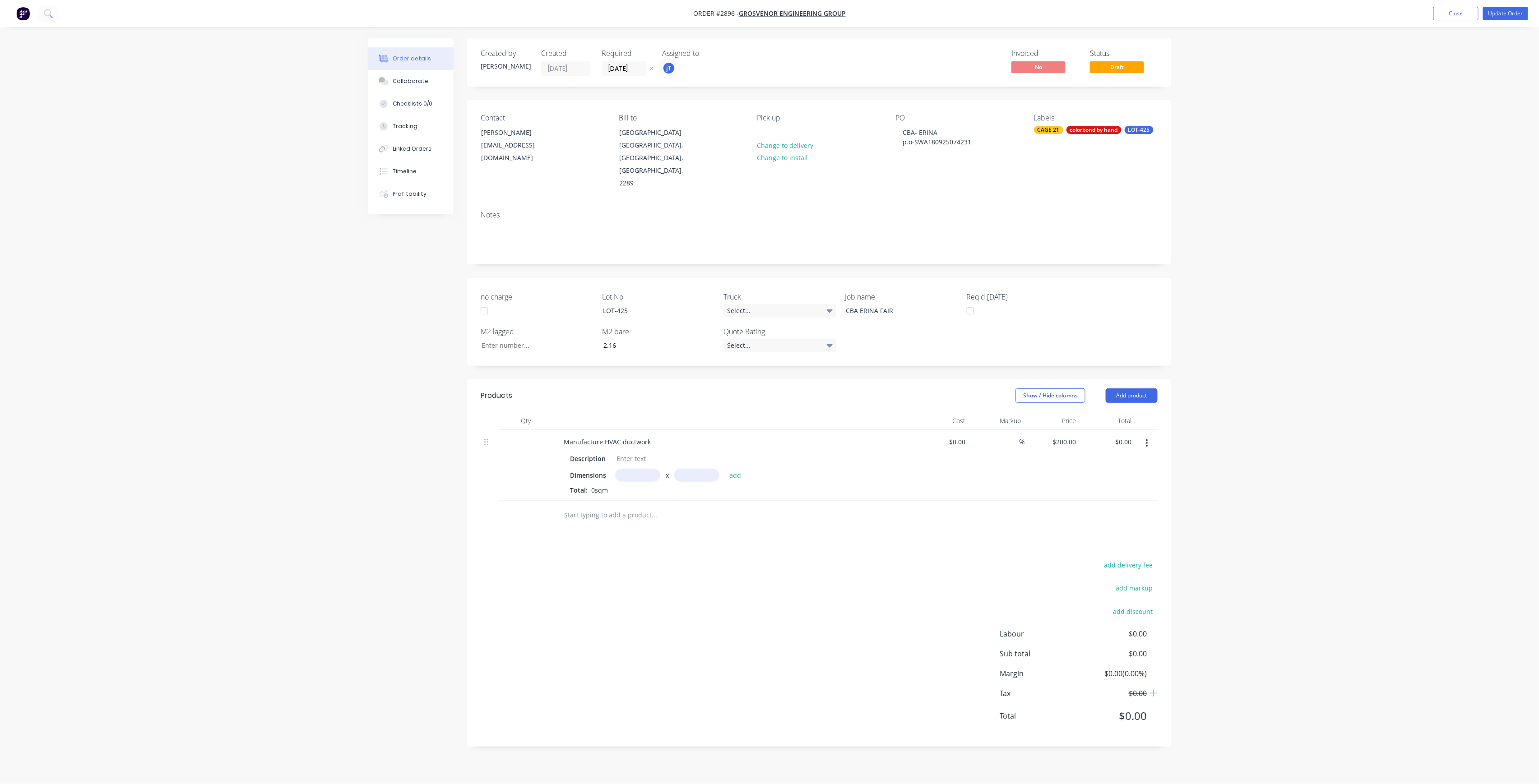
click at [967, 430] on div "$0.00 $0.00" at bounding box center [942, 465] width 56 height 71
click at [961, 435] on input "0" at bounding box center [959, 442] width 21 height 13
type input "$200.00"
click at [1080, 430] on div "$0.00 $0.00" at bounding box center [1108, 465] width 56 height 71
type input "200"
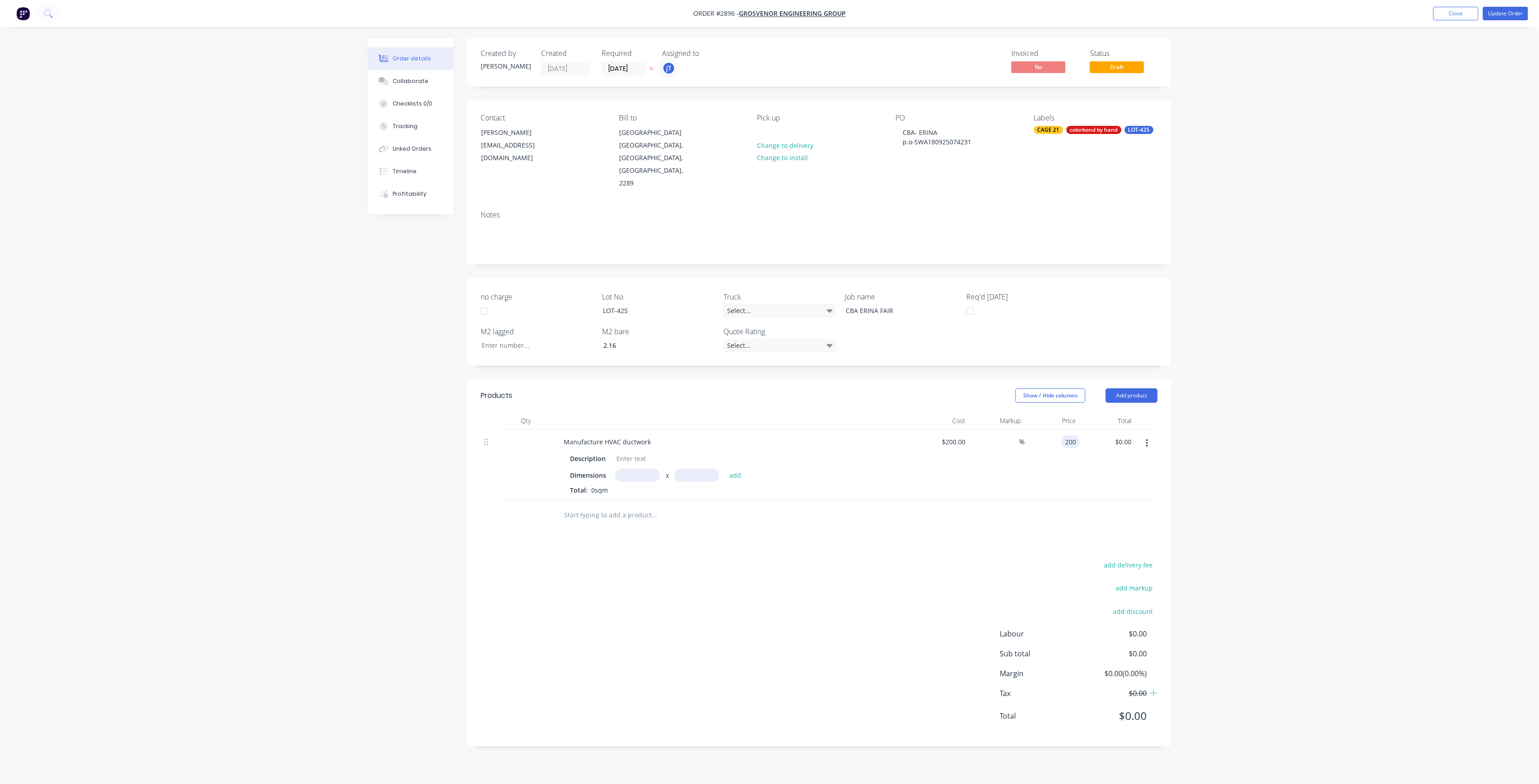
click at [1073, 435] on input "200" at bounding box center [1072, 442] width 16 height 13
type input "-100"
type input "$0.00"
click at [843, 596] on div "add delivery fee add markup add discount Labour $0.00 Sub total $0.00 Margin $0…" at bounding box center [819, 646] width 677 height 174
drag, startPoint x: 903, startPoint y: 547, endPoint x: 1160, endPoint y: 309, distance: 350.3
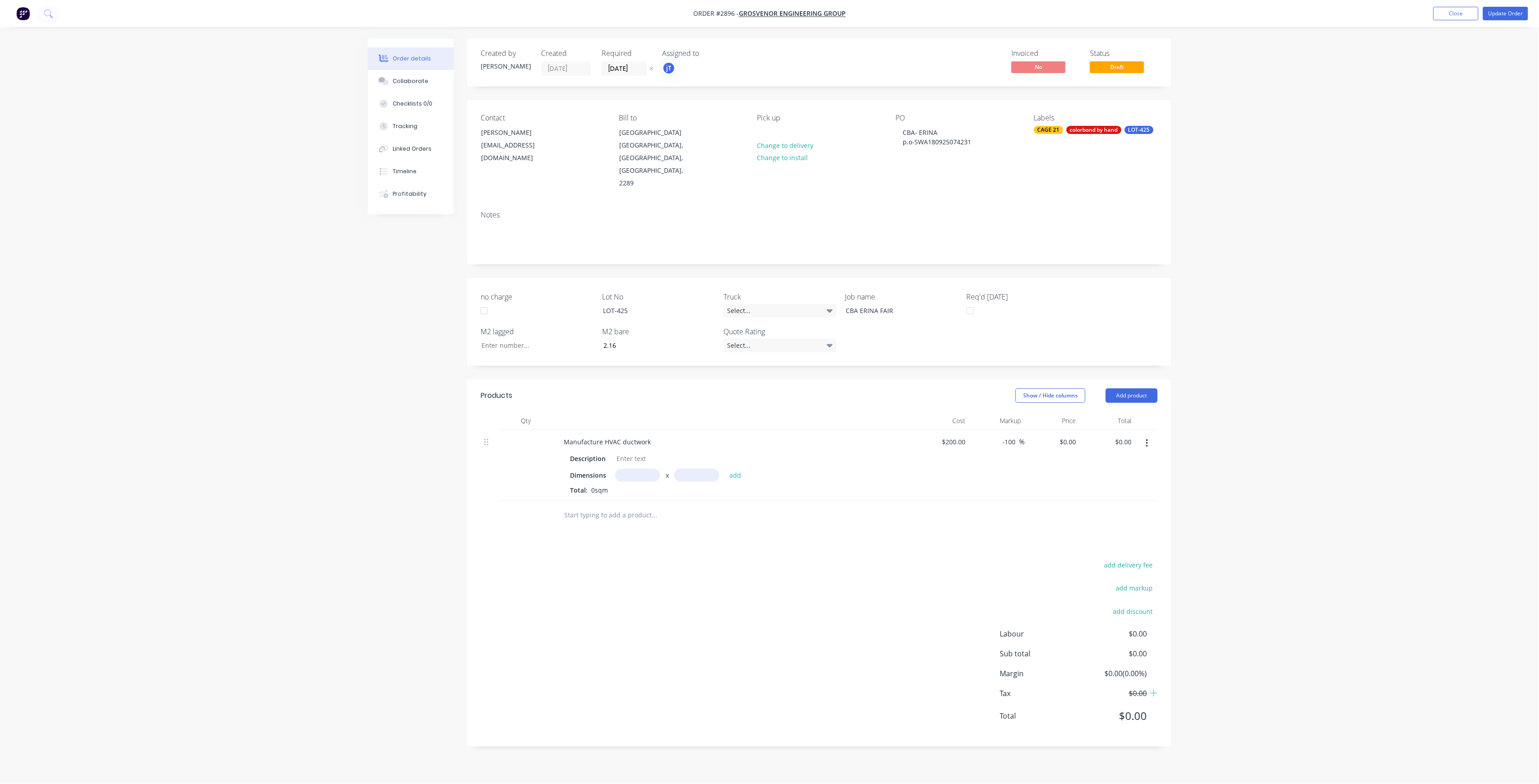
click at [912, 532] on div "Products Show / Hide columns Add product Qty Cost Markup Price Total Manufactur…" at bounding box center [819, 562] width 704 height 367
click at [1504, 9] on button "Update Order" at bounding box center [1506, 13] width 45 height 14
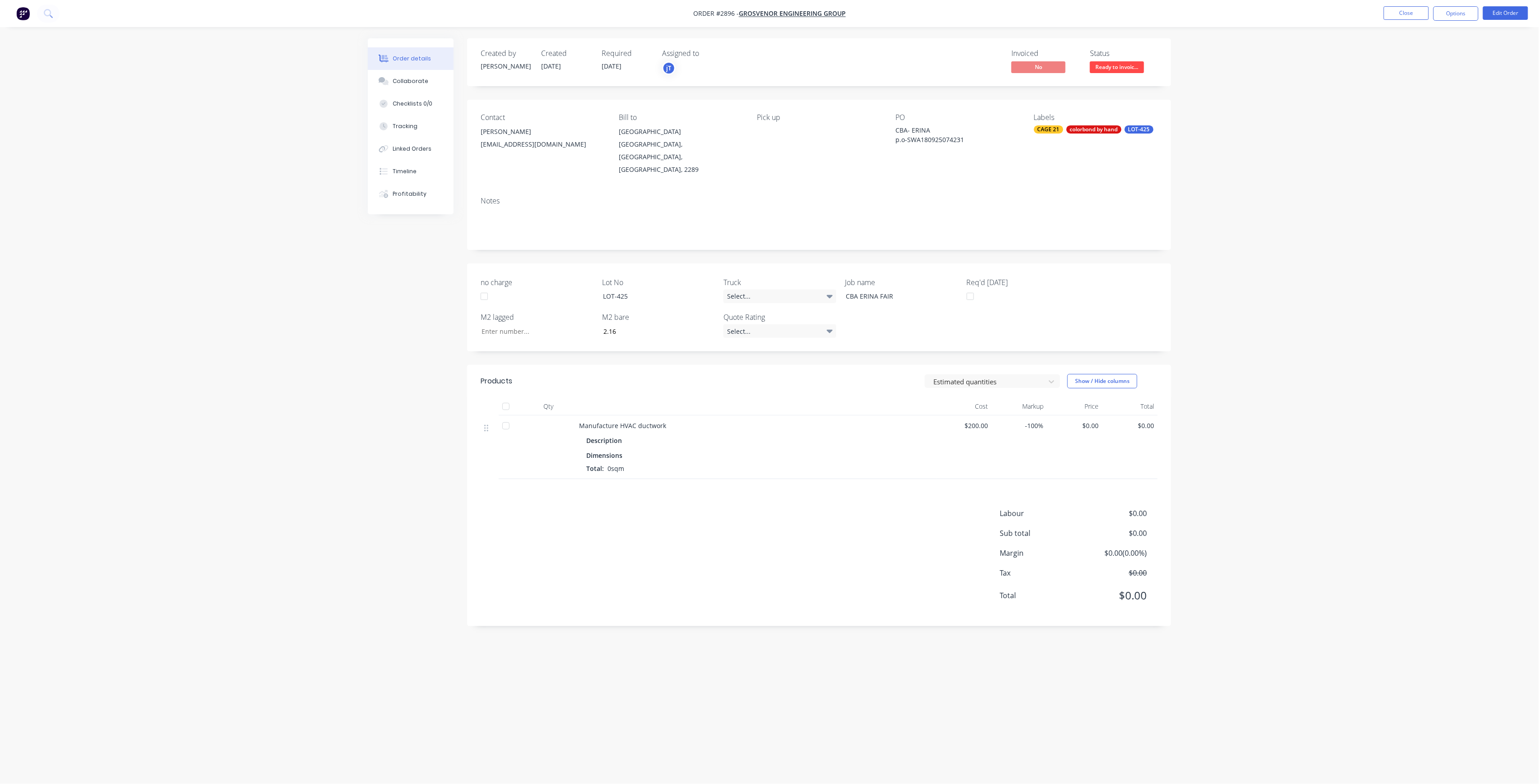
click at [1044, 416] on div "-100%" at bounding box center [1019, 447] width 56 height 64
click at [1043, 421] on span "-100%" at bounding box center [1019, 426] width 48 height 10
click at [617, 451] on span "Dimensions" at bounding box center [604, 456] width 36 height 10
drag, startPoint x: 615, startPoint y: 449, endPoint x: 639, endPoint y: 451, distance: 24.1
click at [616, 451] on div "Dimensions Total: 0sqm" at bounding box center [756, 462] width 339 height 23
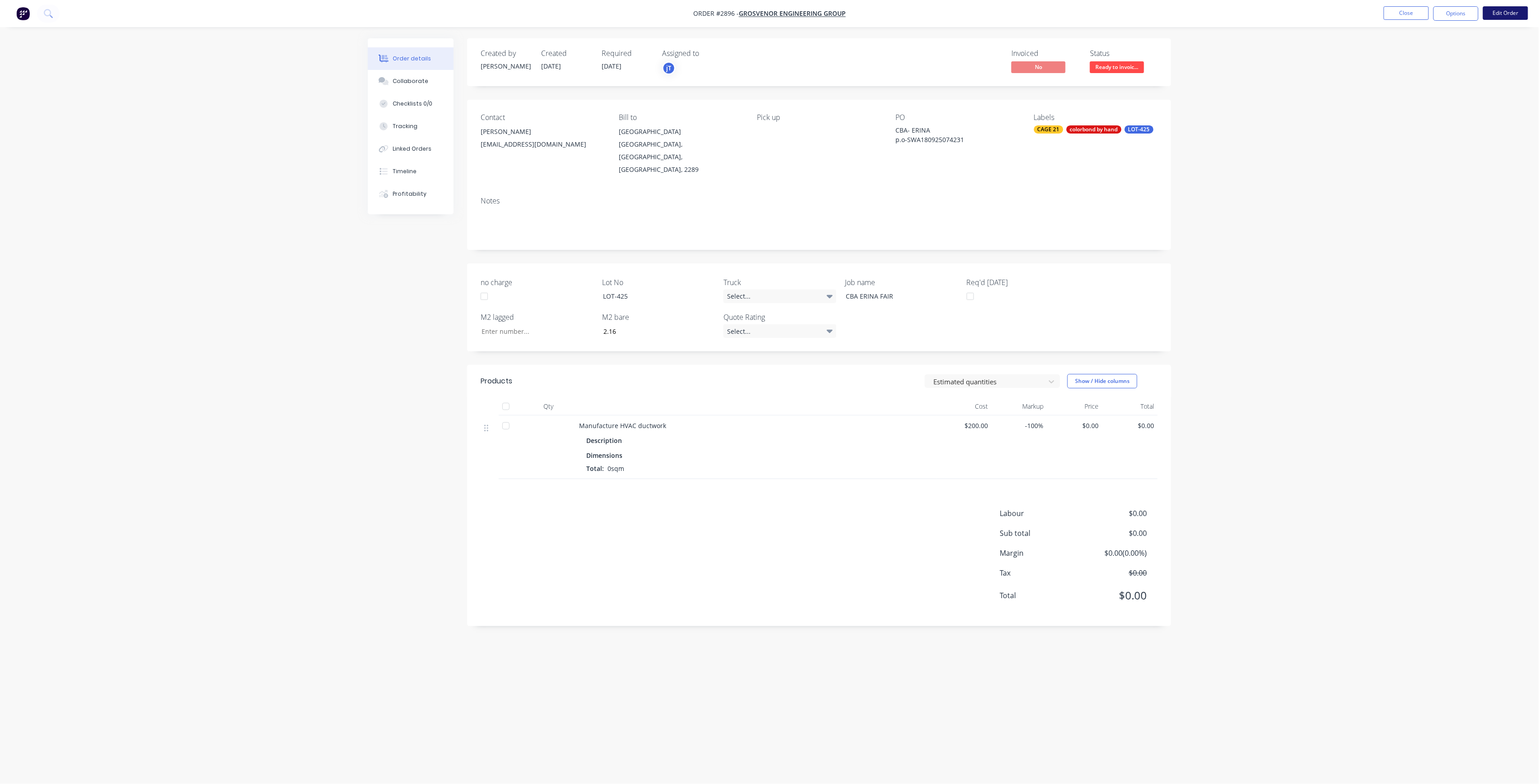
click at [1507, 11] on button "Edit Order" at bounding box center [1506, 13] width 45 height 14
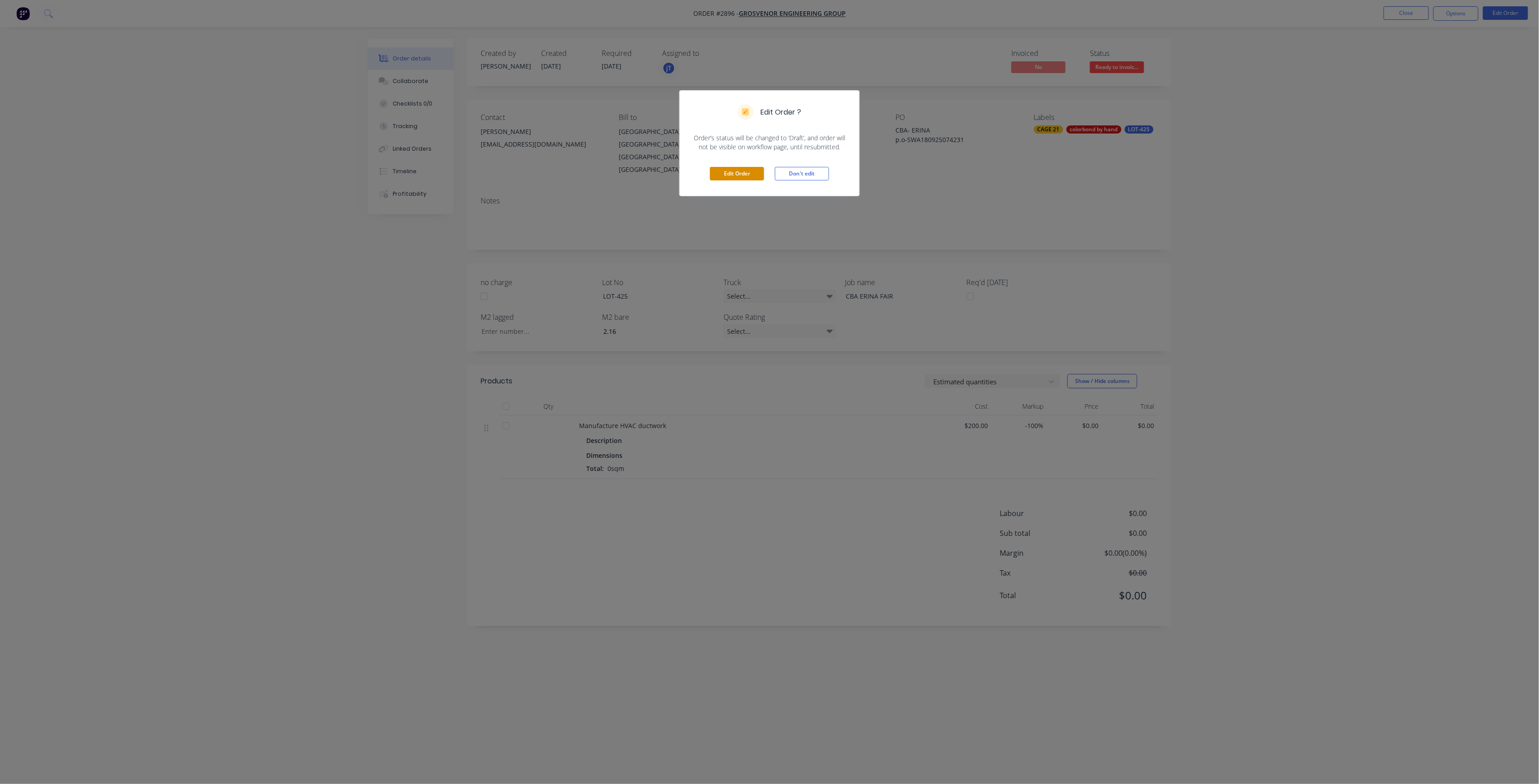
click at [735, 170] on button "Edit Order" at bounding box center [737, 174] width 54 height 14
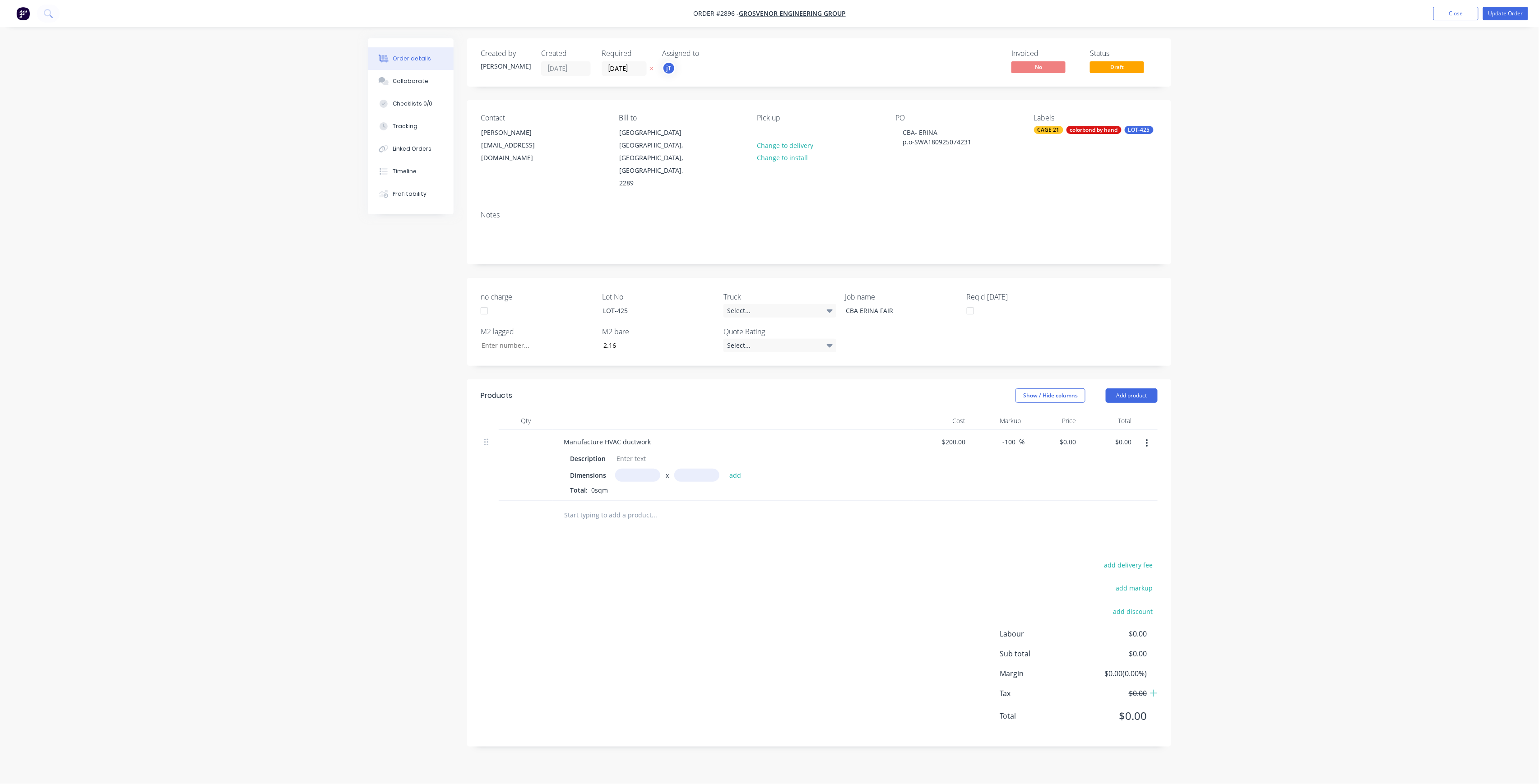
drag, startPoint x: 1145, startPoint y: 413, endPoint x: 1149, endPoint y: 418, distance: 6.4
click at [1146, 435] on button "button" at bounding box center [1147, 443] width 22 height 16
click at [1102, 515] on div "Delete" at bounding box center [1115, 521] width 69 height 13
click at [567, 418] on input "text" at bounding box center [654, 427] width 180 height 18
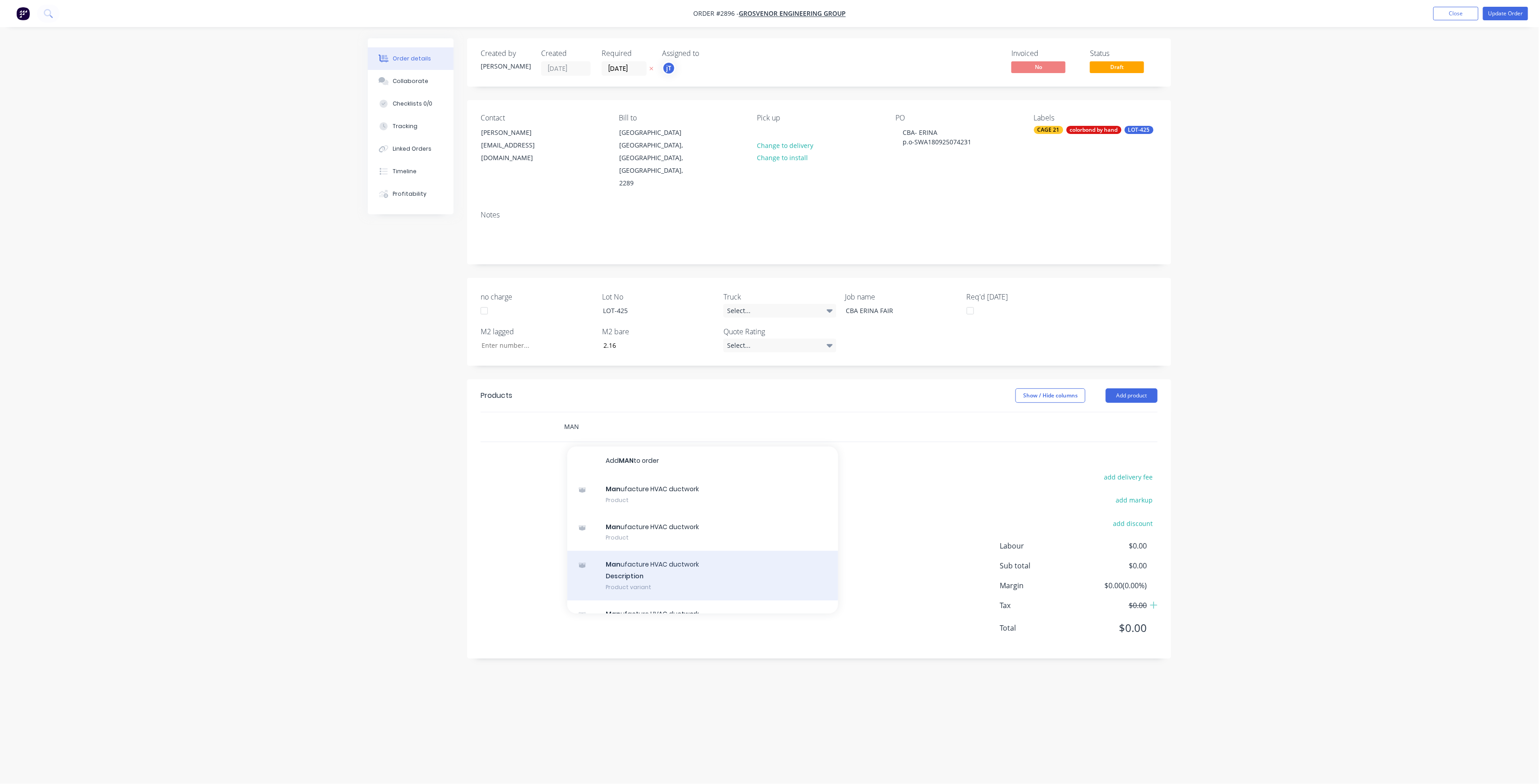
type input "MAN"
click at [671, 551] on div "Man ufacture HVAC ductwork Description Product variant" at bounding box center [703, 575] width 271 height 50
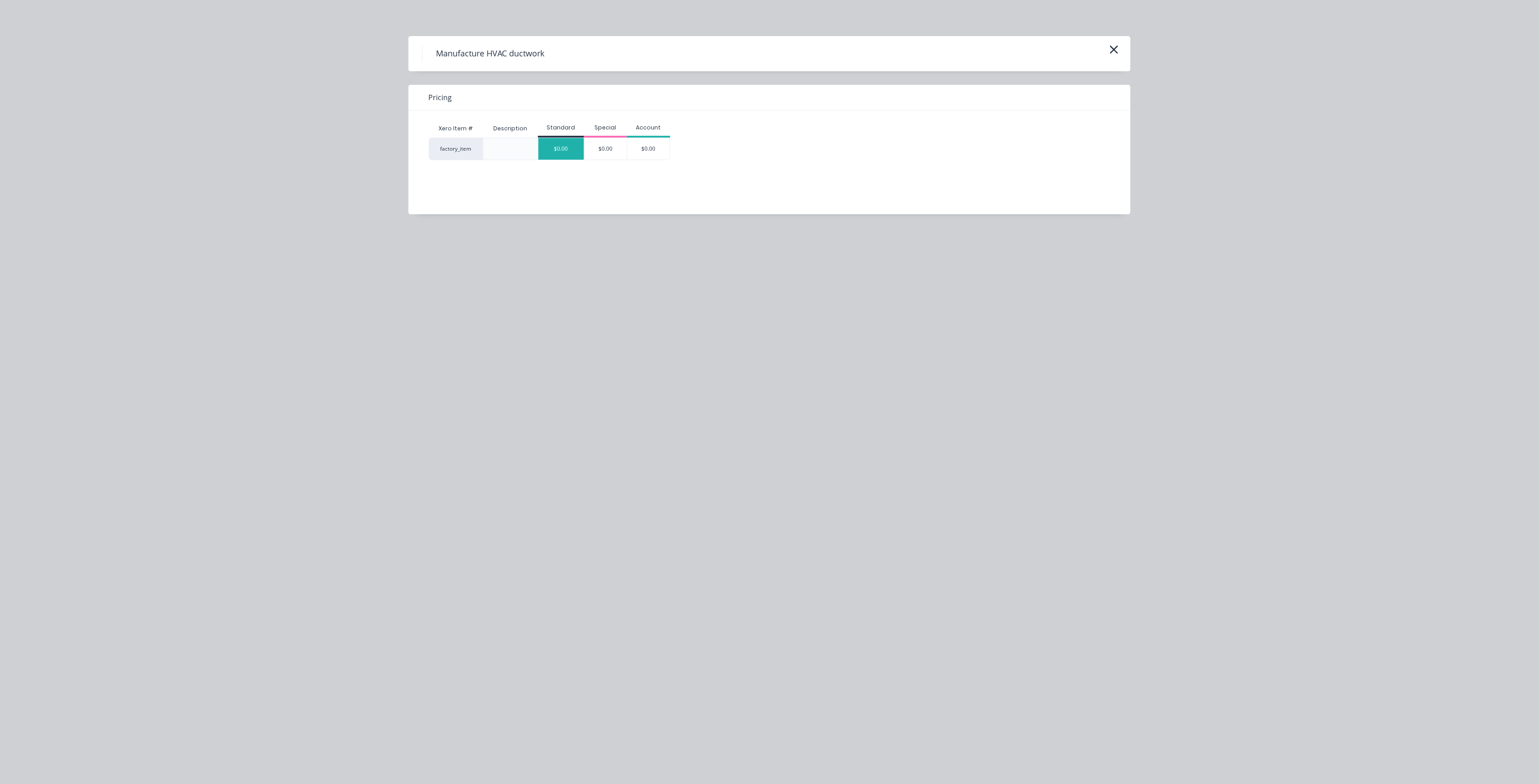
click at [567, 149] on div "$0.00" at bounding box center [561, 149] width 45 height 21
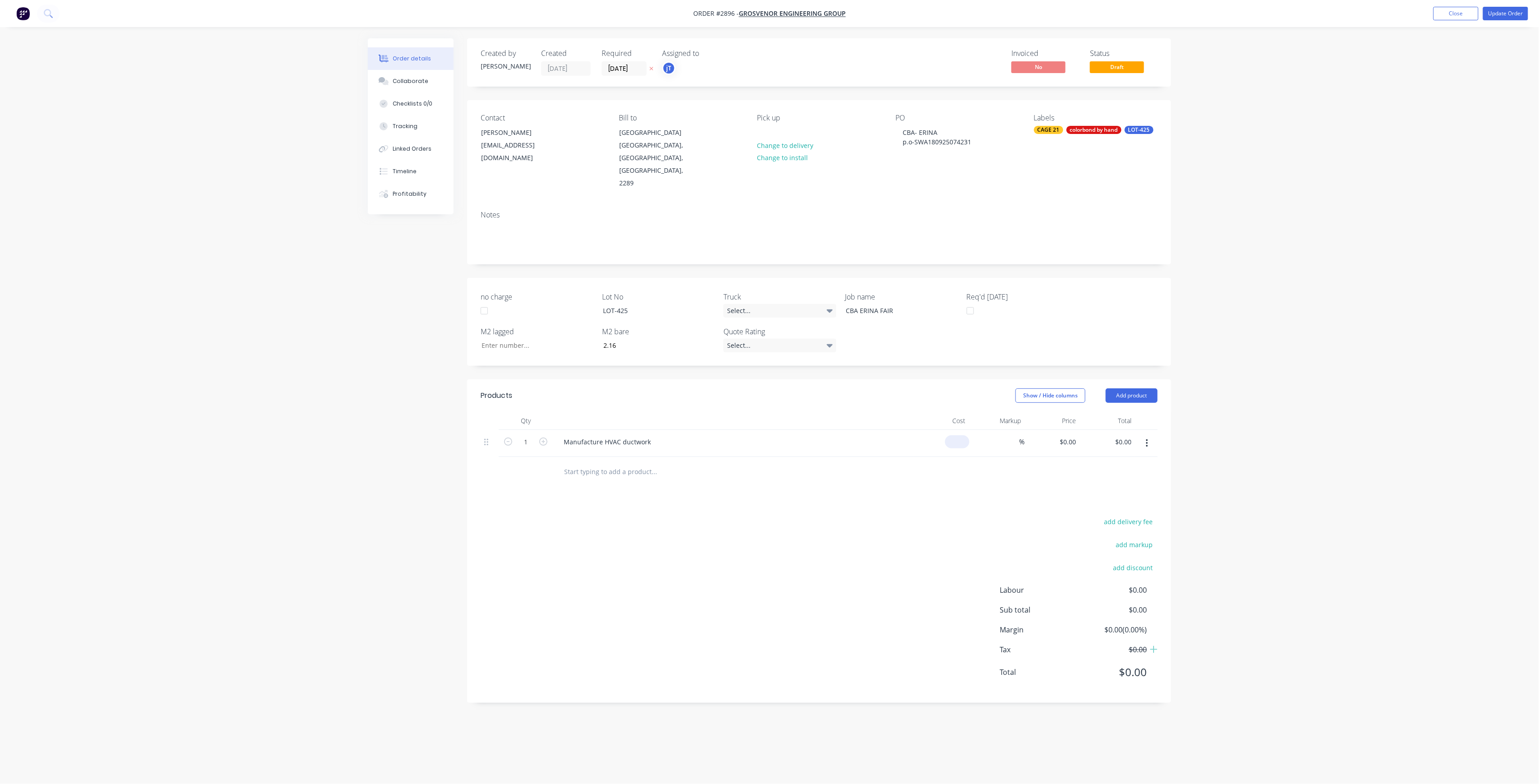
click at [958, 435] on div "$0.00" at bounding box center [957, 442] width 24 height 13
type input "$200.00"
click at [1454, 14] on button "Close" at bounding box center [1456, 13] width 45 height 14
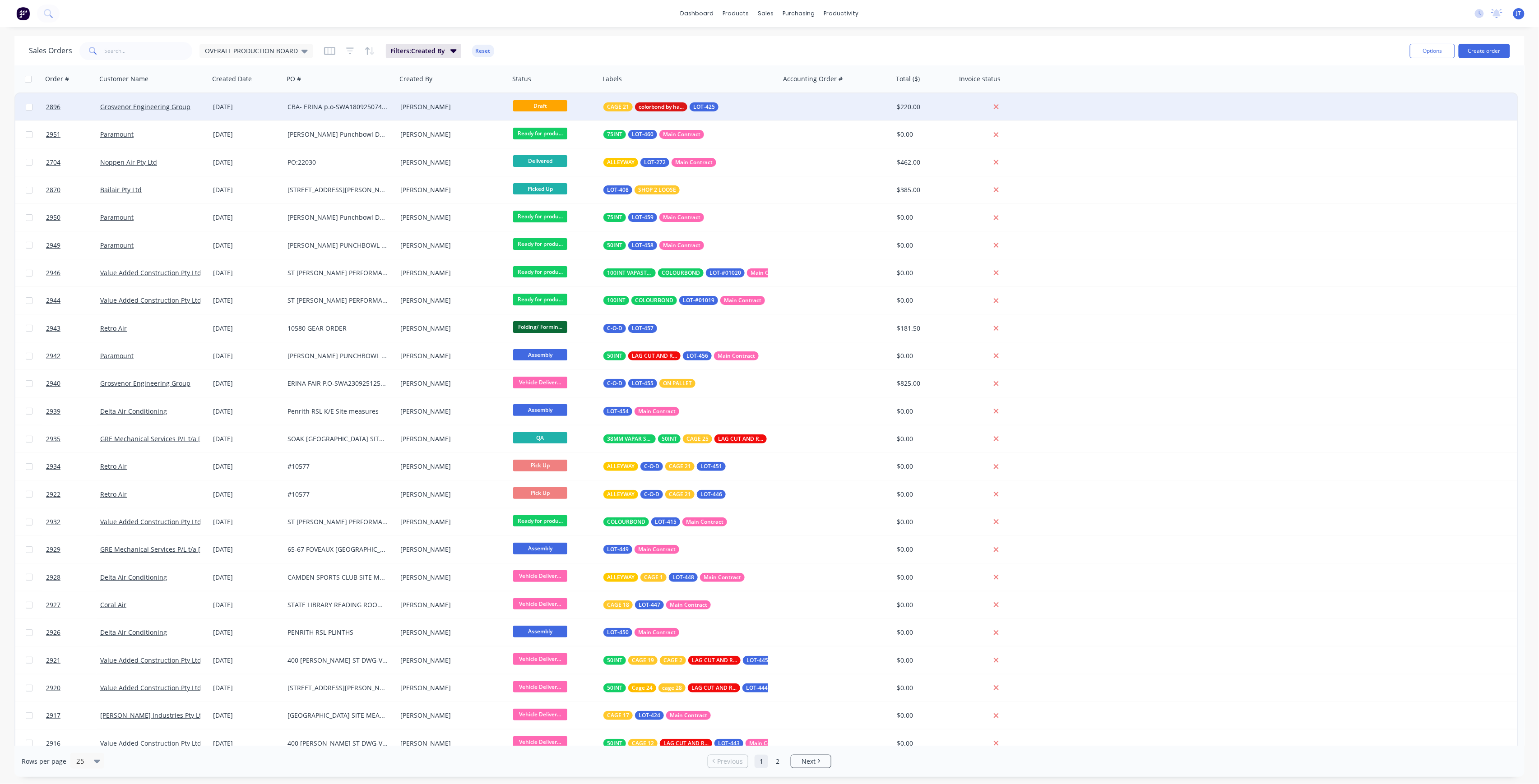
click at [357, 110] on div "CBA- ERINA p.o-SWA180925074231" at bounding box center [338, 106] width 100 height 9
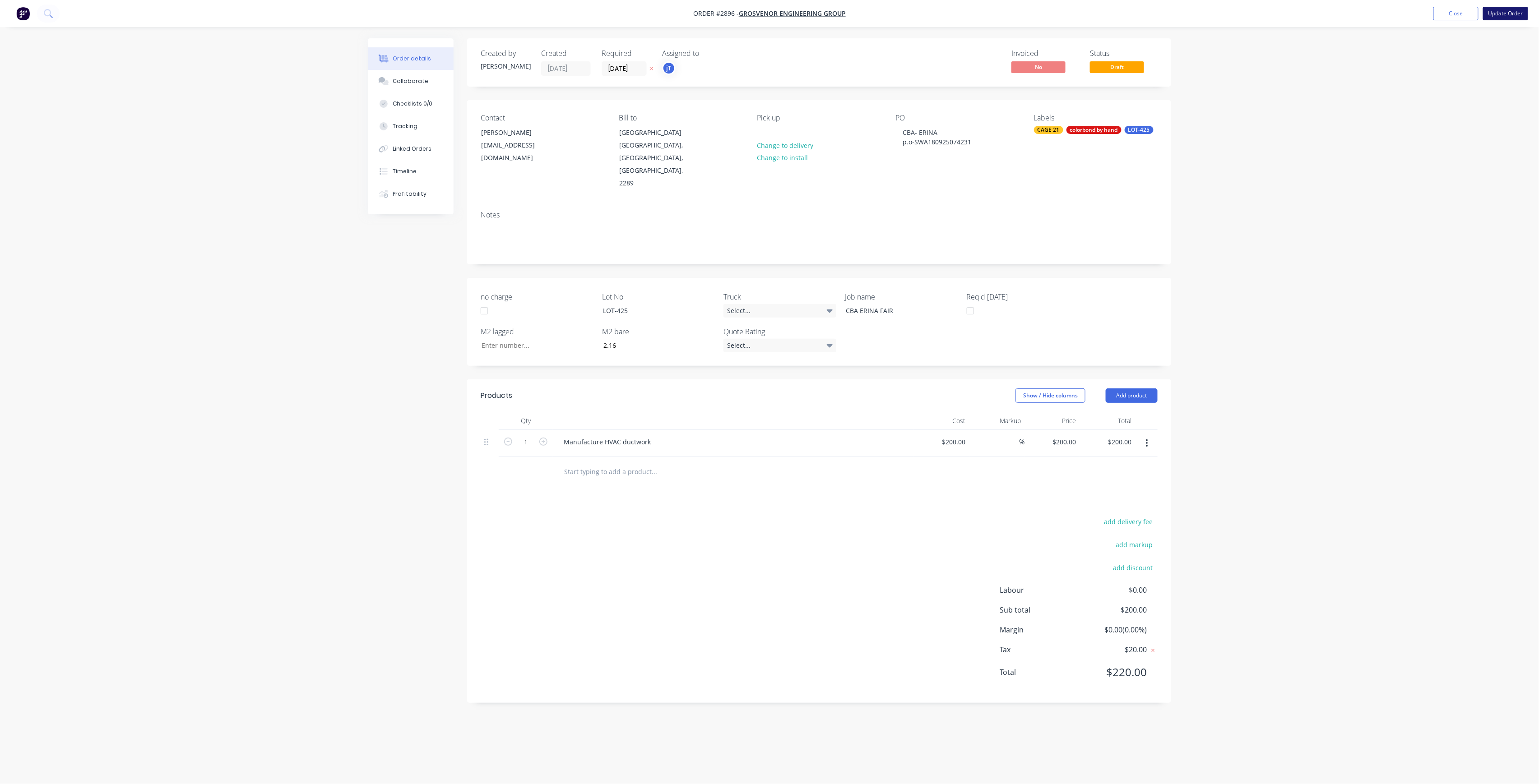
click at [1507, 15] on button "Update Order" at bounding box center [1506, 13] width 45 height 14
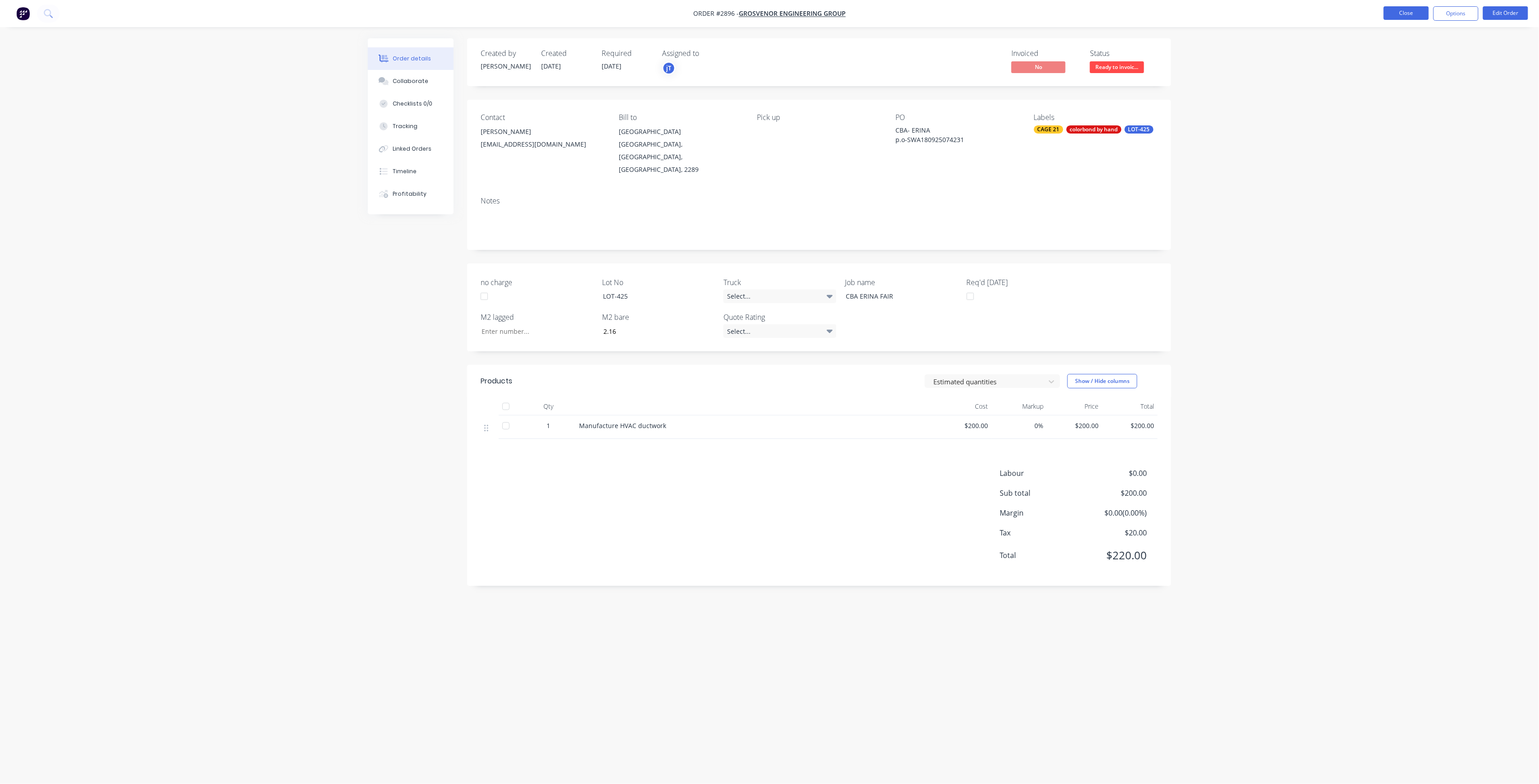
click at [1411, 19] on button "Close" at bounding box center [1406, 13] width 45 height 14
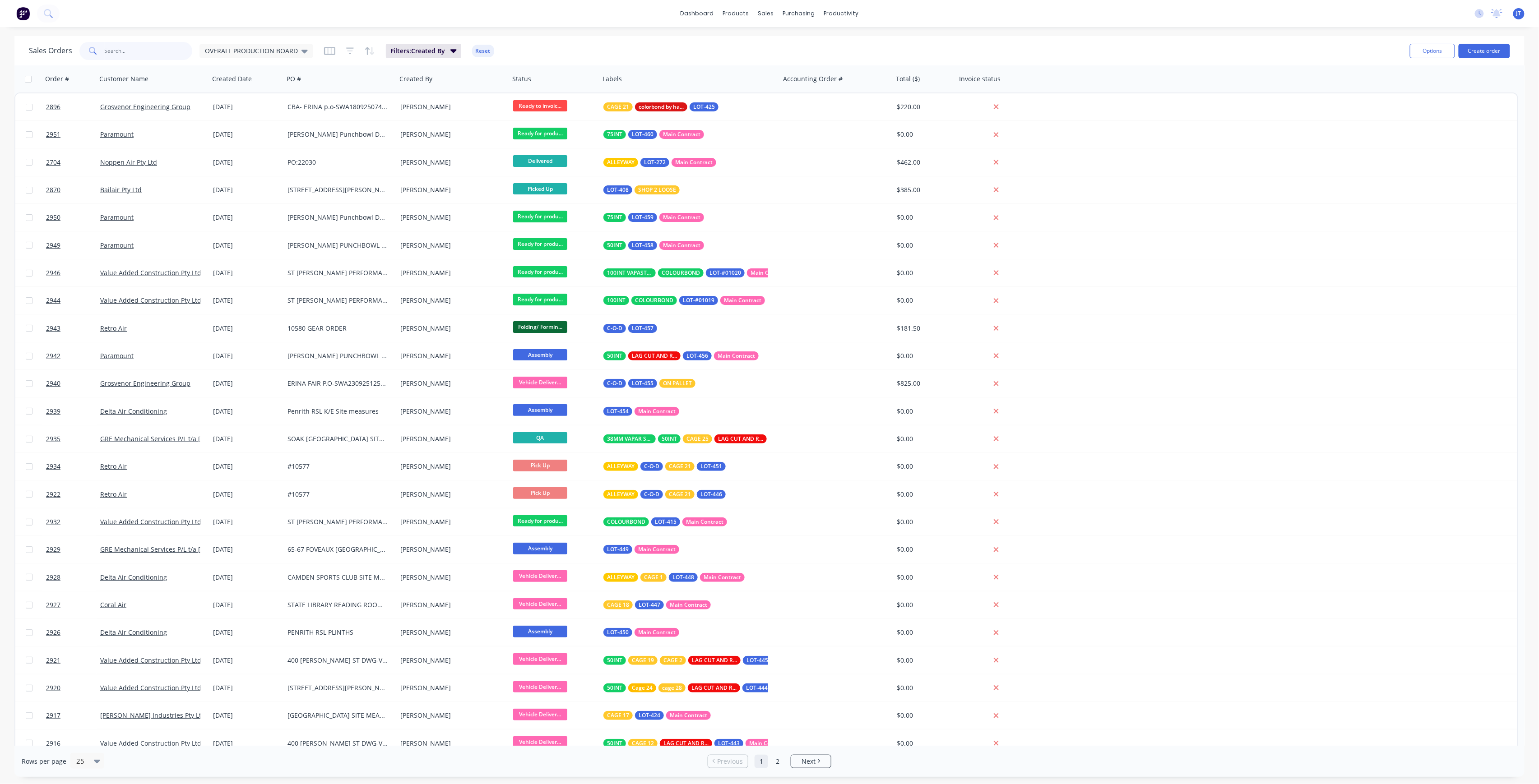
click at [130, 58] on input "text" at bounding box center [148, 51] width 88 height 18
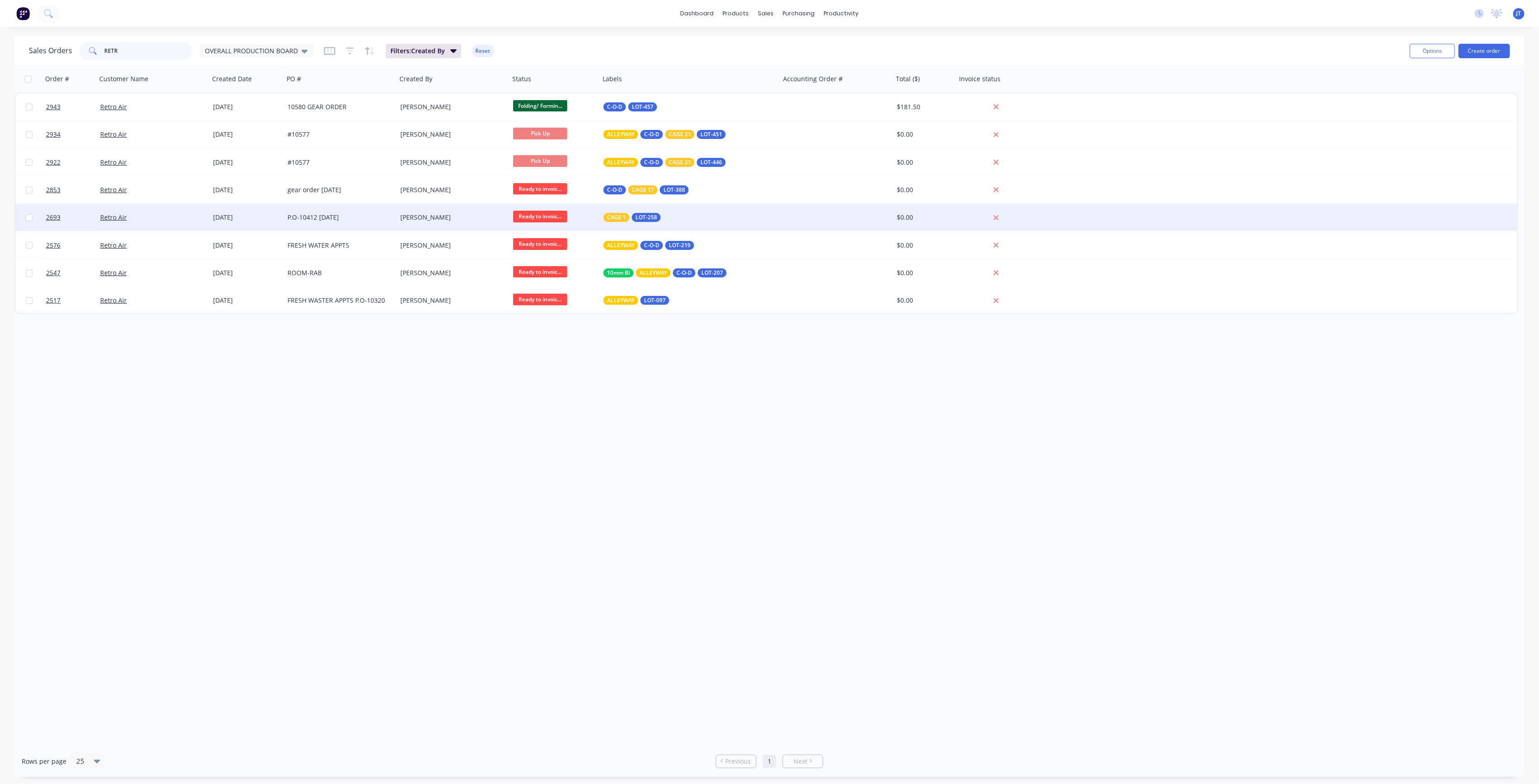
type input "RETR"
click at [237, 222] on div "[DATE]" at bounding box center [247, 217] width 75 height 27
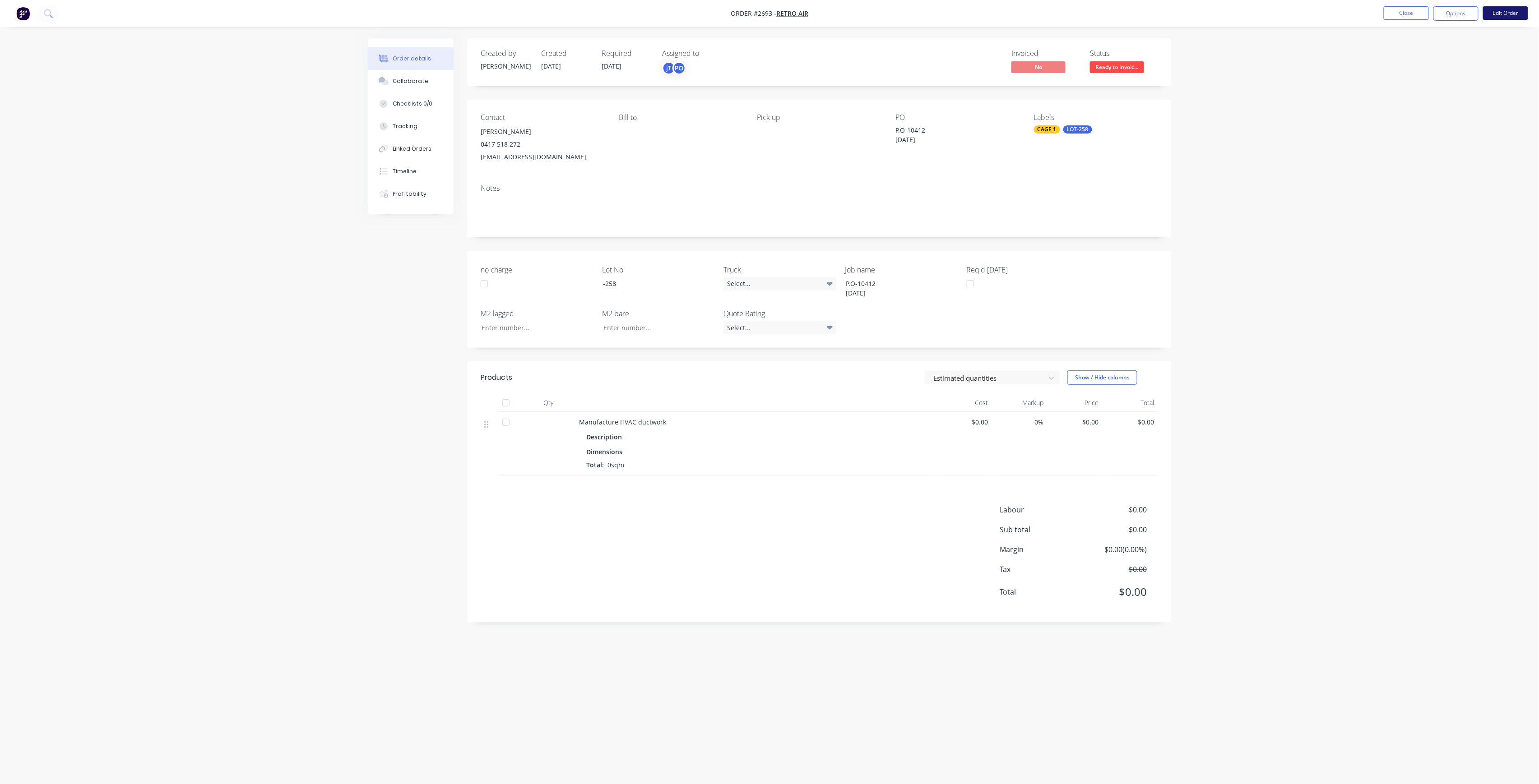
click at [1494, 12] on button "Edit Order" at bounding box center [1506, 13] width 45 height 14
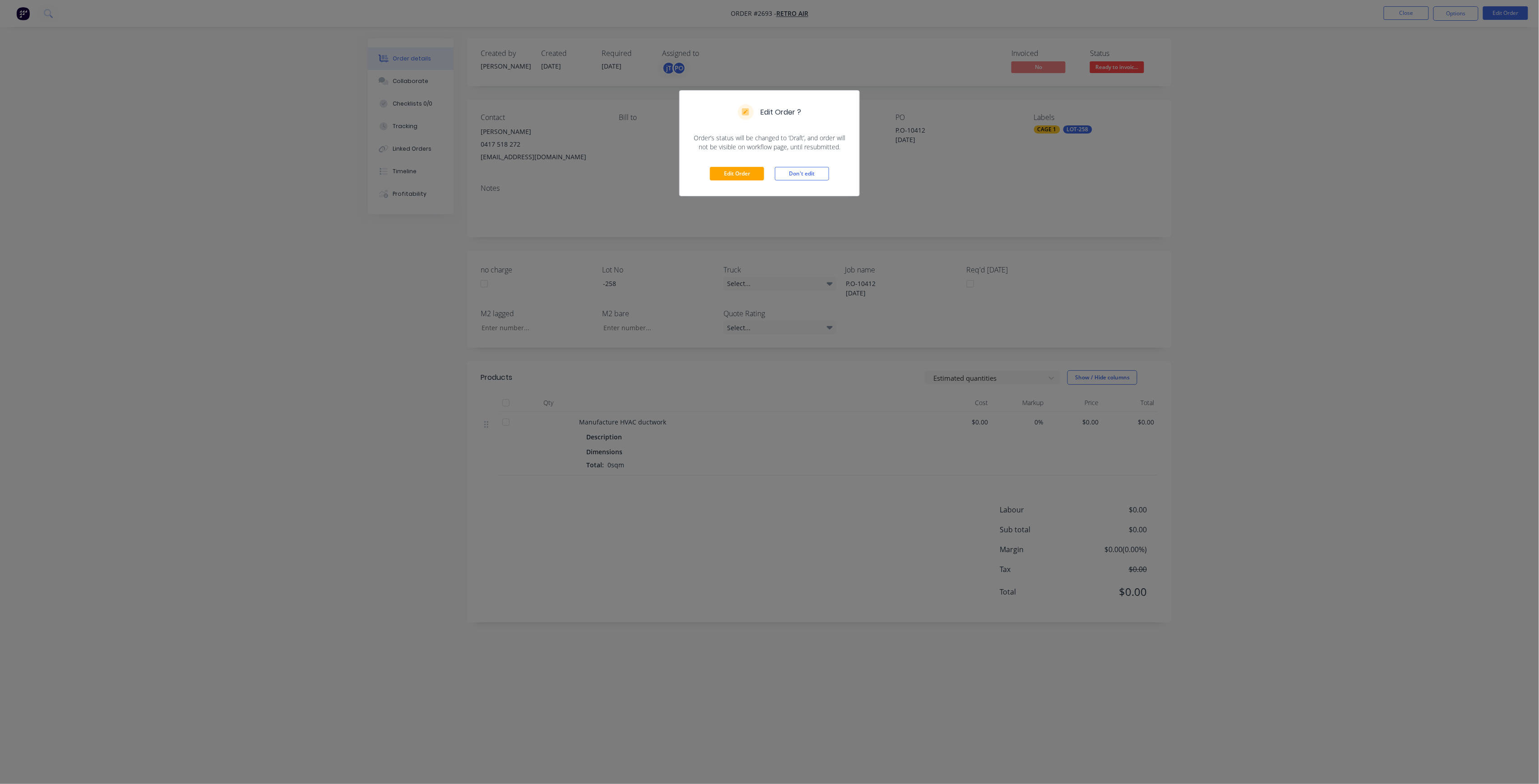
click at [708, 168] on div "Edit Order Don't edit" at bounding box center [770, 174] width 180 height 44
click at [742, 176] on button "Edit Order" at bounding box center [737, 174] width 54 height 14
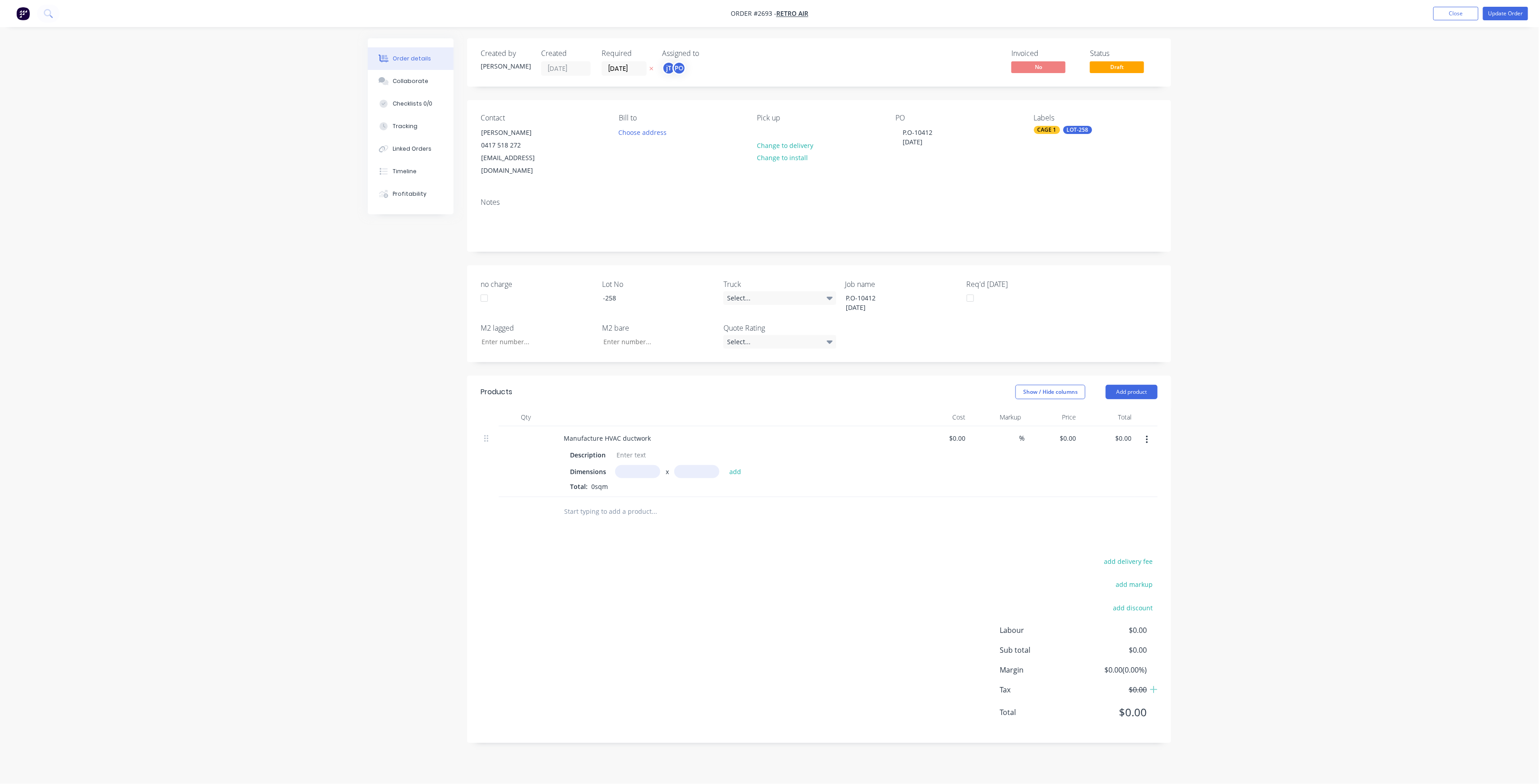
click at [1152, 432] on button "button" at bounding box center [1147, 439] width 22 height 16
click at [1083, 511] on div "Delete" at bounding box center [1115, 518] width 69 height 13
click at [618, 414] on input "text" at bounding box center [654, 423] width 180 height 18
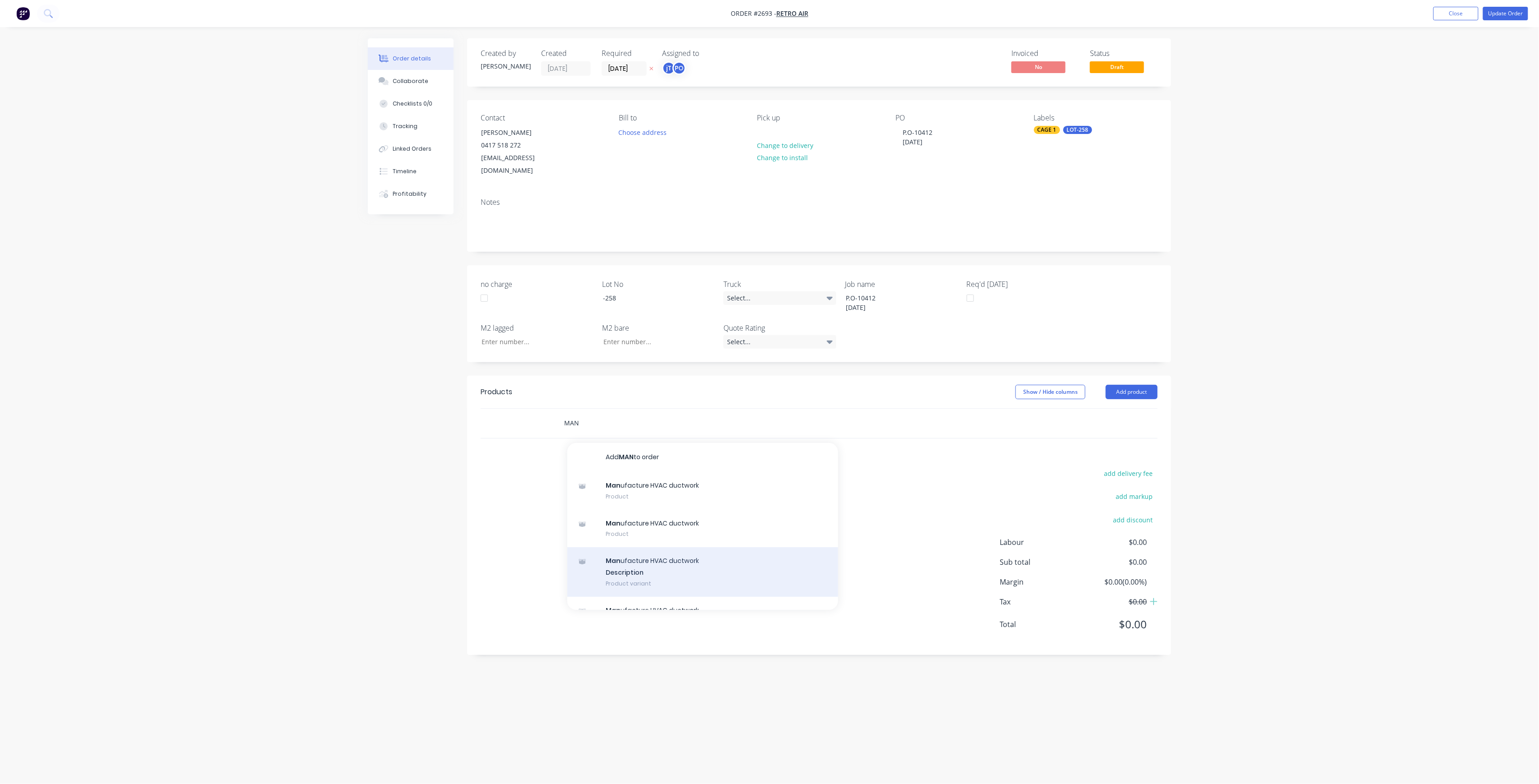
type input "MAN"
click at [646, 558] on div "Man ufacture HVAC ductwork Description Product variant" at bounding box center [703, 571] width 271 height 50
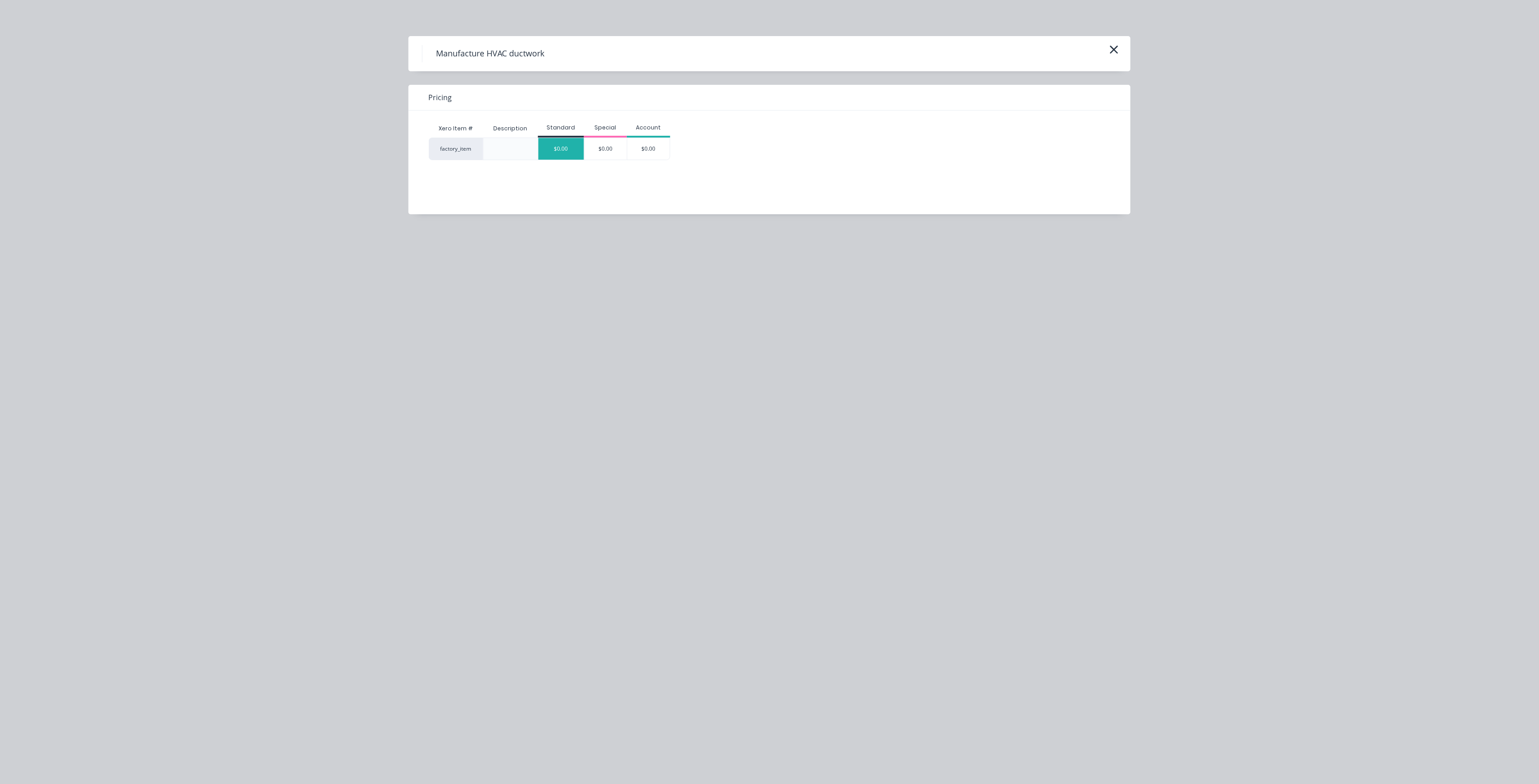
click at [558, 144] on div "$0.00" at bounding box center [561, 149] width 45 height 21
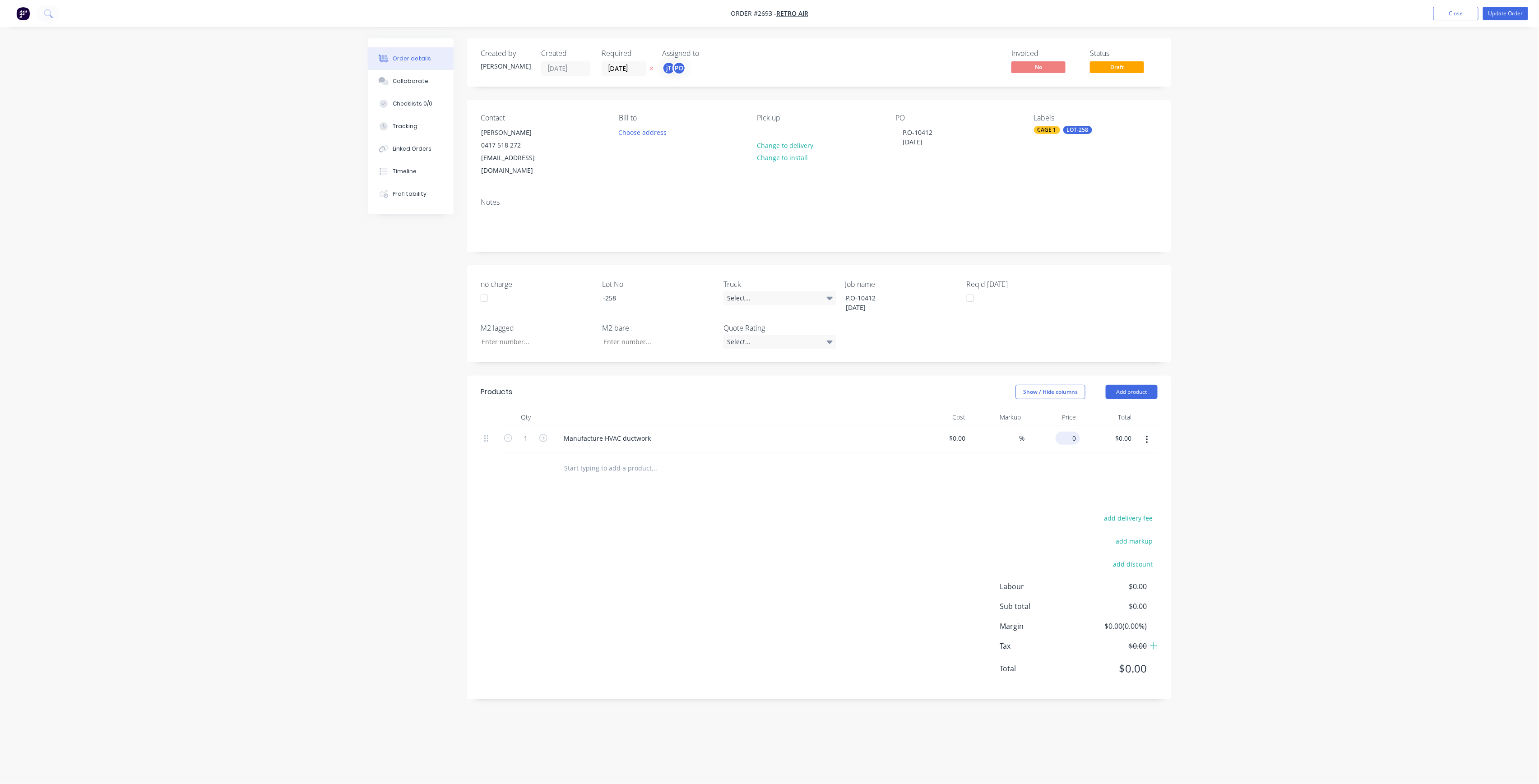
click at [1077, 432] on input "0" at bounding box center [1069, 438] width 21 height 13
type input "0"
type input "$0.00"
click at [962, 432] on input at bounding box center [959, 438] width 21 height 13
type input "$400.00"
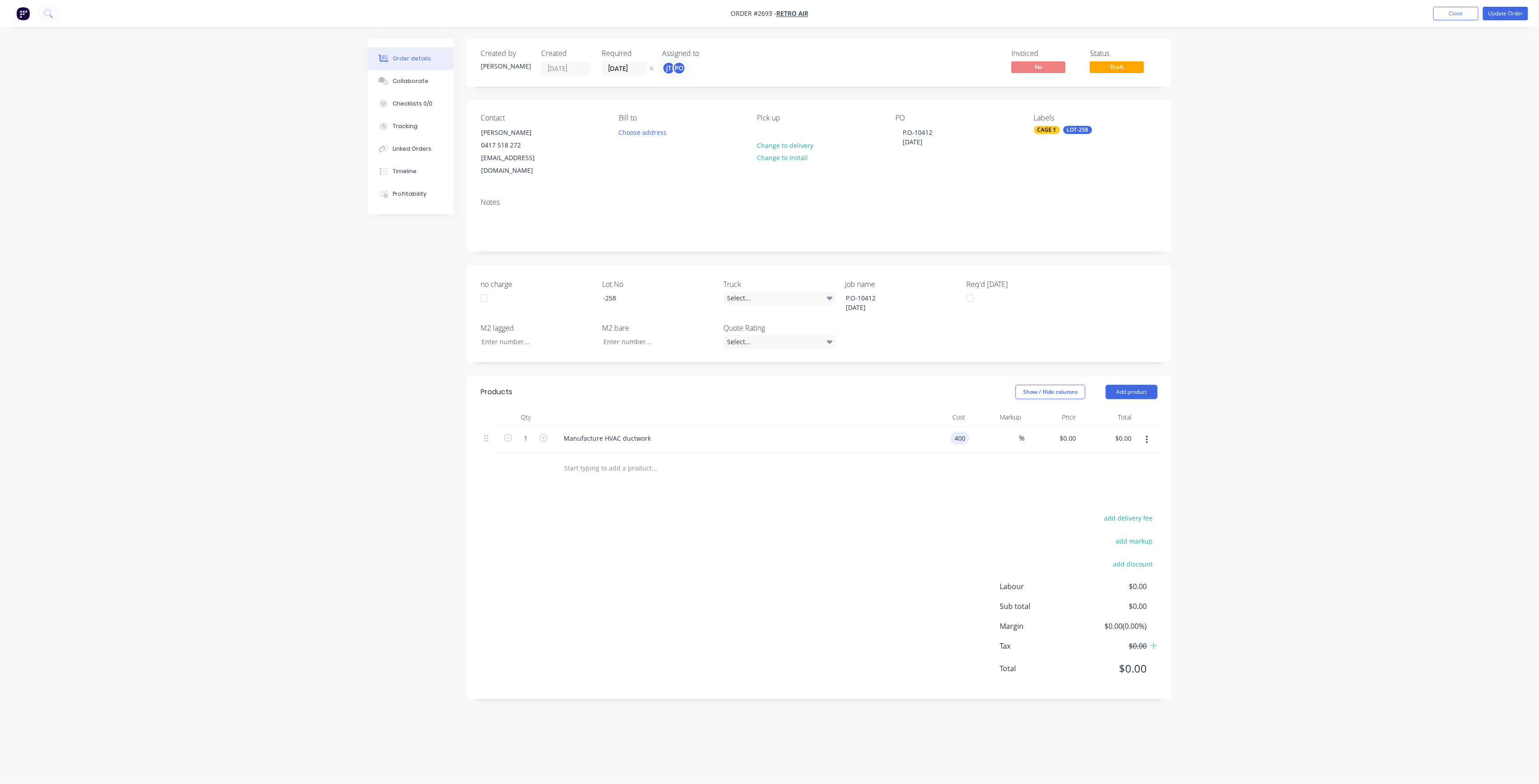
type input "$400.00"
click at [818, 543] on div "add delivery fee add markup add discount Labour $0.00 Sub total $0.00 Margin $0…" at bounding box center [819, 599] width 677 height 174
click at [1087, 133] on div "LOT-258" at bounding box center [1078, 130] width 29 height 8
click at [1112, 152] on input "text" at bounding box center [1109, 155] width 94 height 18
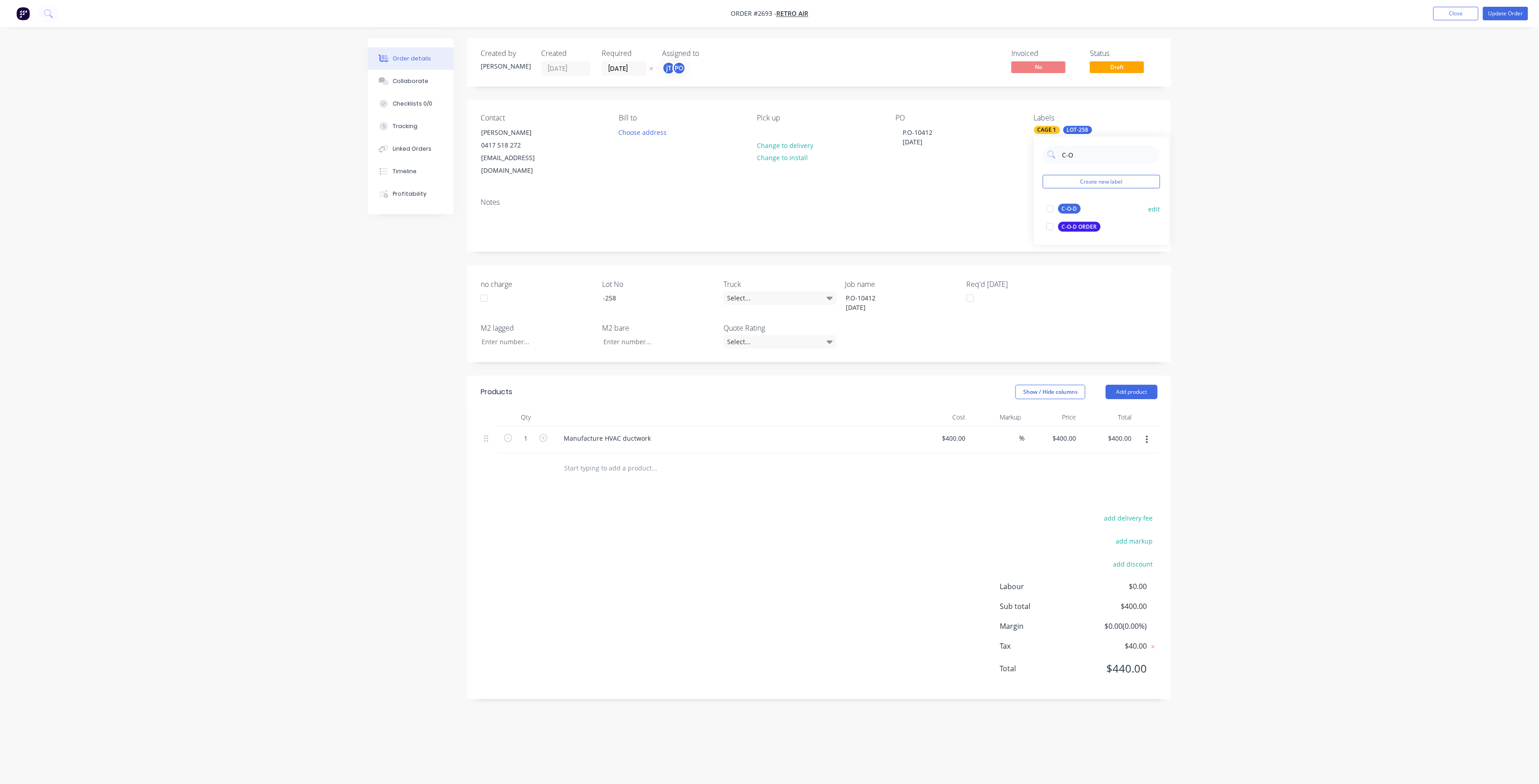
type input "C-O"
click at [1071, 208] on div "C-O-D" at bounding box center [1069, 208] width 23 height 10
click at [1512, 17] on button "Update Order" at bounding box center [1506, 13] width 45 height 14
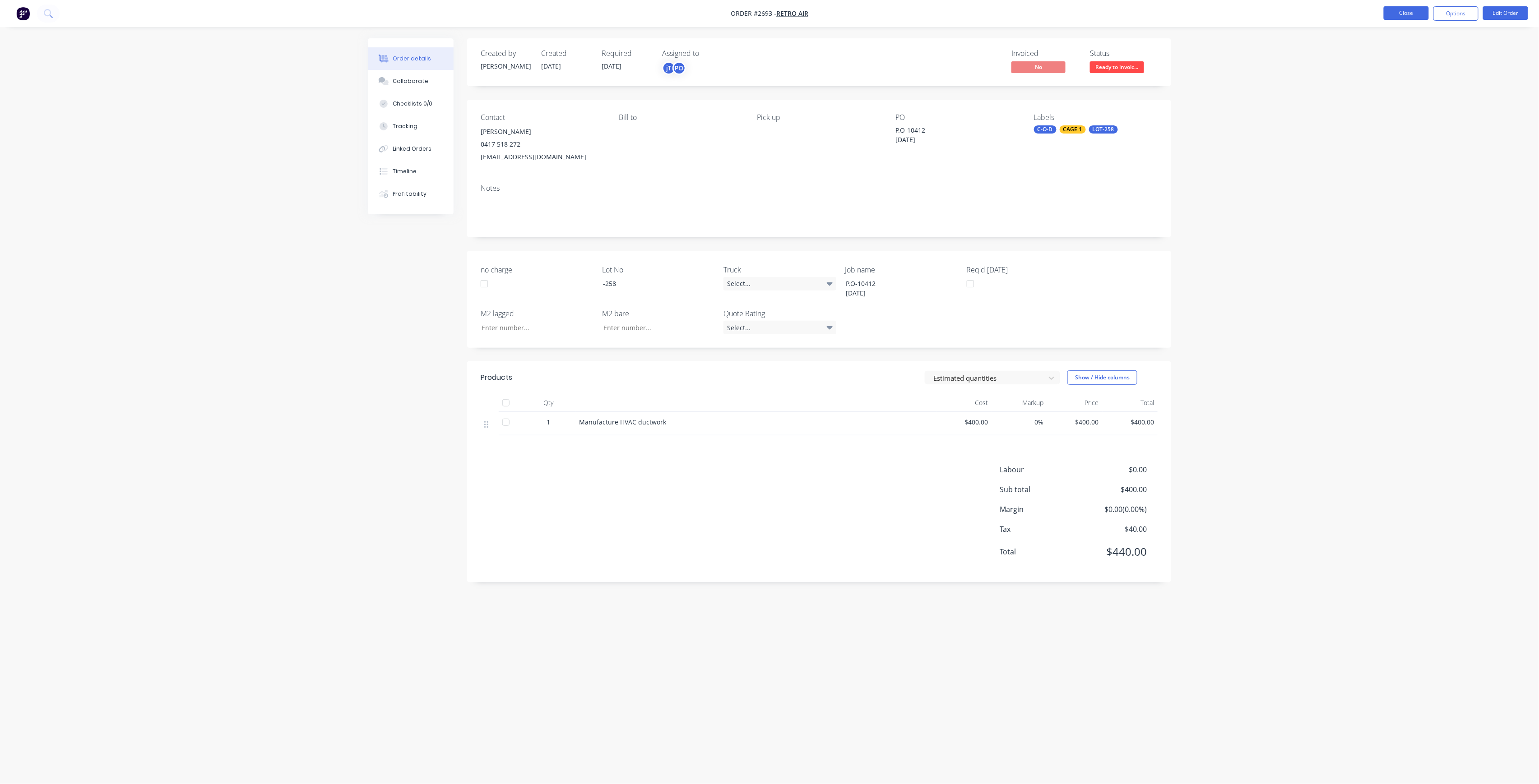
click at [1421, 16] on button "Close" at bounding box center [1406, 13] width 45 height 14
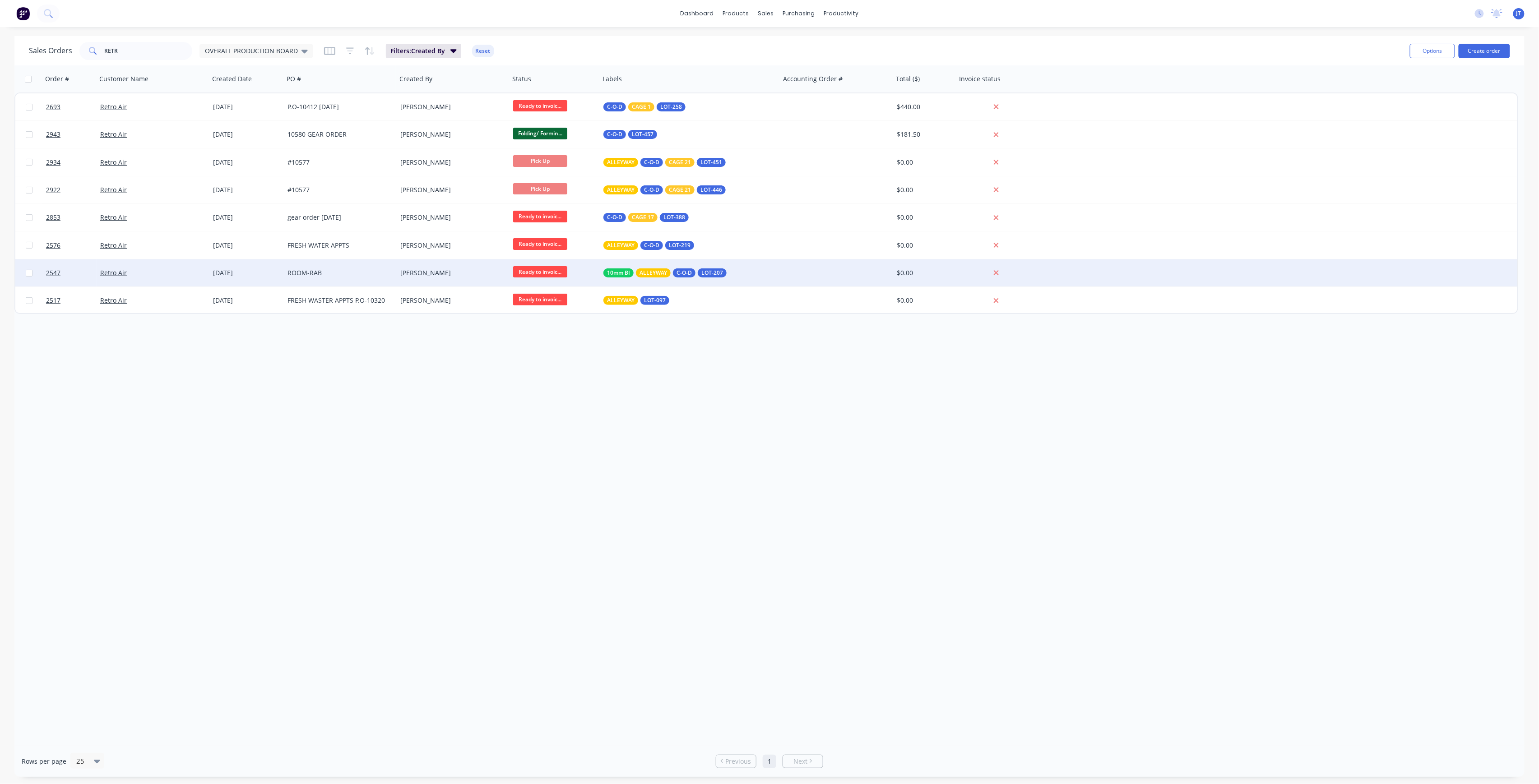
click at [295, 275] on div "ROOM-RAB" at bounding box center [338, 272] width 100 height 9
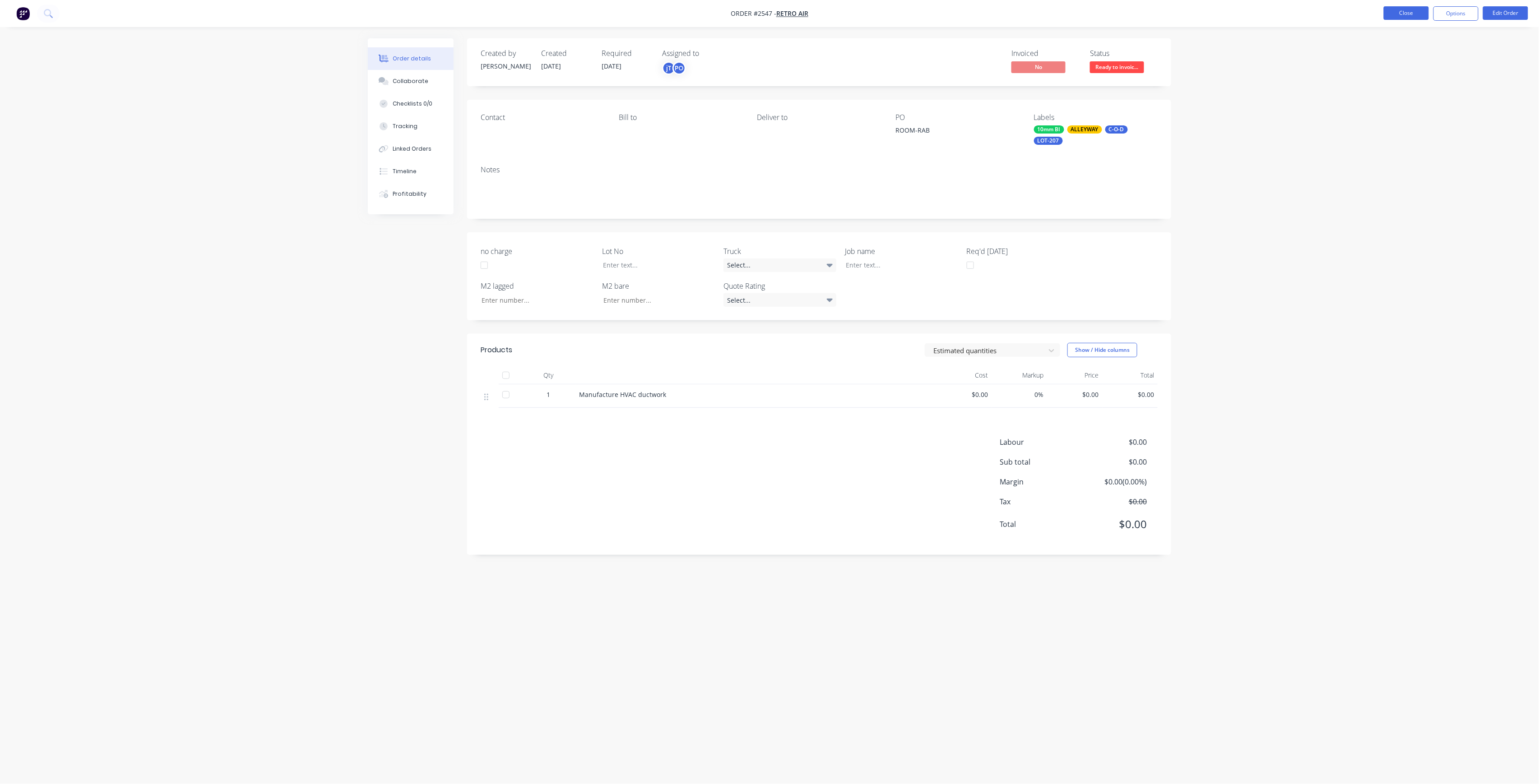
click at [1412, 10] on button "Close" at bounding box center [1406, 13] width 45 height 14
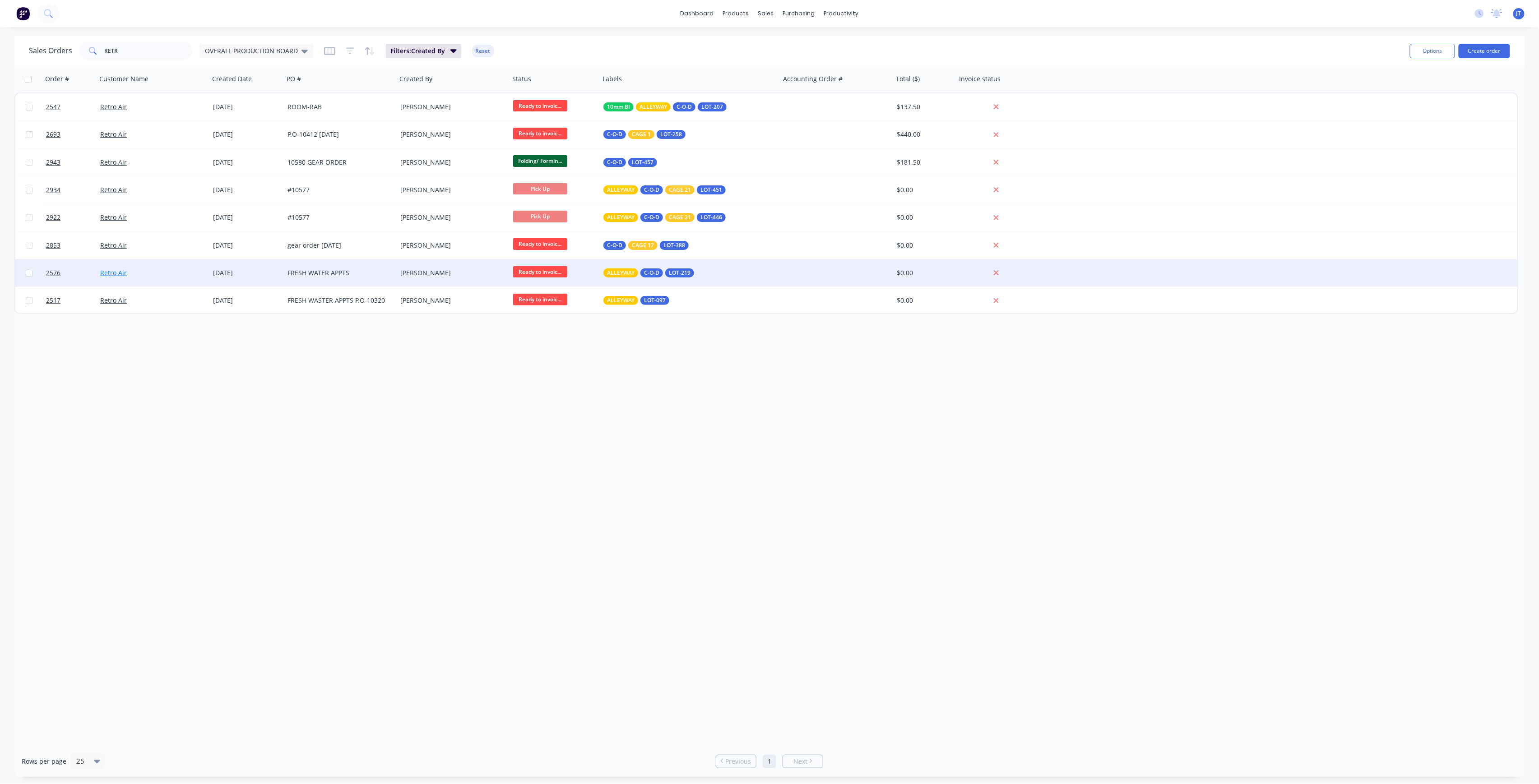
click at [109, 271] on link "Retro Air" at bounding box center [114, 272] width 27 height 8
click at [340, 278] on div "FRESH WATER APPTS" at bounding box center [340, 272] width 113 height 27
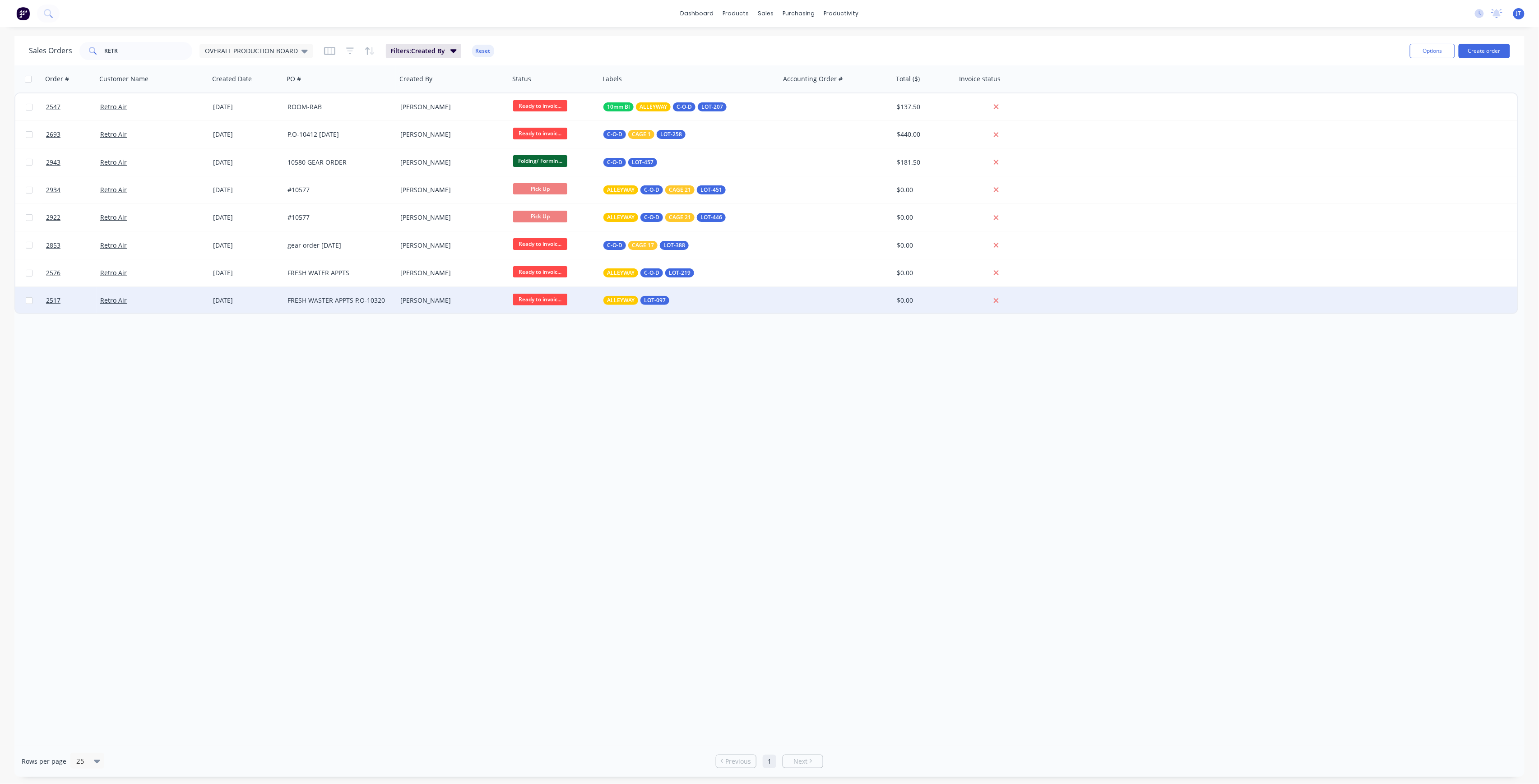
click at [357, 300] on div "FRESH WASTER APPTS P.O-10320" at bounding box center [338, 300] width 100 height 9
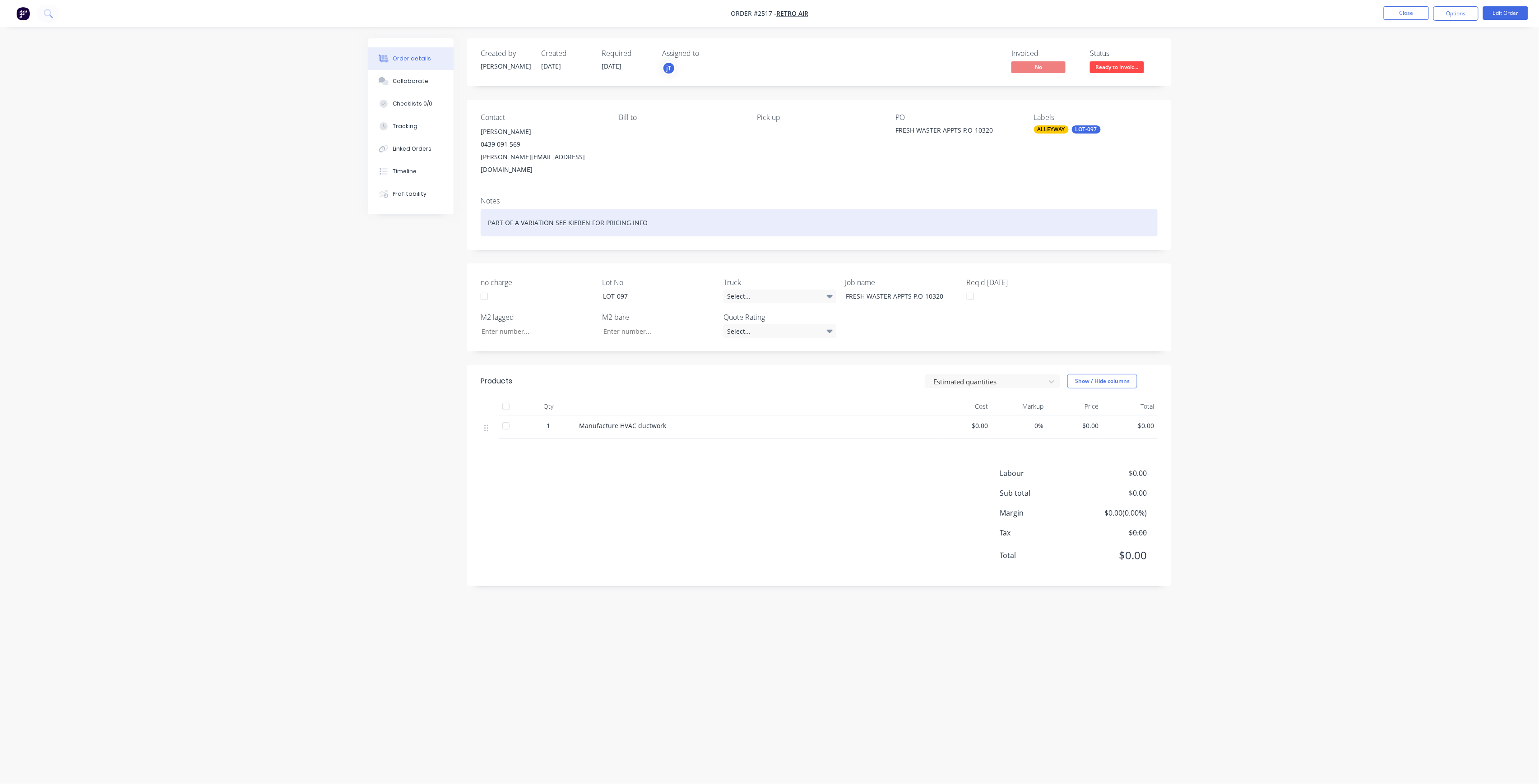
click at [661, 209] on div "PART OF A VARIATION SEE KIEREN FOR PRICING INFO" at bounding box center [819, 223] width 677 height 27
